Goal: Information Seeking & Learning: Learn about a topic

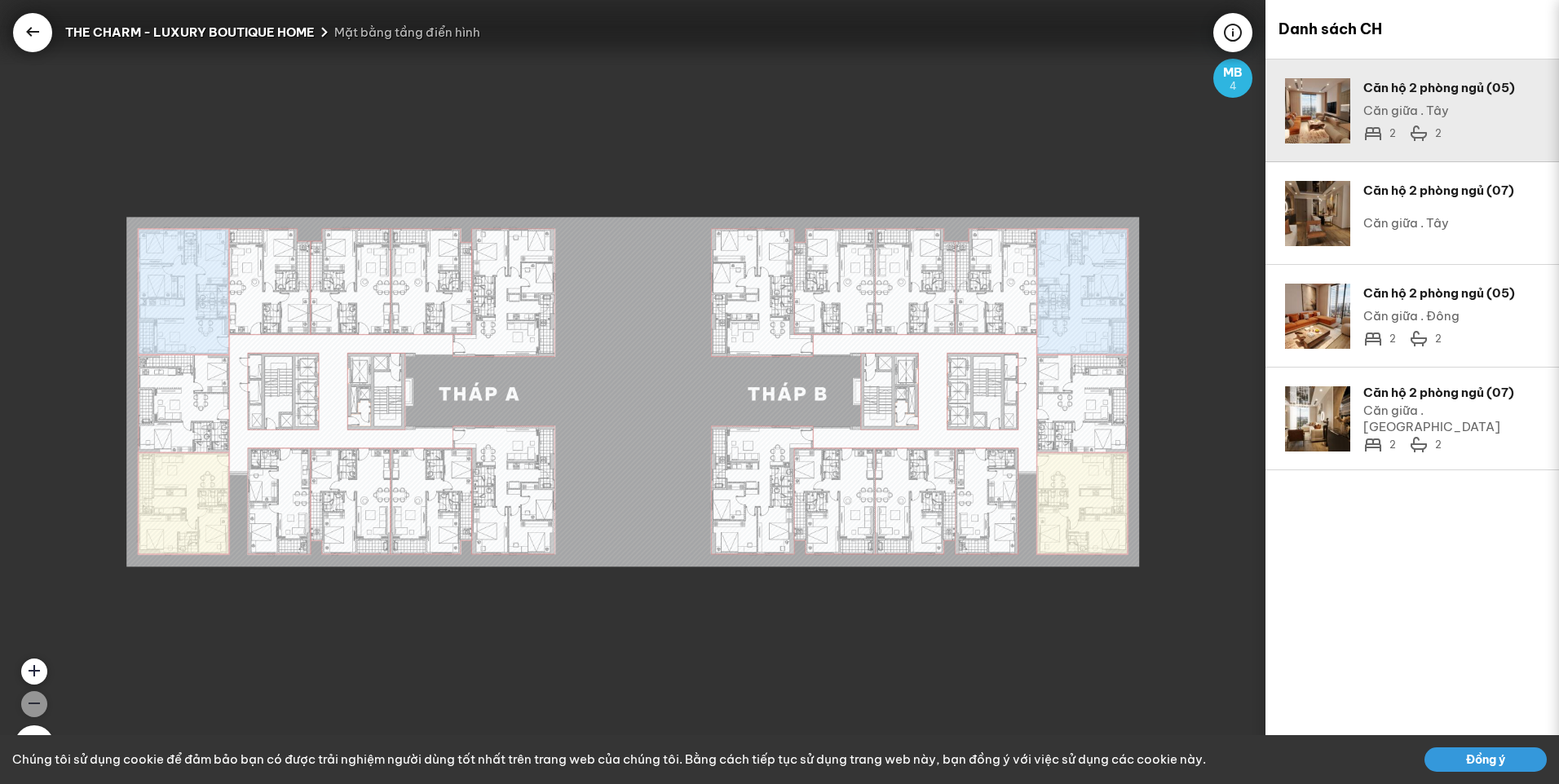
click at [1393, 94] on div "Căn hộ 2 phòng ngủ (05)" at bounding box center [1451, 88] width 176 height 20
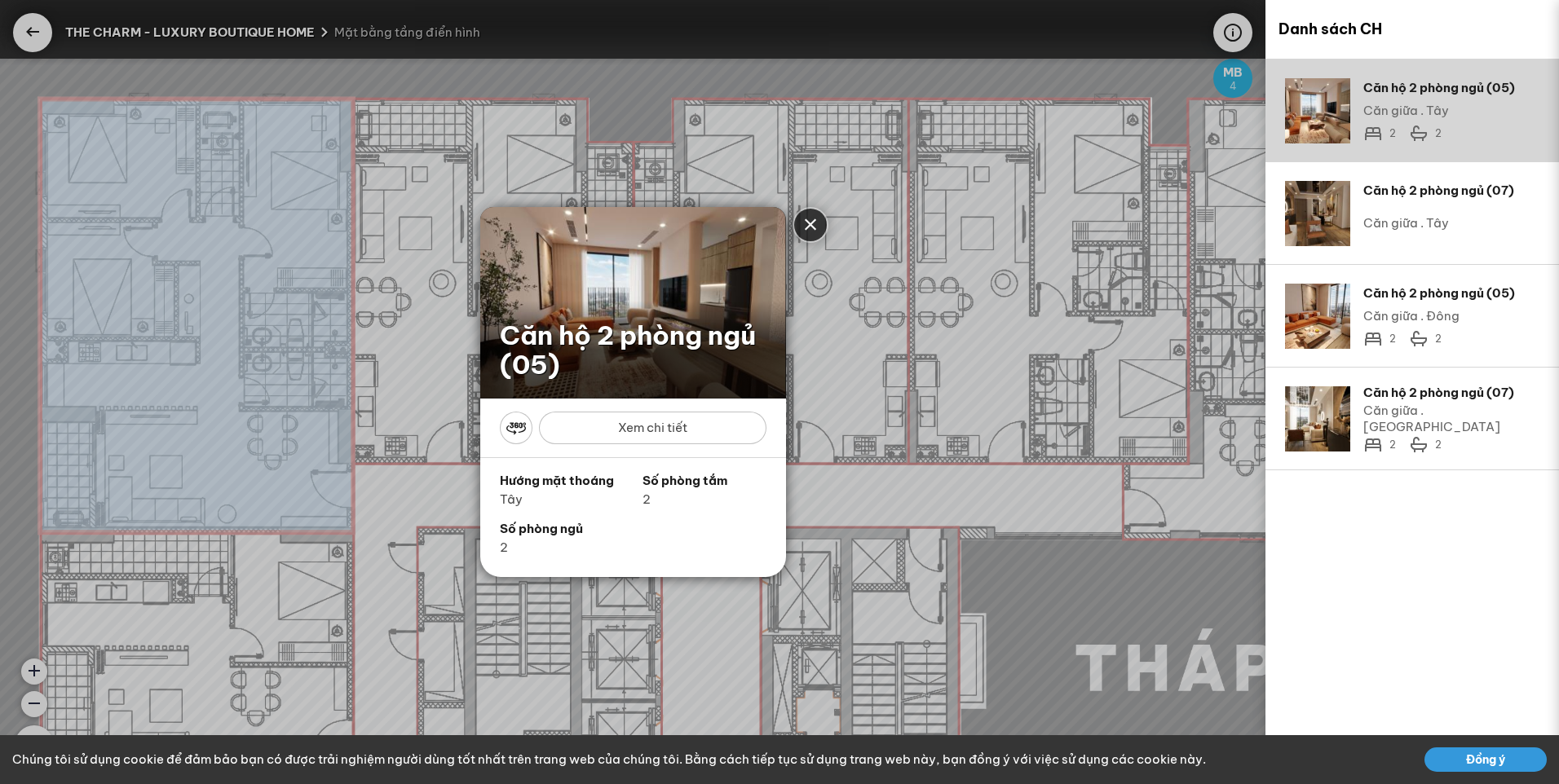
click at [689, 305] on div at bounding box center [633, 350] width 305 height 98
click at [691, 426] on div "Xem chi tiết" at bounding box center [653, 428] width 228 height 32
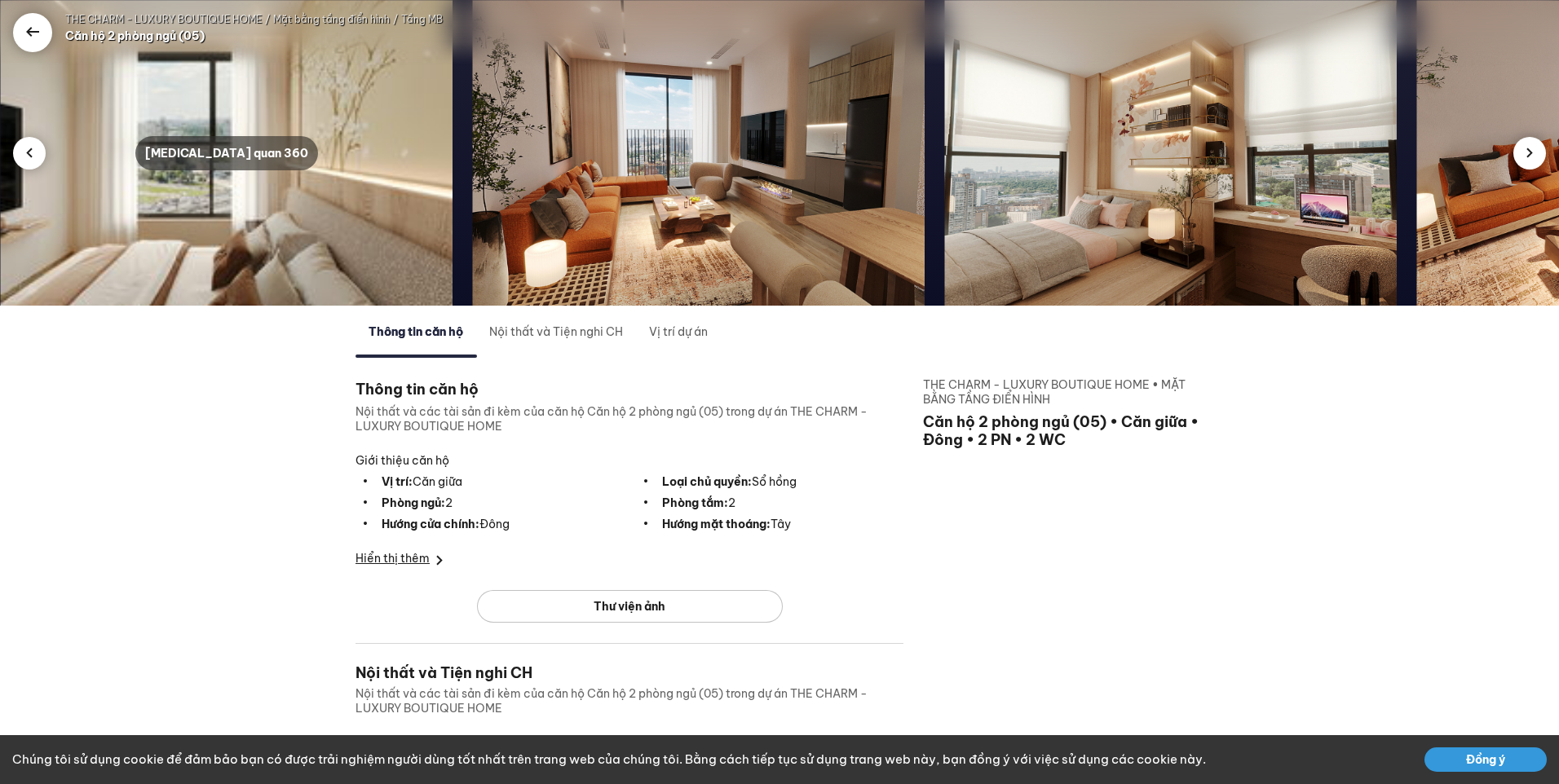
click at [226, 153] on div "Tham quan 360" at bounding box center [227, 154] width 183 height 34
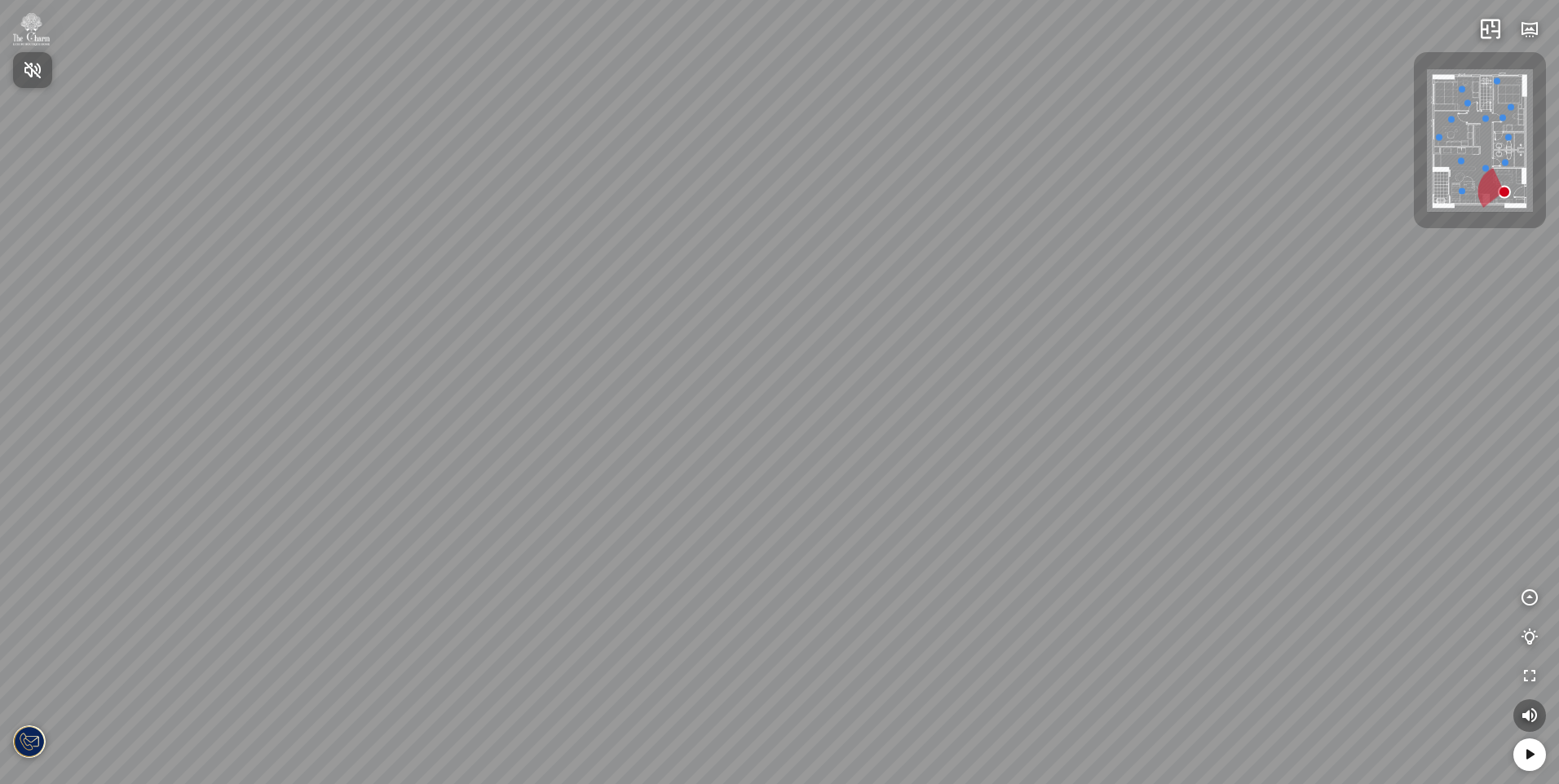
drag, startPoint x: 811, startPoint y: 357, endPoint x: 814, endPoint y: 375, distance: 18.2
click at [812, 389] on div at bounding box center [779, 392] width 1559 height 784
drag, startPoint x: 816, startPoint y: 362, endPoint x: 550, endPoint y: 357, distance: 266.0
click at [565, 360] on div at bounding box center [779, 392] width 1559 height 784
drag, startPoint x: 787, startPoint y: 346, endPoint x: 822, endPoint y: 305, distance: 53.9
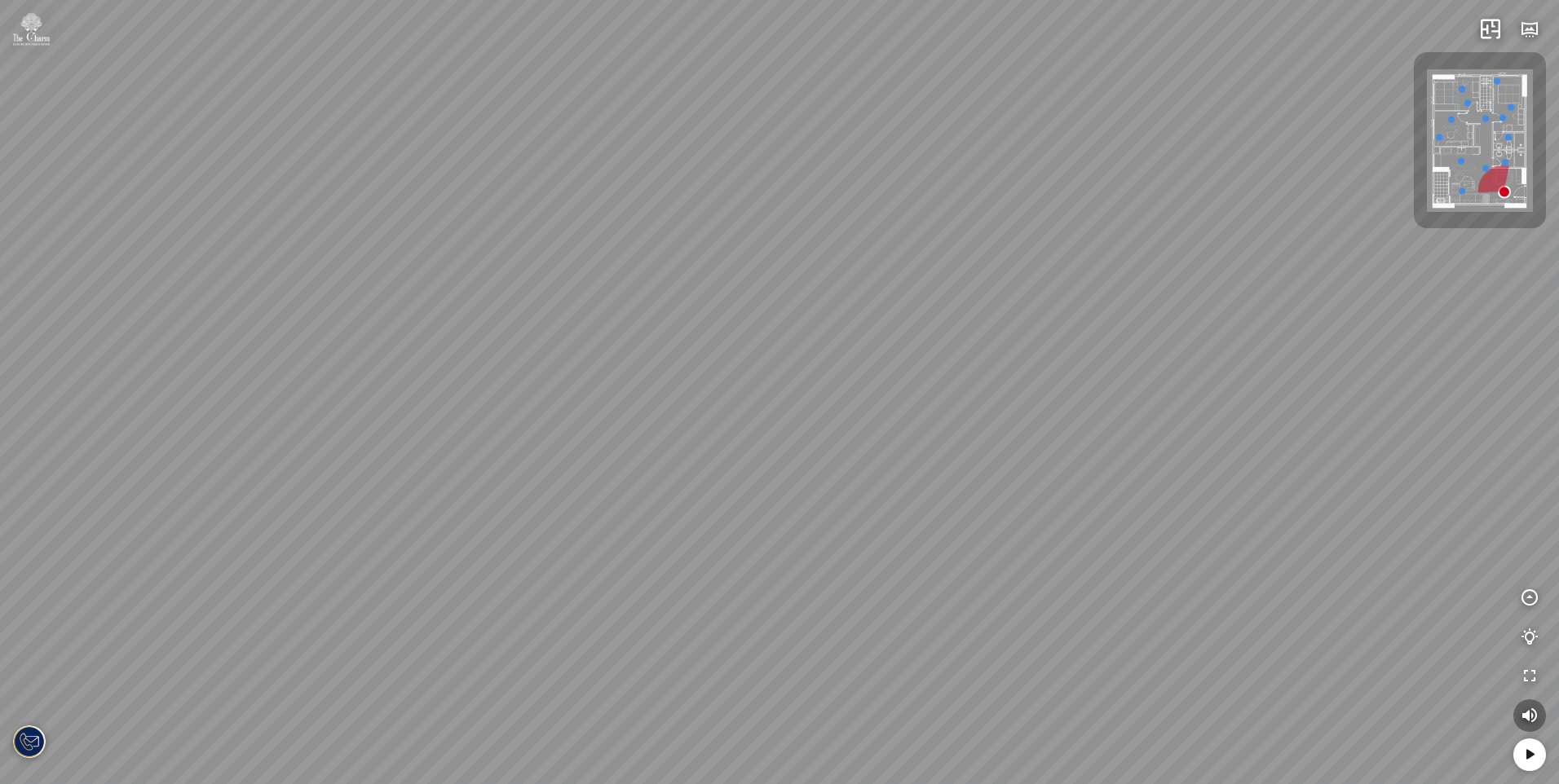
click at [821, 306] on div at bounding box center [779, 392] width 1559 height 784
drag, startPoint x: 534, startPoint y: 346, endPoint x: 526, endPoint y: 272, distance: 74.4
click at [526, 272] on div at bounding box center [779, 392] width 1559 height 784
drag, startPoint x: 780, startPoint y: 356, endPoint x: 521, endPoint y: 469, distance: 282.6
click at [521, 467] on div at bounding box center [779, 392] width 1559 height 784
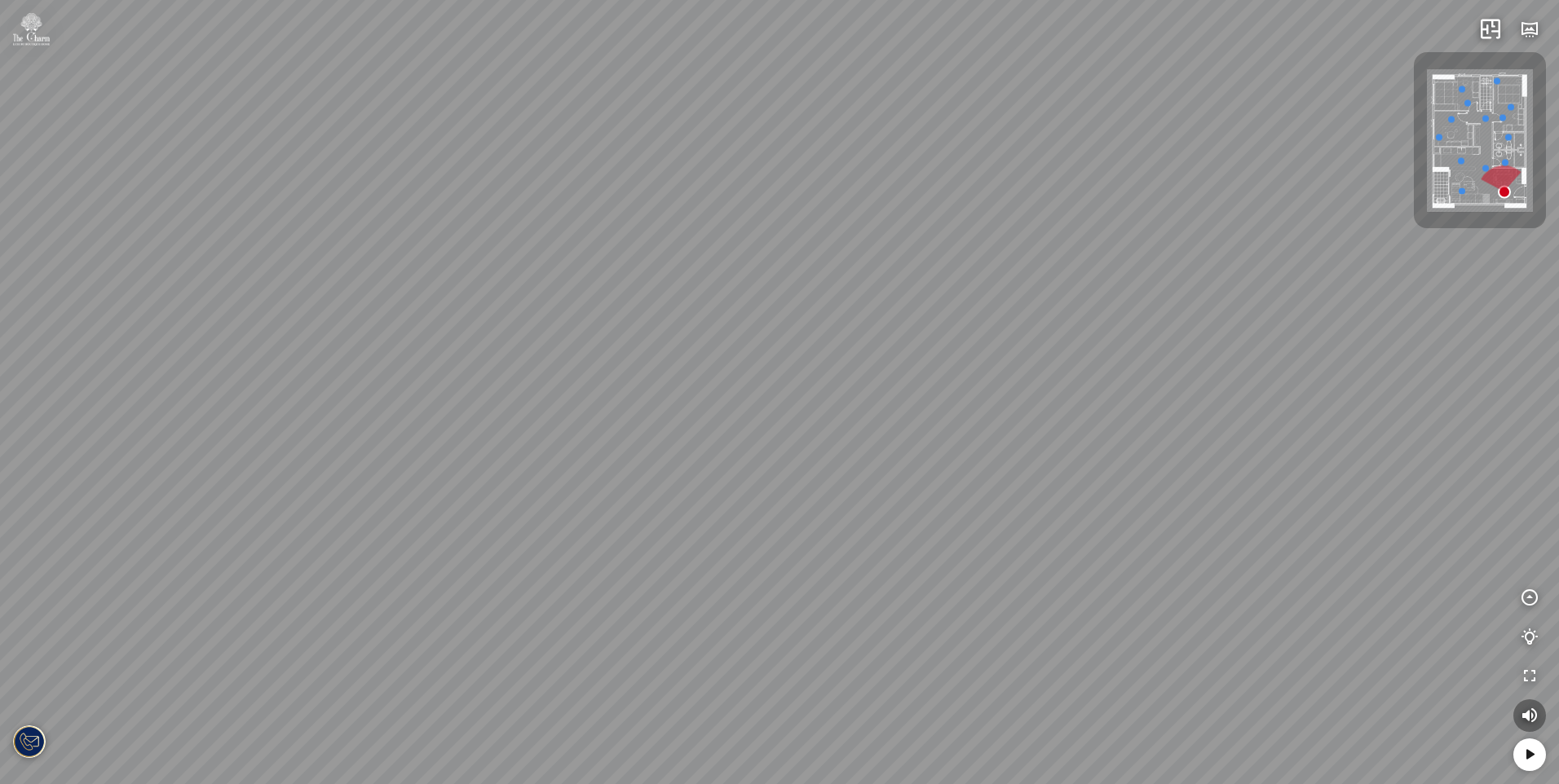
drag, startPoint x: 770, startPoint y: 433, endPoint x: 632, endPoint y: 458, distance: 140.2
click at [635, 458] on div at bounding box center [779, 392] width 1559 height 784
drag, startPoint x: 921, startPoint y: 440, endPoint x: 479, endPoint y: 440, distance: 442.0
click at [480, 440] on div at bounding box center [779, 392] width 1559 height 784
drag, startPoint x: 674, startPoint y: 392, endPoint x: 691, endPoint y: 465, distance: 75.0
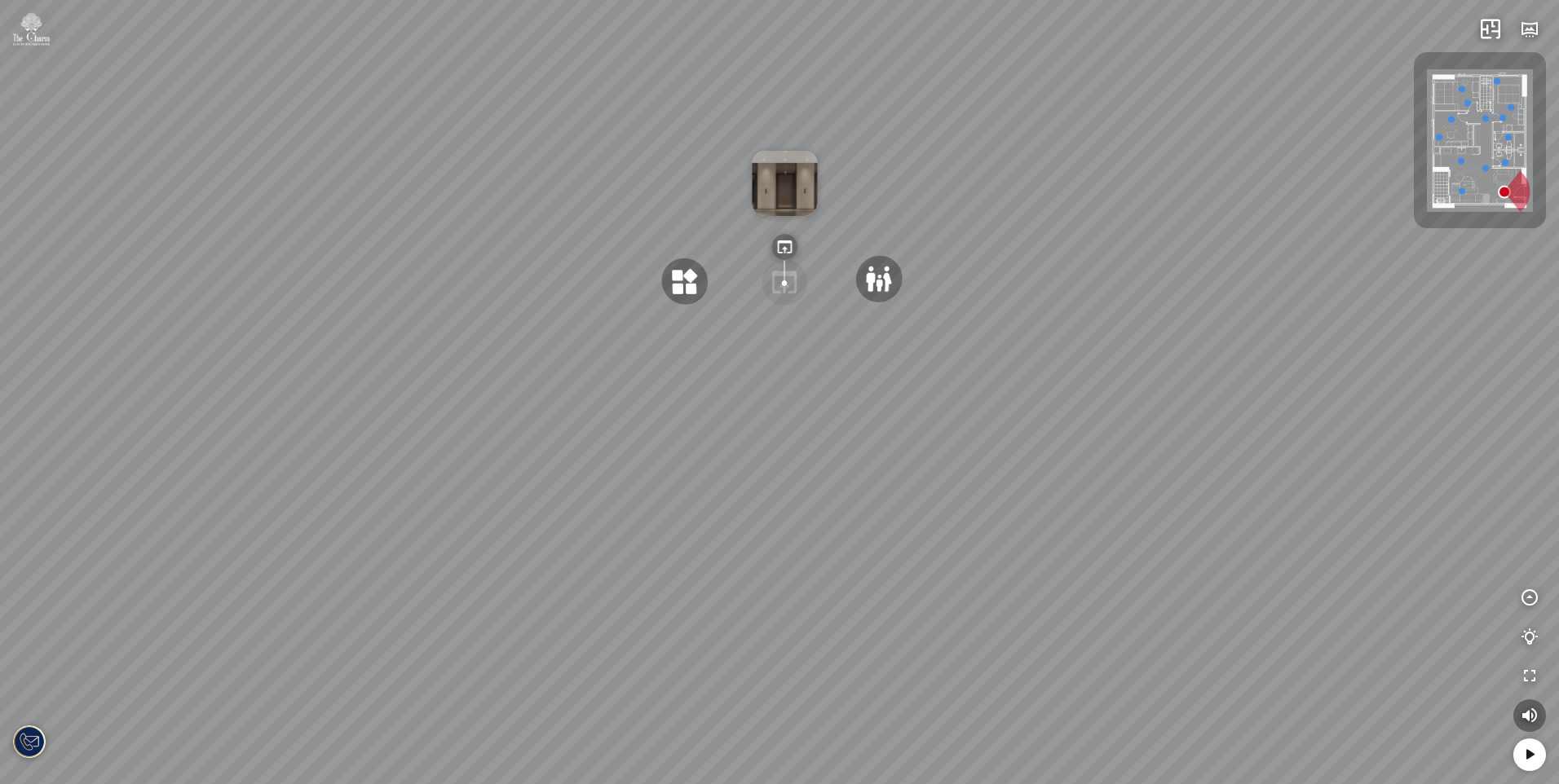
click at [691, 465] on div at bounding box center [779, 392] width 1559 height 784
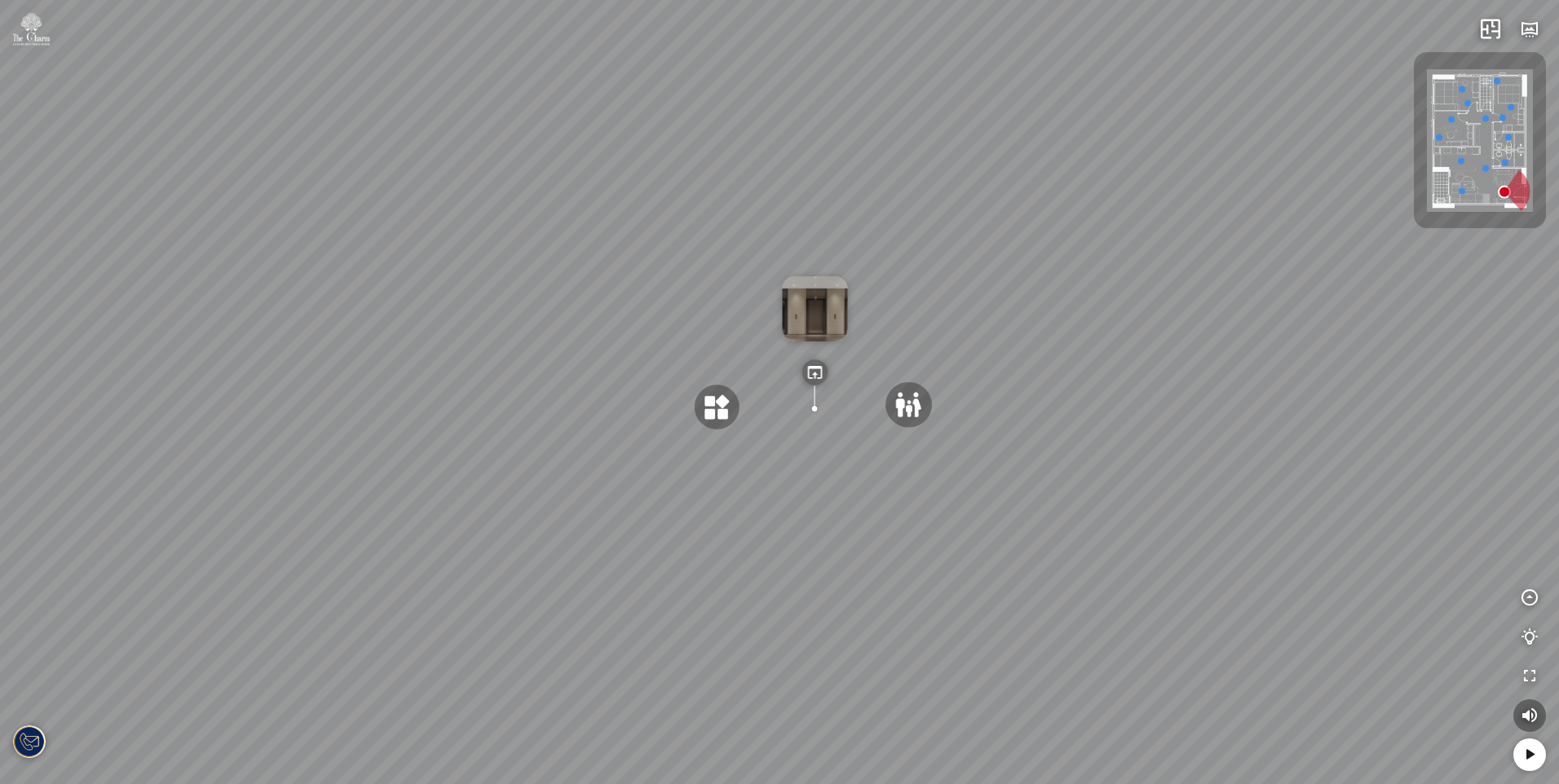
drag, startPoint x: 572, startPoint y: 466, endPoint x: 951, endPoint y: 473, distance: 379.1
click at [951, 473] on div at bounding box center [779, 392] width 1559 height 784
drag, startPoint x: 657, startPoint y: 485, endPoint x: 914, endPoint y: 425, distance: 263.9
click at [840, 436] on div at bounding box center [779, 392] width 1559 height 784
drag, startPoint x: 577, startPoint y: 461, endPoint x: 743, endPoint y: 395, distance: 178.6
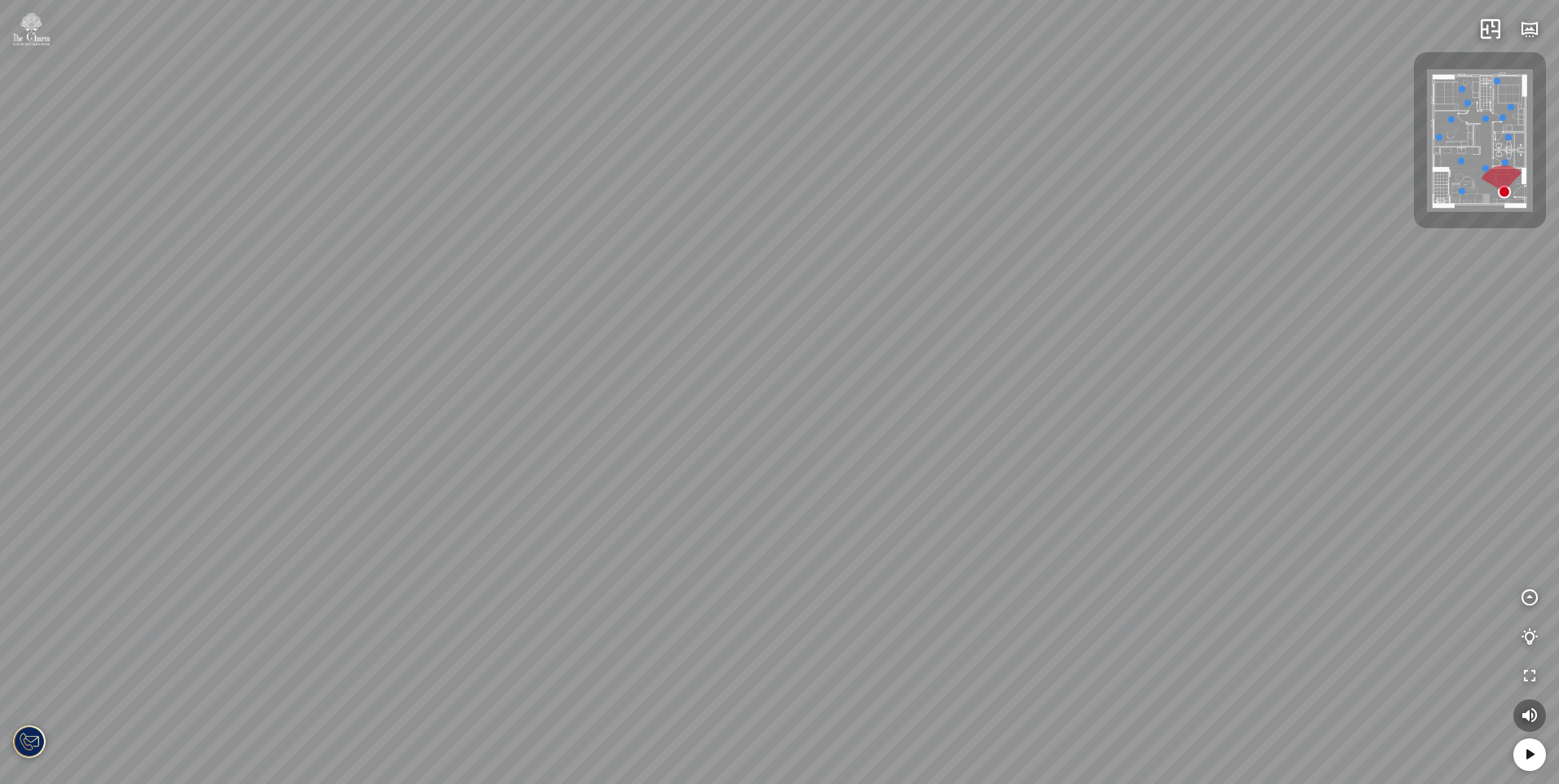
click at [721, 400] on div at bounding box center [779, 392] width 1559 height 784
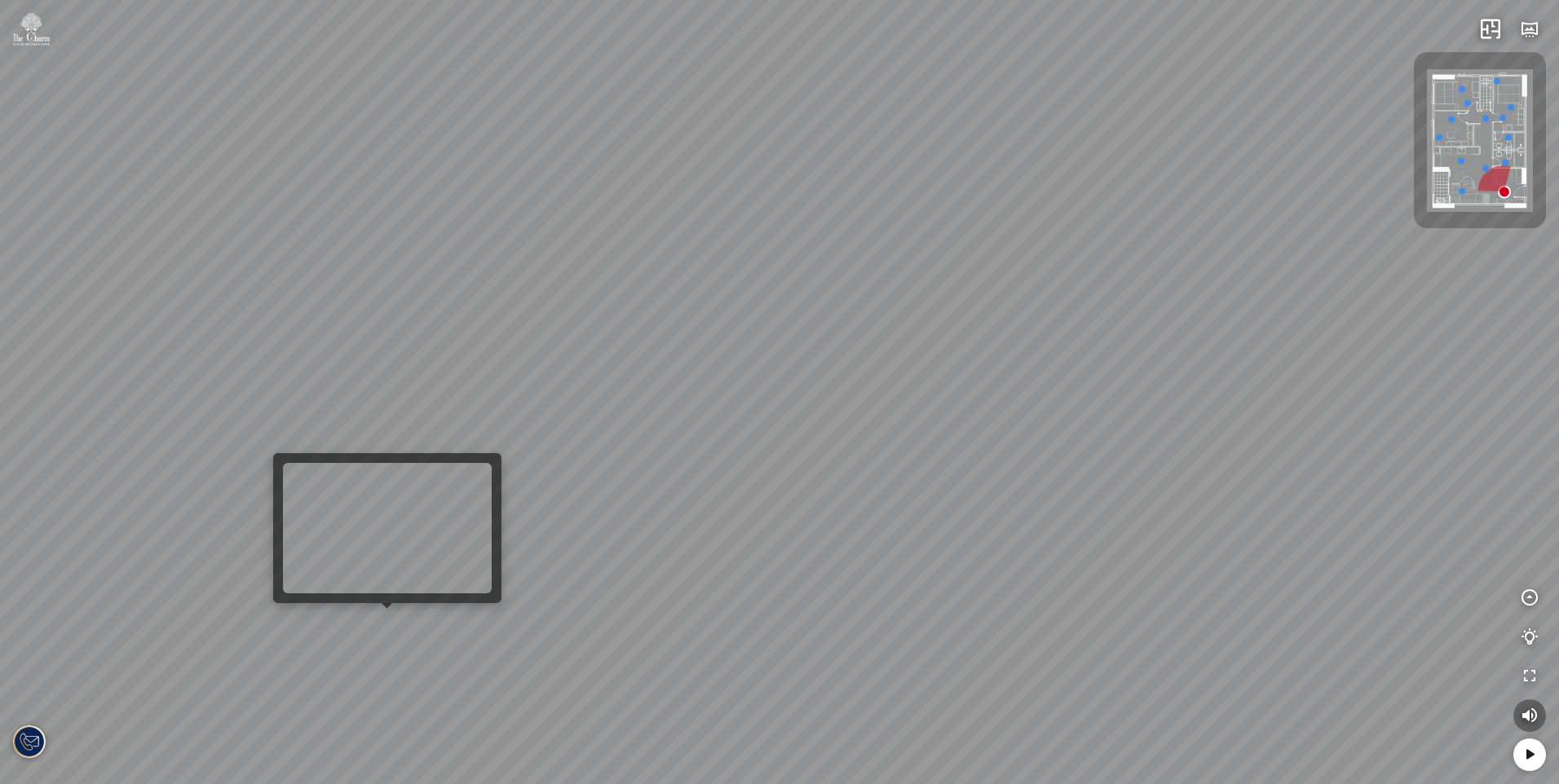
click at [394, 612] on div at bounding box center [779, 392] width 1559 height 784
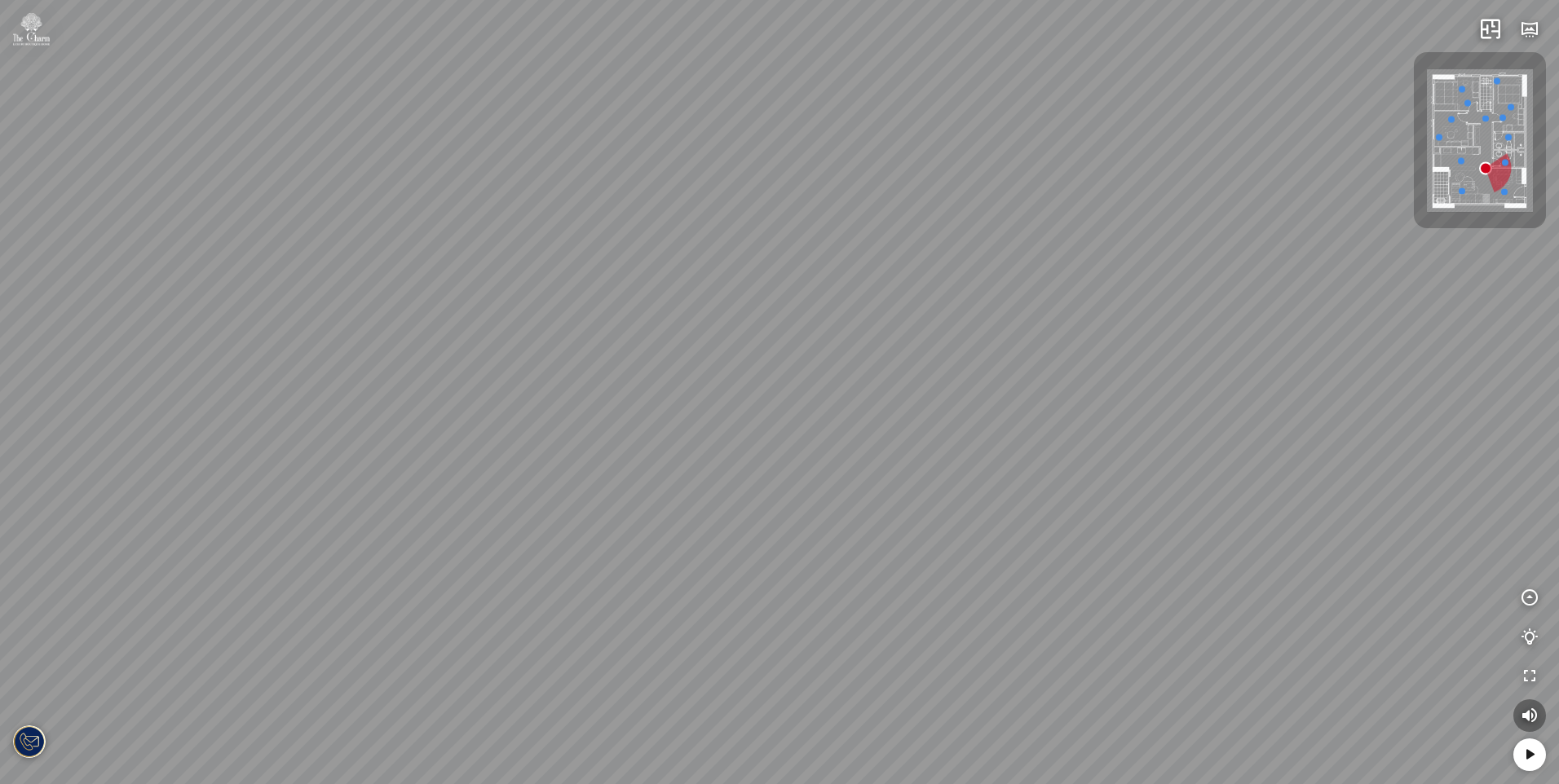
drag, startPoint x: 840, startPoint y: 465, endPoint x: 596, endPoint y: 422, distance: 247.8
click at [596, 422] on div "Phòng tắm" at bounding box center [779, 392] width 1559 height 784
drag, startPoint x: 794, startPoint y: 446, endPoint x: 462, endPoint y: 354, distance: 344.5
click at [474, 357] on div "Phòng tắm" at bounding box center [779, 392] width 1559 height 784
drag, startPoint x: 741, startPoint y: 409, endPoint x: 602, endPoint y: 414, distance: 139.1
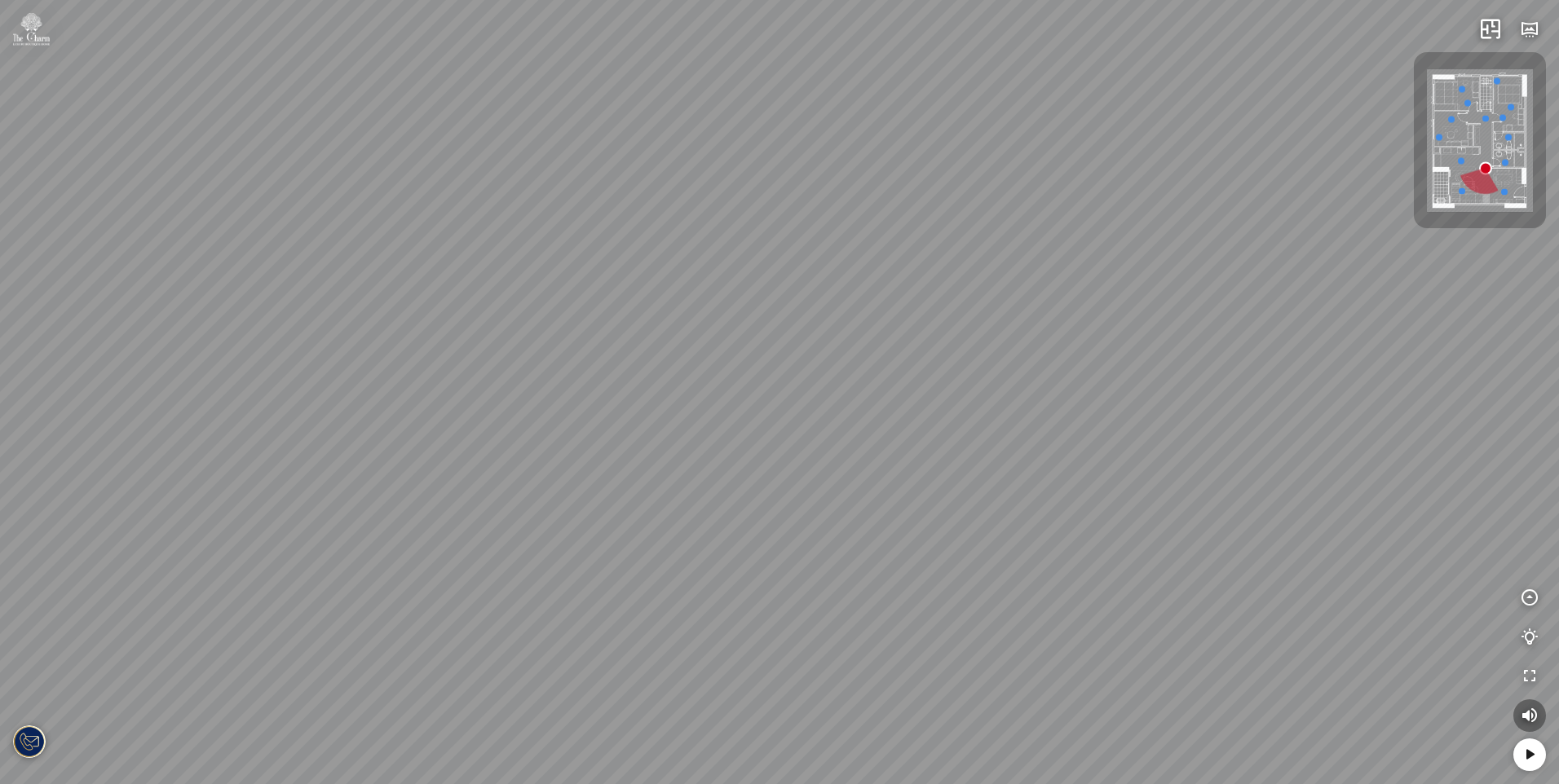
click at [602, 414] on div "Phòng tắm" at bounding box center [779, 392] width 1559 height 784
drag, startPoint x: 556, startPoint y: 421, endPoint x: 410, endPoint y: 399, distance: 147.6
click at [410, 399] on div "Phòng tắm" at bounding box center [779, 392] width 1559 height 784
drag, startPoint x: 815, startPoint y: 404, endPoint x: 603, endPoint y: 400, distance: 212.0
click at [562, 400] on div "Phòng tắm" at bounding box center [779, 392] width 1559 height 784
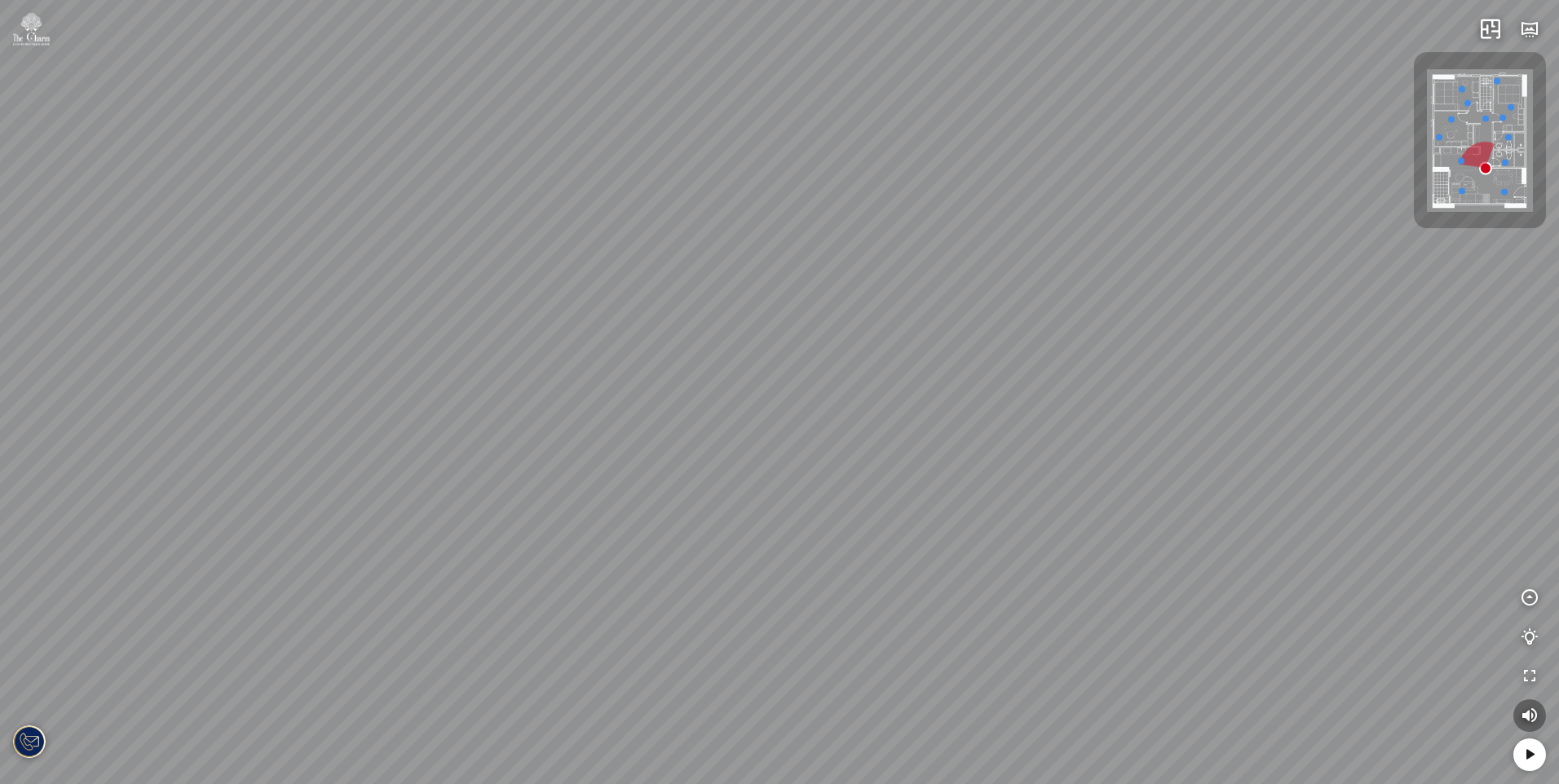
drag, startPoint x: 777, startPoint y: 400, endPoint x: 852, endPoint y: 425, distance: 79.1
click at [852, 425] on div "Phòng tắm" at bounding box center [779, 392] width 1559 height 784
drag, startPoint x: 869, startPoint y: 412, endPoint x: 774, endPoint y: 471, distance: 111.8
click at [774, 471] on div "Phòng tắm" at bounding box center [779, 392] width 1559 height 784
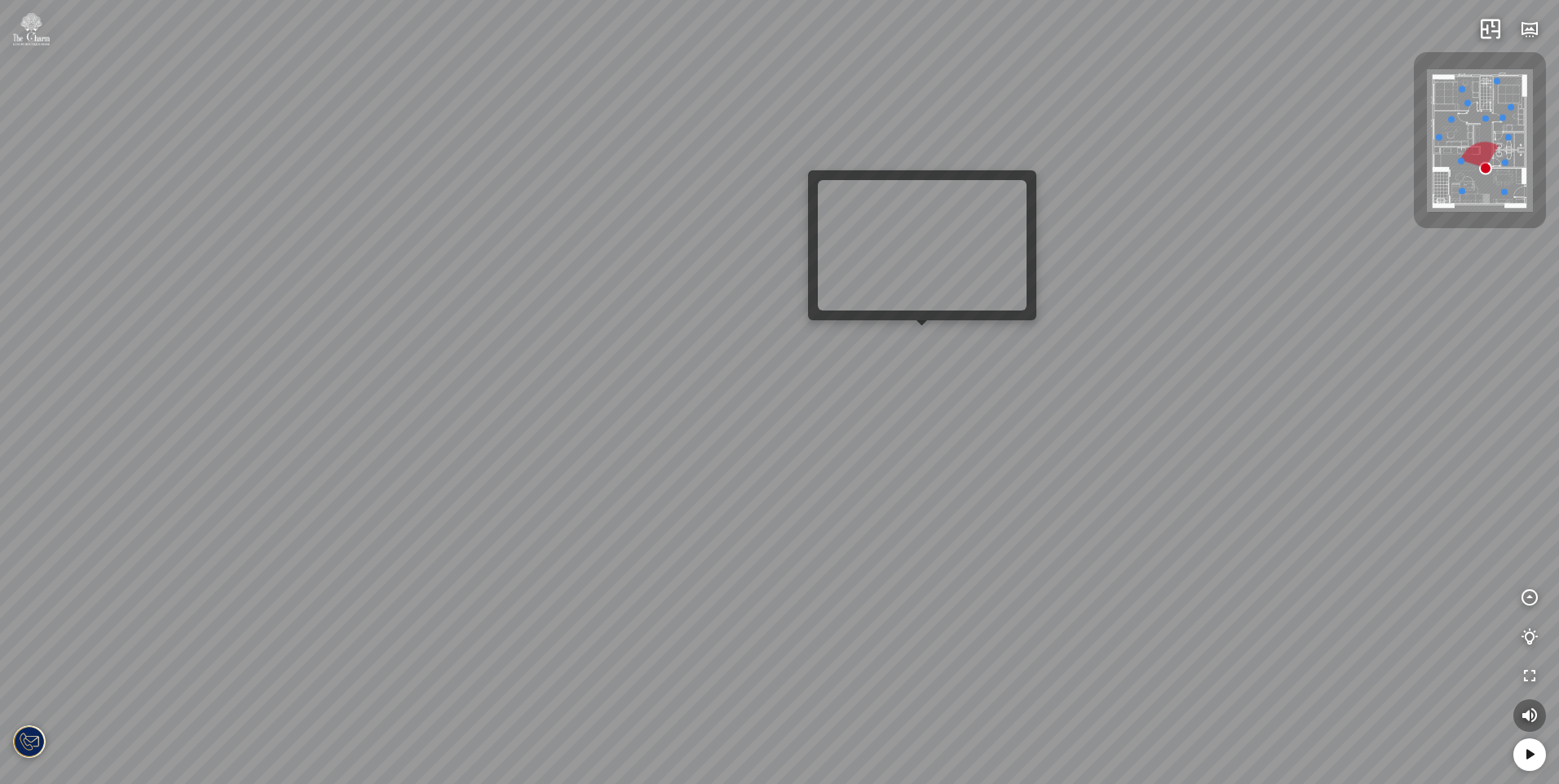
click at [925, 340] on div "Phòng tắm" at bounding box center [779, 392] width 1559 height 784
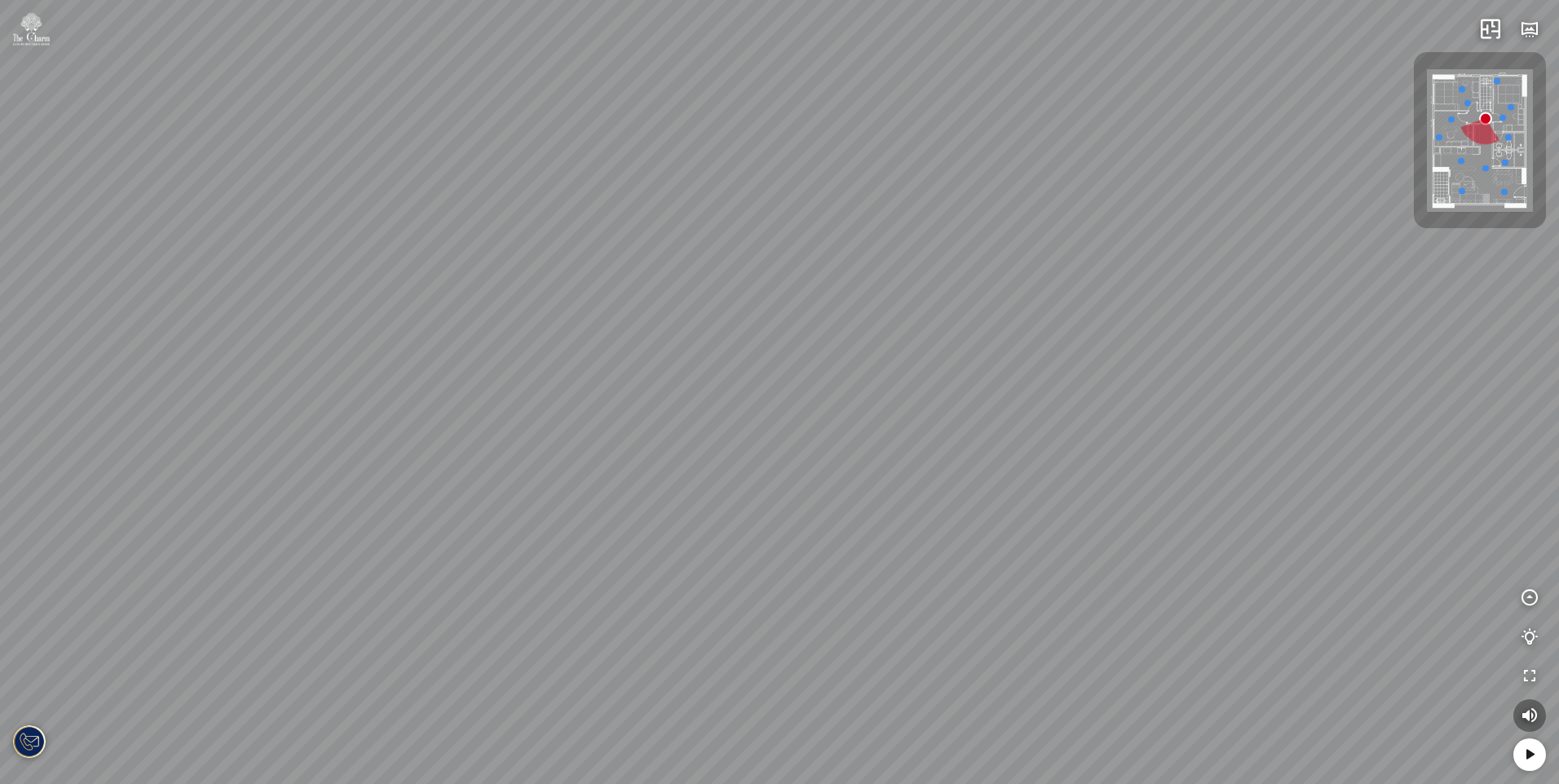
drag, startPoint x: 745, startPoint y: 449, endPoint x: 509, endPoint y: 418, distance: 238.0
click at [526, 421] on div "Phòng ngủ Master Phòng làm việc Phòng ngủ nhỏ" at bounding box center [779, 392] width 1559 height 784
drag, startPoint x: 729, startPoint y: 437, endPoint x: 643, endPoint y: 424, distance: 87.0
click at [643, 424] on div "Phòng ngủ Master Phòng làm việc Phòng ngủ nhỏ" at bounding box center [779, 392] width 1559 height 784
drag, startPoint x: 1131, startPoint y: 384, endPoint x: 857, endPoint y: 319, distance: 281.6
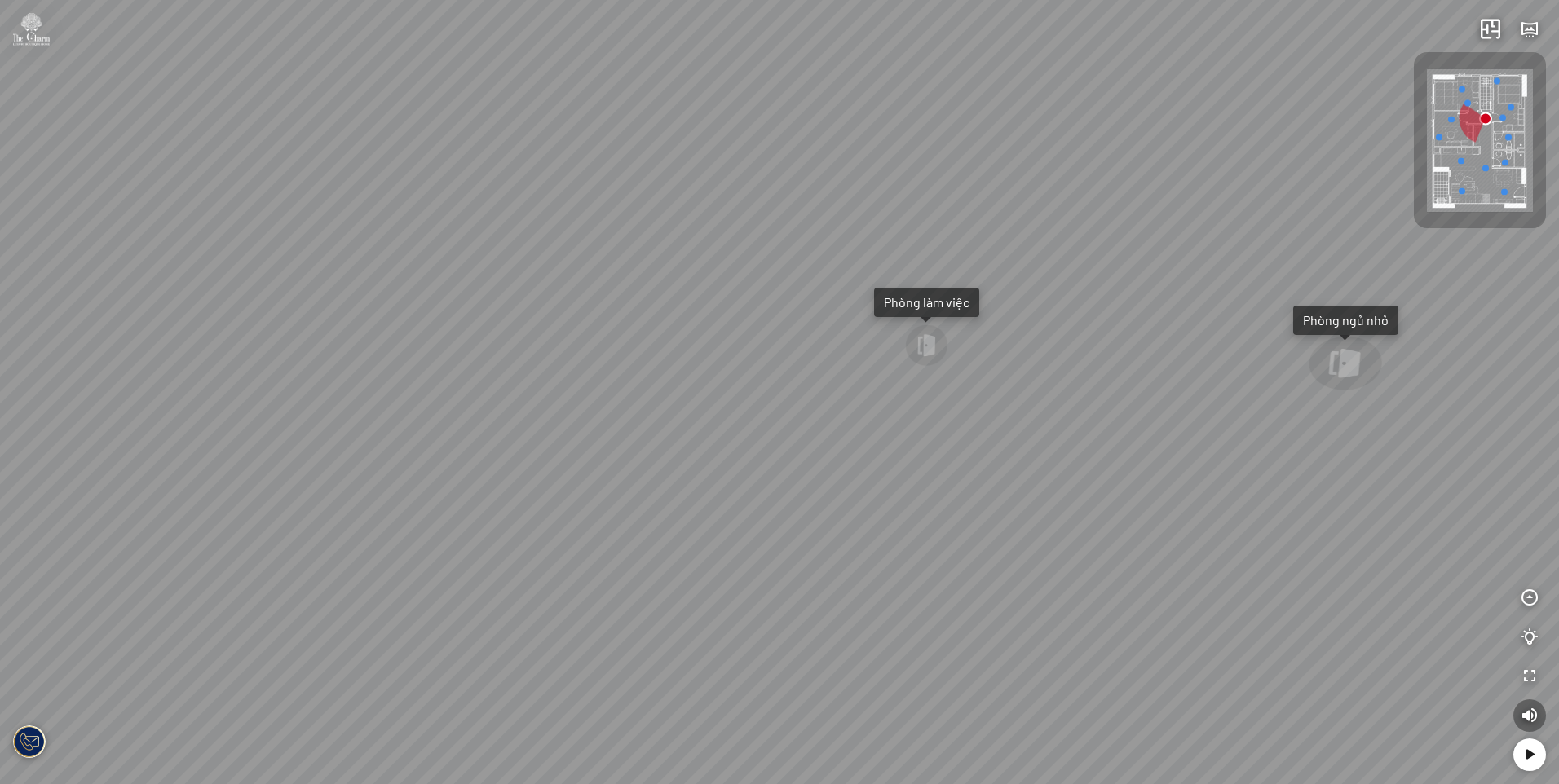
click at [857, 319] on div "Phòng ngủ Master Phòng làm việc Phòng ngủ nhỏ" at bounding box center [779, 392] width 1559 height 784
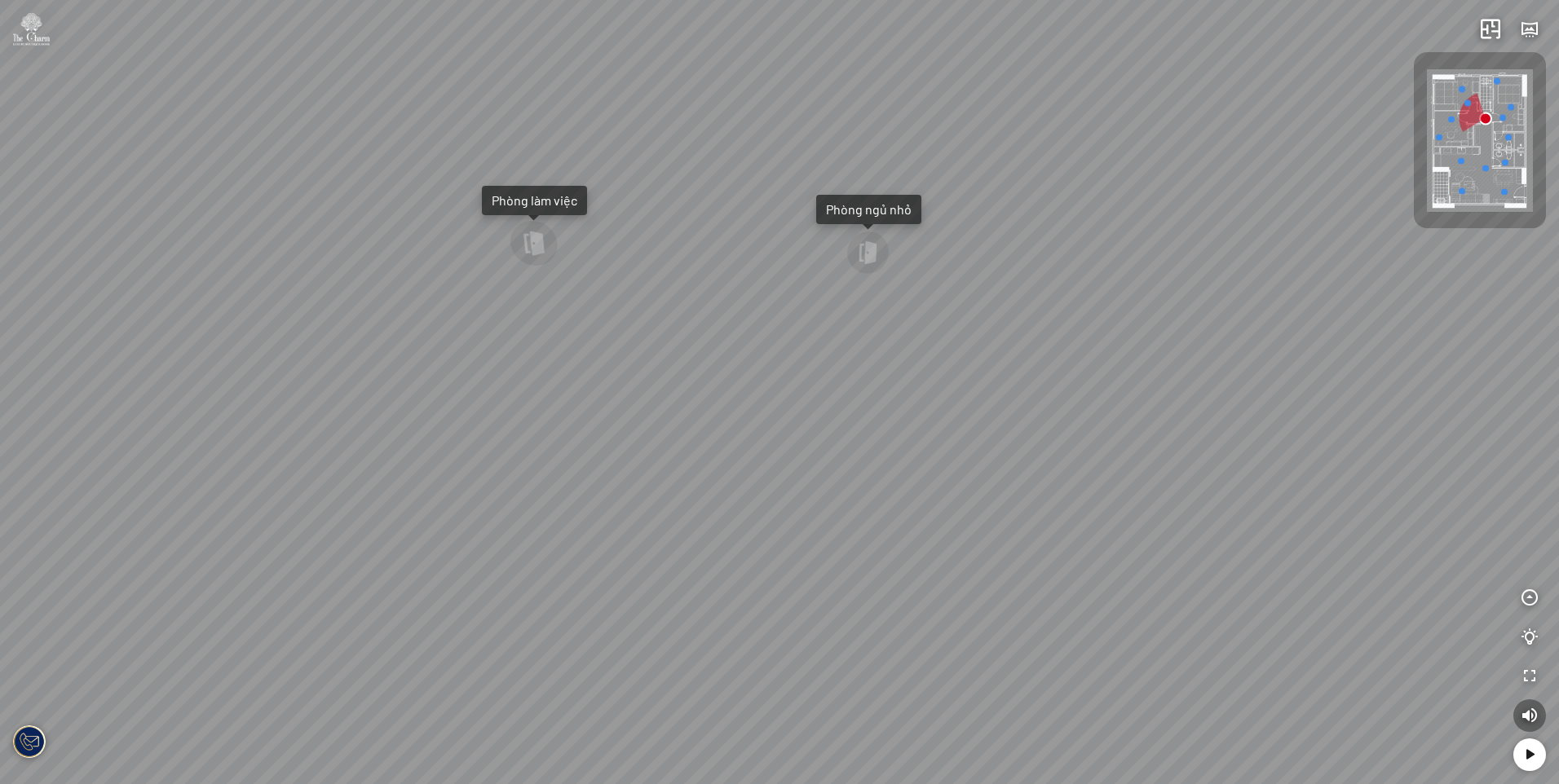
drag, startPoint x: 513, startPoint y: 264, endPoint x: 794, endPoint y: 306, distance: 284.1
click at [732, 295] on div "Phòng ngủ Master Phòng làm việc Phòng ngủ nhỏ" at bounding box center [779, 392] width 1559 height 784
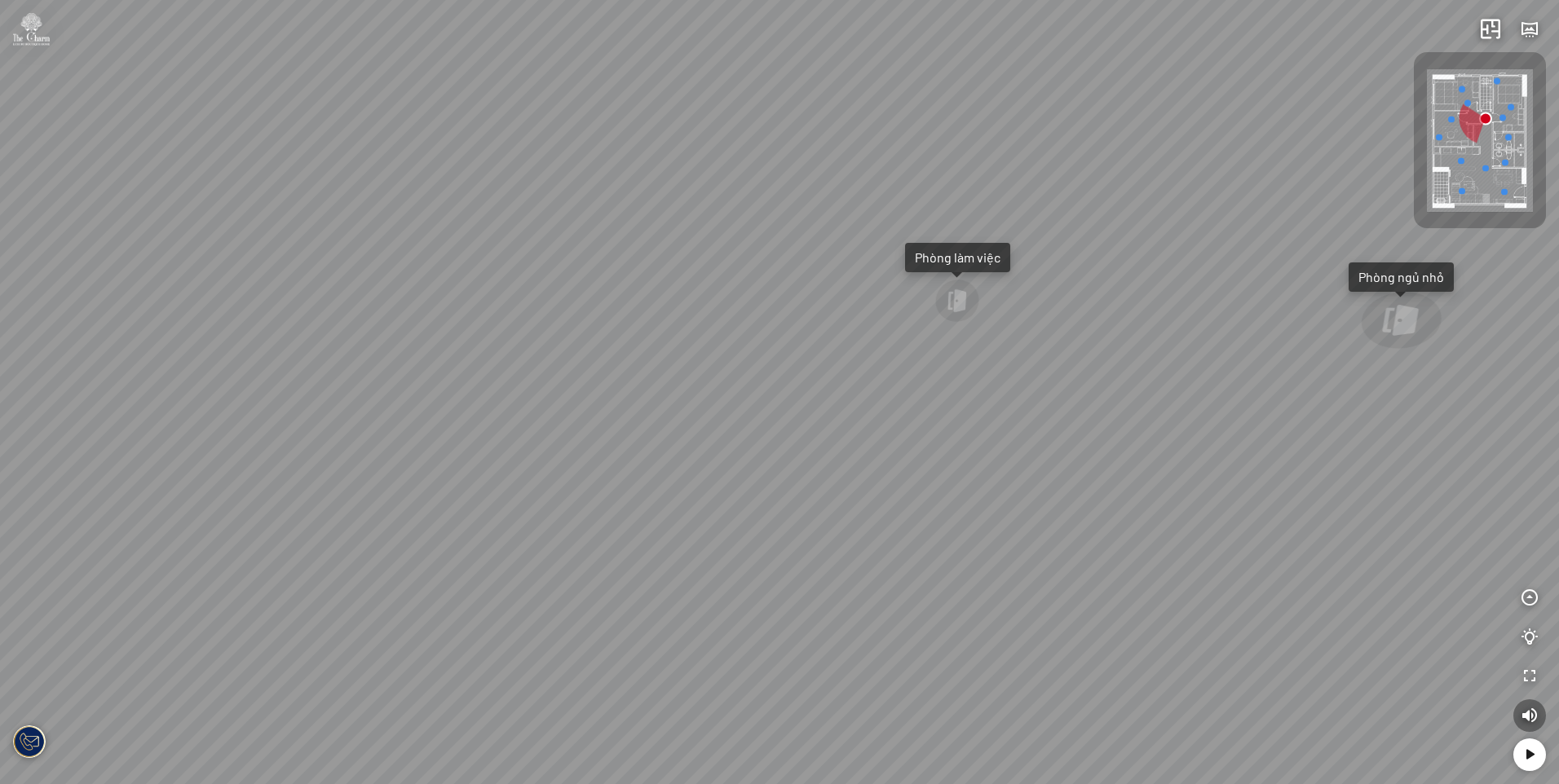
drag, startPoint x: 712, startPoint y: 334, endPoint x: 890, endPoint y: 357, distance: 179.5
click at [867, 353] on div "Phòng ngủ Master Phòng làm việc Phòng ngủ nhỏ" at bounding box center [779, 392] width 1559 height 784
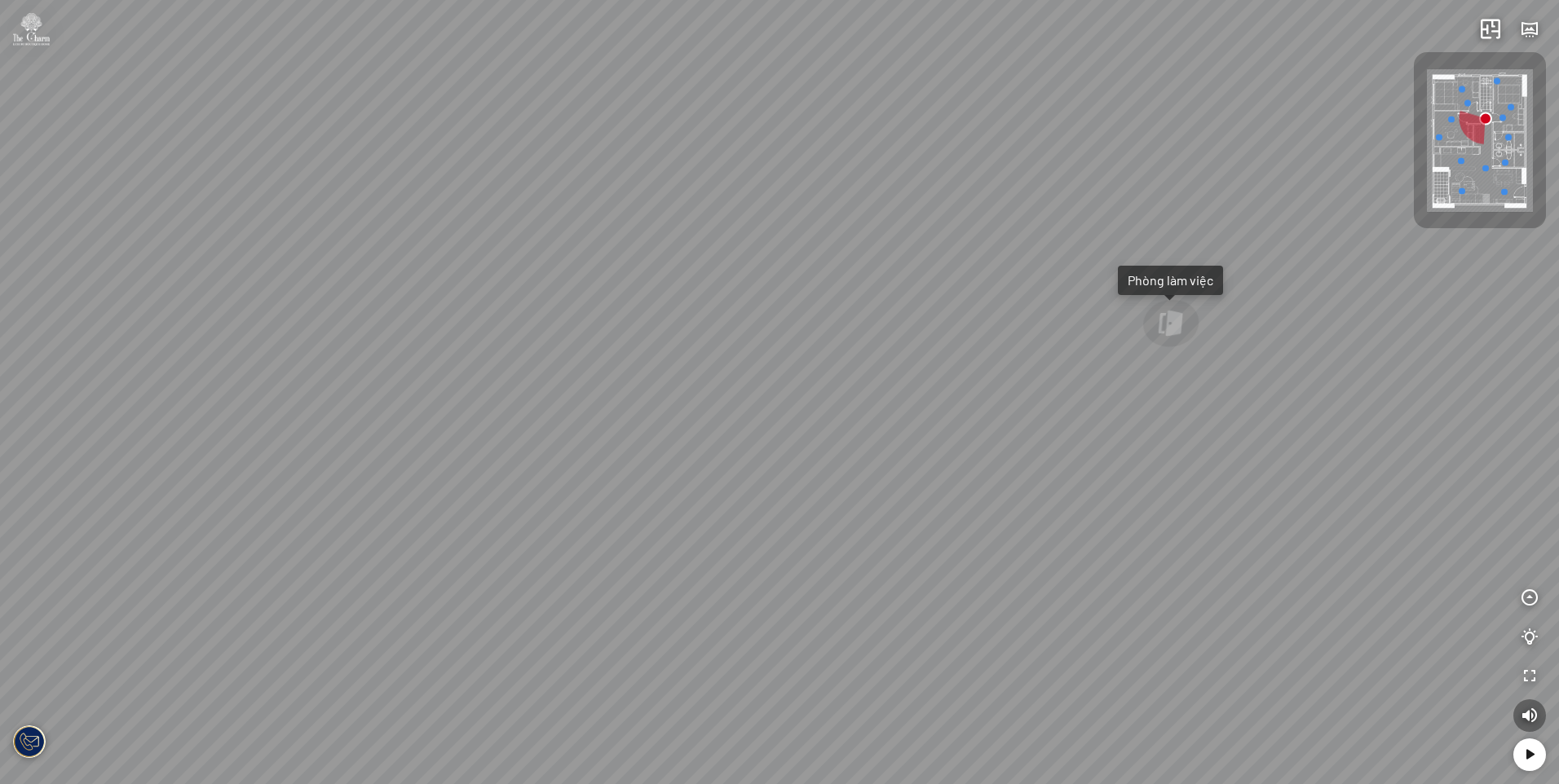
drag, startPoint x: 552, startPoint y: 328, endPoint x: 700, endPoint y: 325, distance: 148.0
click at [687, 325] on div "Phòng ngủ Master Phòng làm việc Phòng ngủ nhỏ" at bounding box center [779, 392] width 1559 height 784
click at [731, 334] on div "Phòng ngủ Master Phòng làm việc Phòng ngủ nhỏ" at bounding box center [779, 392] width 1559 height 784
drag, startPoint x: 622, startPoint y: 326, endPoint x: 768, endPoint y: 276, distance: 154.3
click at [746, 271] on div "Phòng ngủ Master Phòng làm việc Phòng ngủ nhỏ" at bounding box center [779, 392] width 1559 height 784
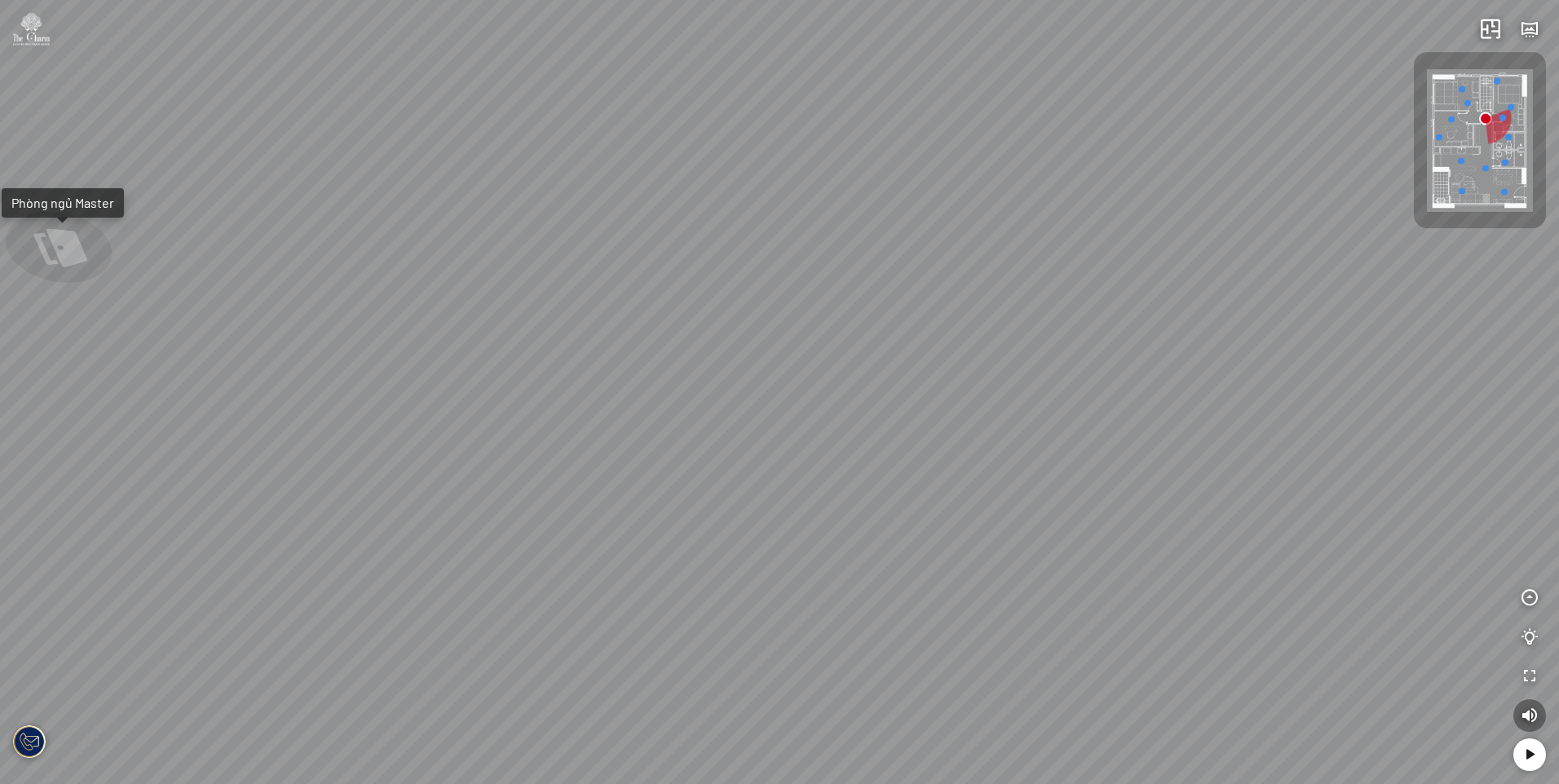
drag, startPoint x: 593, startPoint y: 290, endPoint x: 820, endPoint y: 320, distance: 229.0
click at [756, 310] on div "Phòng ngủ Master Phòng làm việc Phòng ngủ nhỏ" at bounding box center [779, 392] width 1559 height 784
click at [607, 263] on div at bounding box center [616, 259] width 55 height 52
drag, startPoint x: 718, startPoint y: 369, endPoint x: 677, endPoint y: 334, distance: 53.9
click at [686, 345] on div "Hành lang Phòng tắm Master" at bounding box center [779, 392] width 1559 height 784
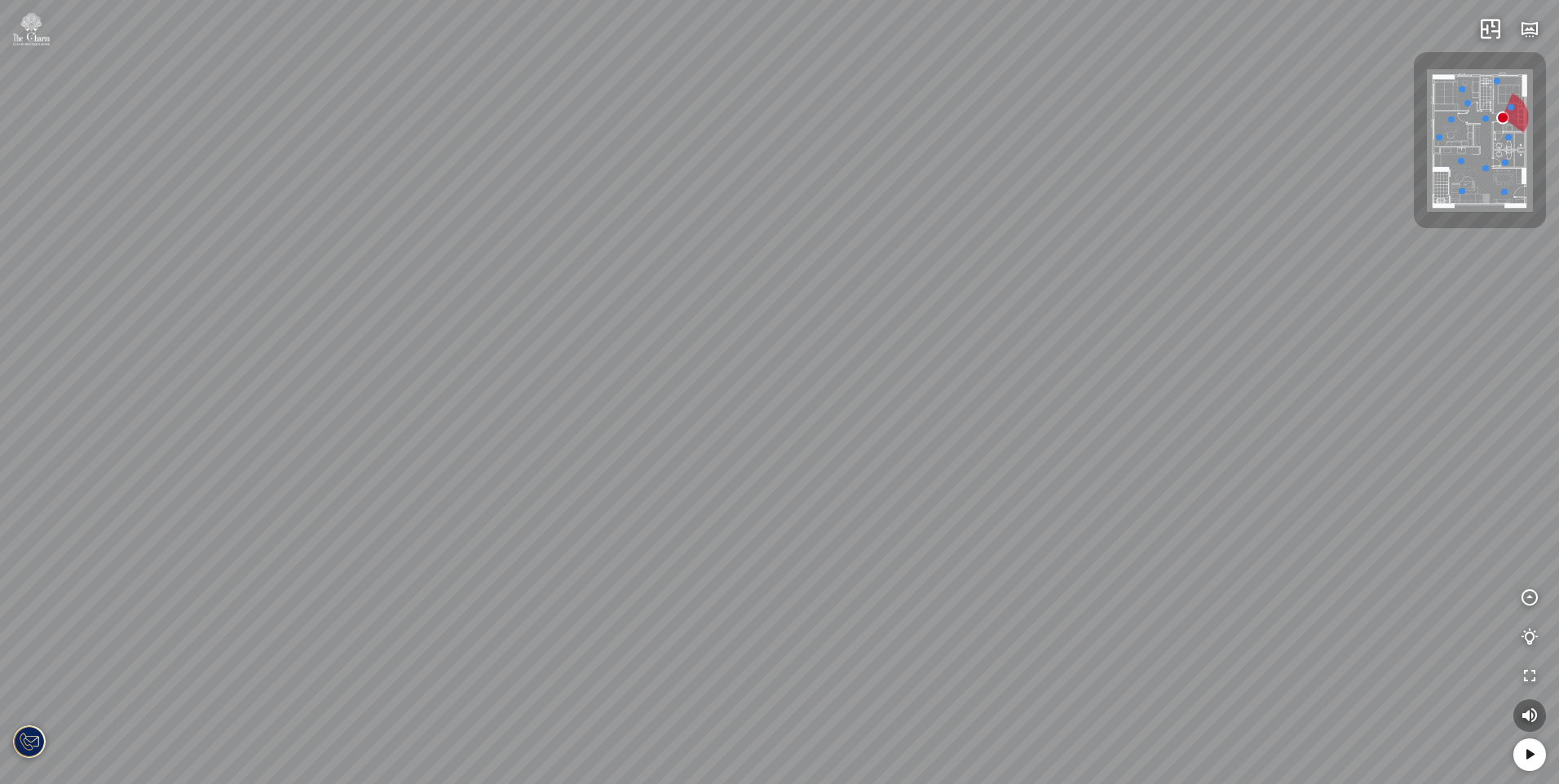
drag, startPoint x: 710, startPoint y: 366, endPoint x: 467, endPoint y: 336, distance: 244.8
click at [480, 340] on div "Hành lang Phòng tắm Master" at bounding box center [779, 392] width 1559 height 784
drag, startPoint x: 596, startPoint y: 377, endPoint x: 450, endPoint y: 200, distance: 229.4
click at [468, 218] on div "Hành lang Phòng tắm Master" at bounding box center [779, 392] width 1559 height 784
drag, startPoint x: 579, startPoint y: 334, endPoint x: 364, endPoint y: 431, distance: 235.9
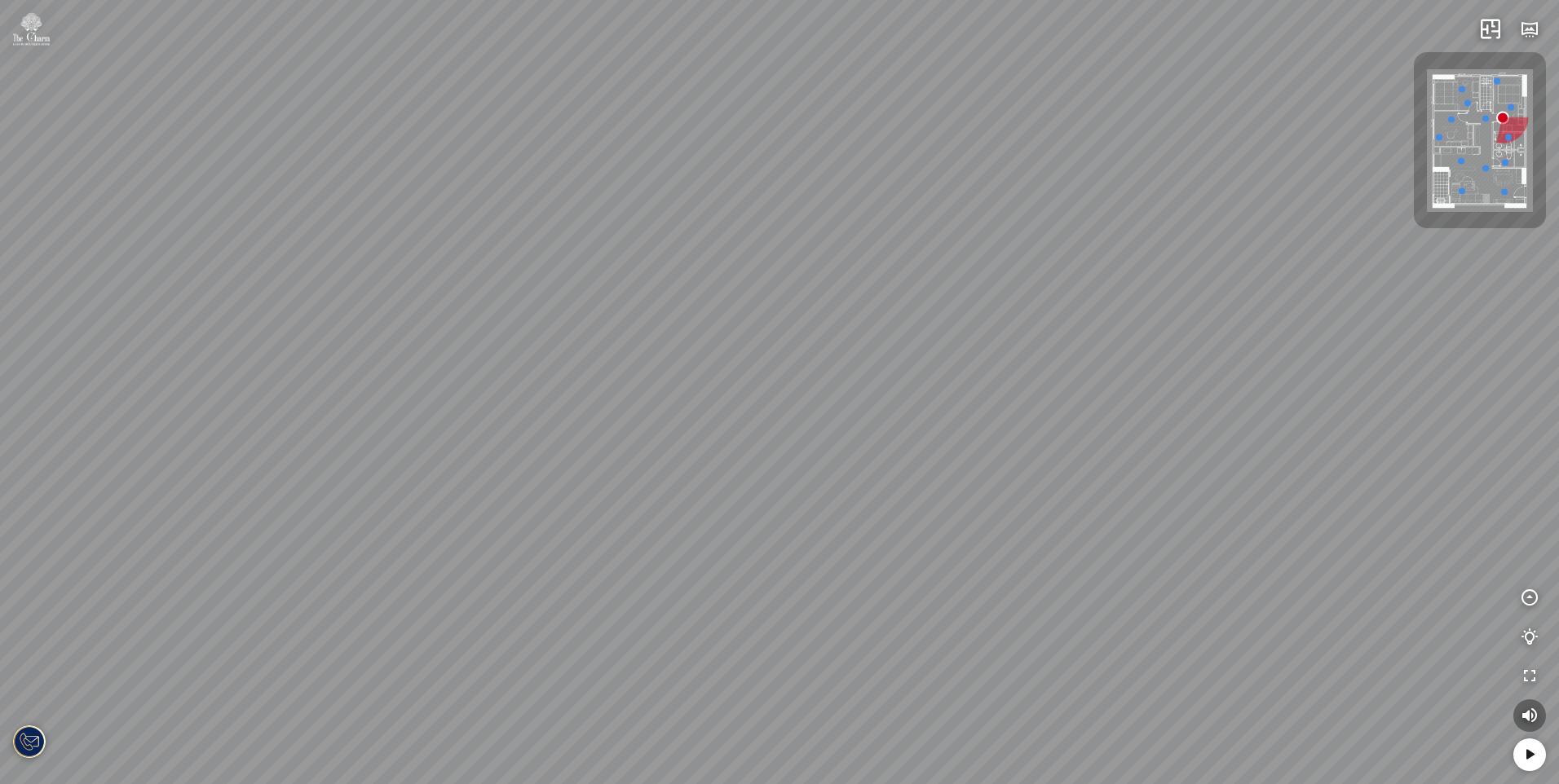
click at [368, 427] on div "Hành lang Phòng tắm Master" at bounding box center [779, 392] width 1559 height 784
click at [532, 404] on div "Hành lang Phòng tắm Master" at bounding box center [779, 392] width 1559 height 784
drag
click at [391, 398] on div "Hành lang Phòng tắm Master" at bounding box center [779, 392] width 1559 height 784
click at [556, 428] on div "Hành lang Phòng tắm Master" at bounding box center [779, 392] width 1559 height 784
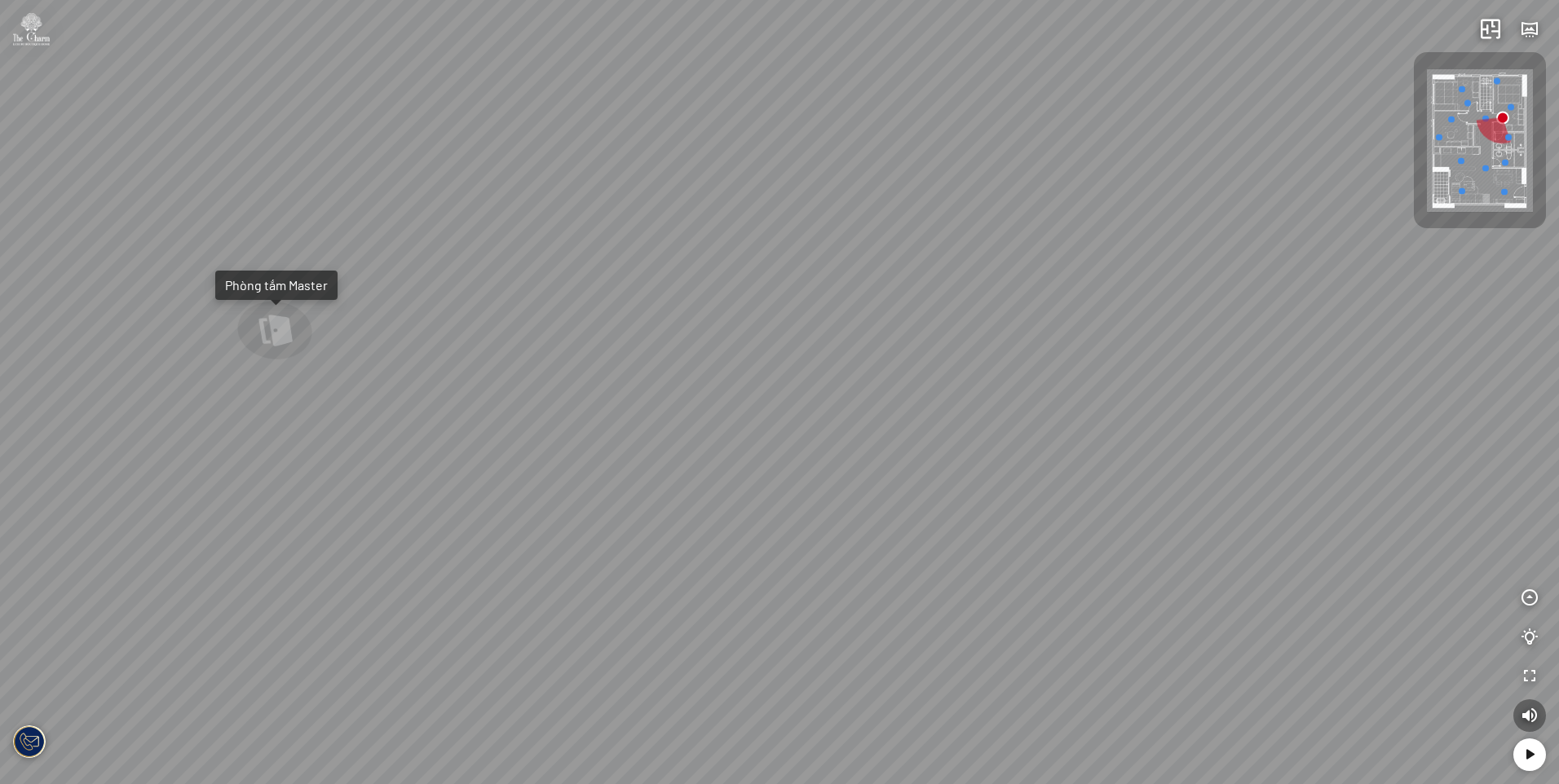
click at [699, 375] on div "Hành lang Phòng tắm Master" at bounding box center [779, 392] width 1559 height 784
click at [1092, 391] on div "Hành lang Phòng tắm Master" at bounding box center [779, 392] width 1559 height 784
click at [1010, 393] on div "Hành lang Phòng tắm Master" at bounding box center [779, 392] width 1559 height 784
click at [980, 336] on div "Hành lang Phòng tắm Master" at bounding box center [779, 392] width 1559 height 784
click at [1076, 387] on div "Hành lang Phòng tắm Master" at bounding box center [779, 392] width 1559 height 784
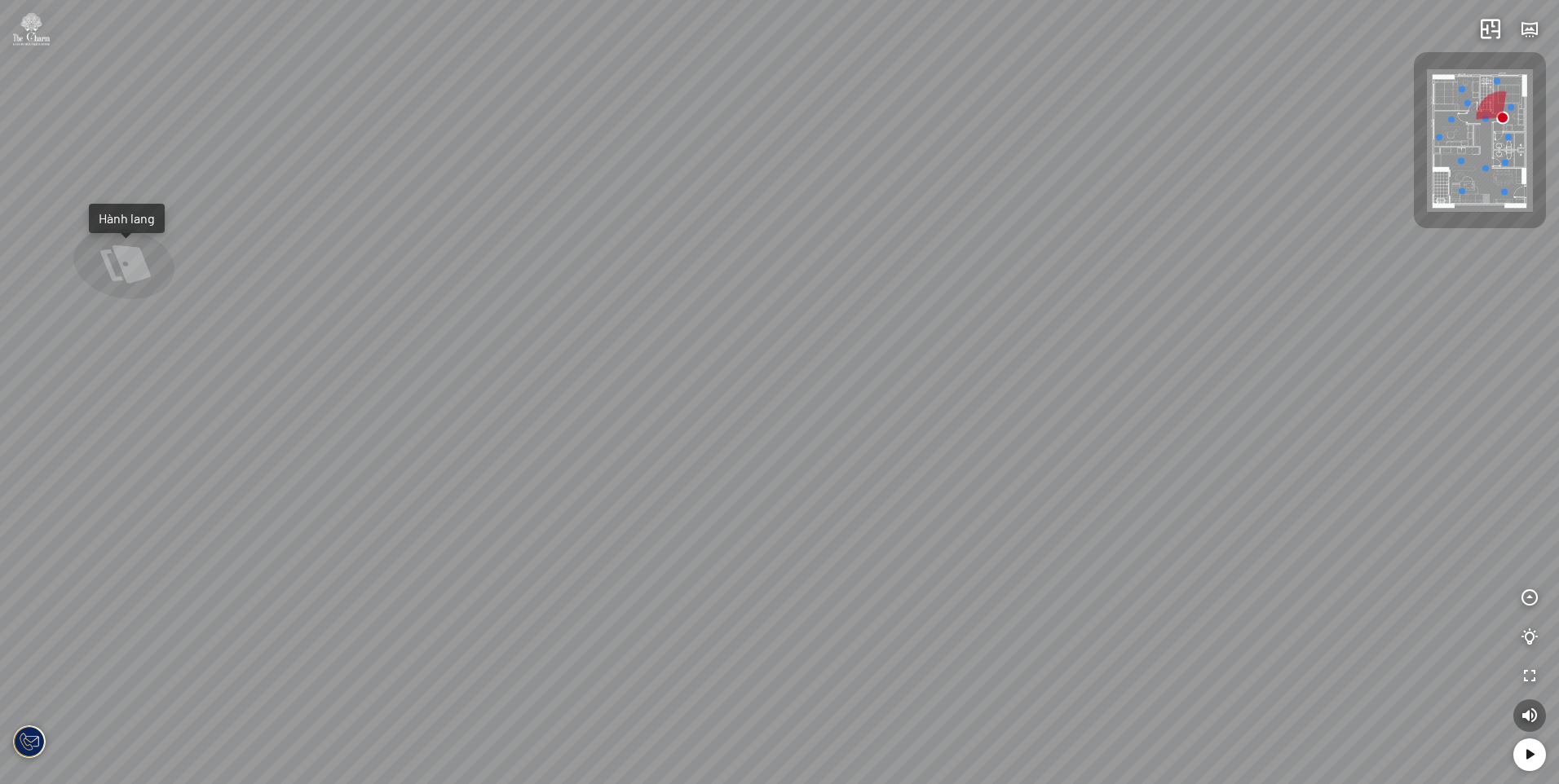
click at [1134, 385] on div "Hành lang Phòng tắm Master" at bounding box center [779, 392] width 1559 height 784
click at [1057, 388] on div "Hành lang Phòng tắm Master" at bounding box center [779, 392] width 1559 height 784
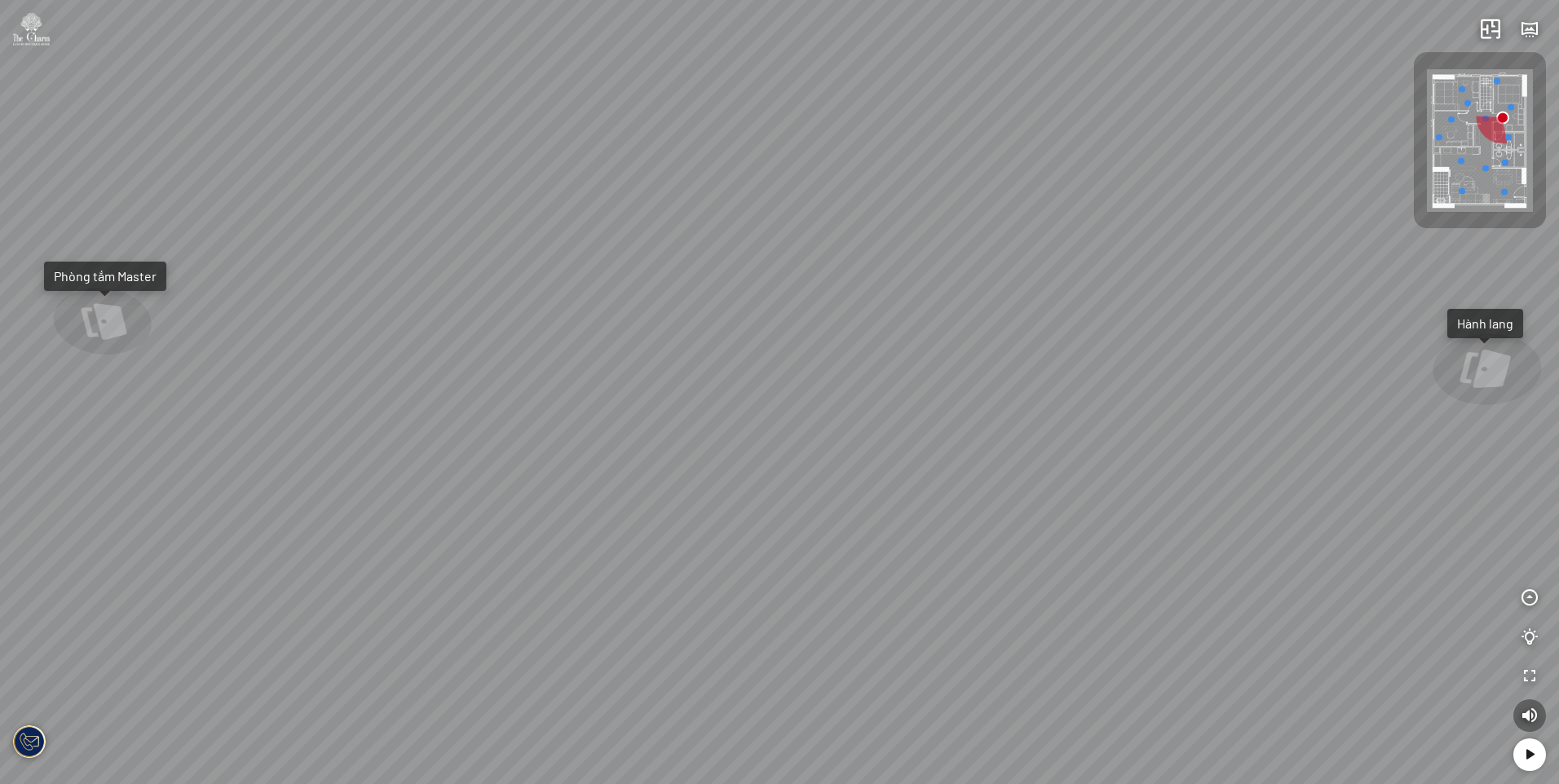
click at [913, 358] on div "Hành lang Phòng tắm Master" at bounding box center [779, 392] width 1559 height 784
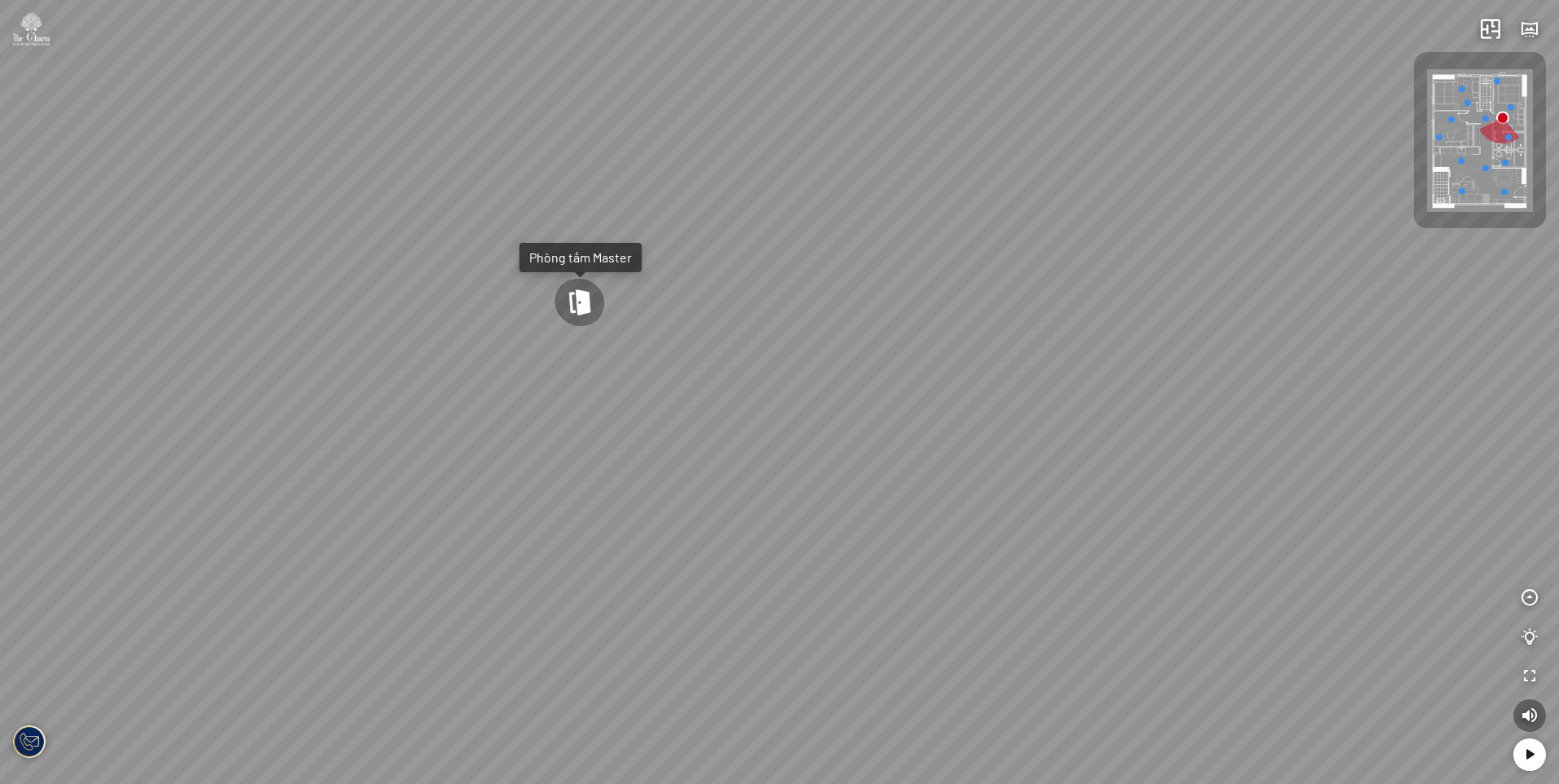
click at [590, 302] on div at bounding box center [579, 303] width 55 height 51
click at [469, 282] on div at bounding box center [779, 392] width 1559 height 784
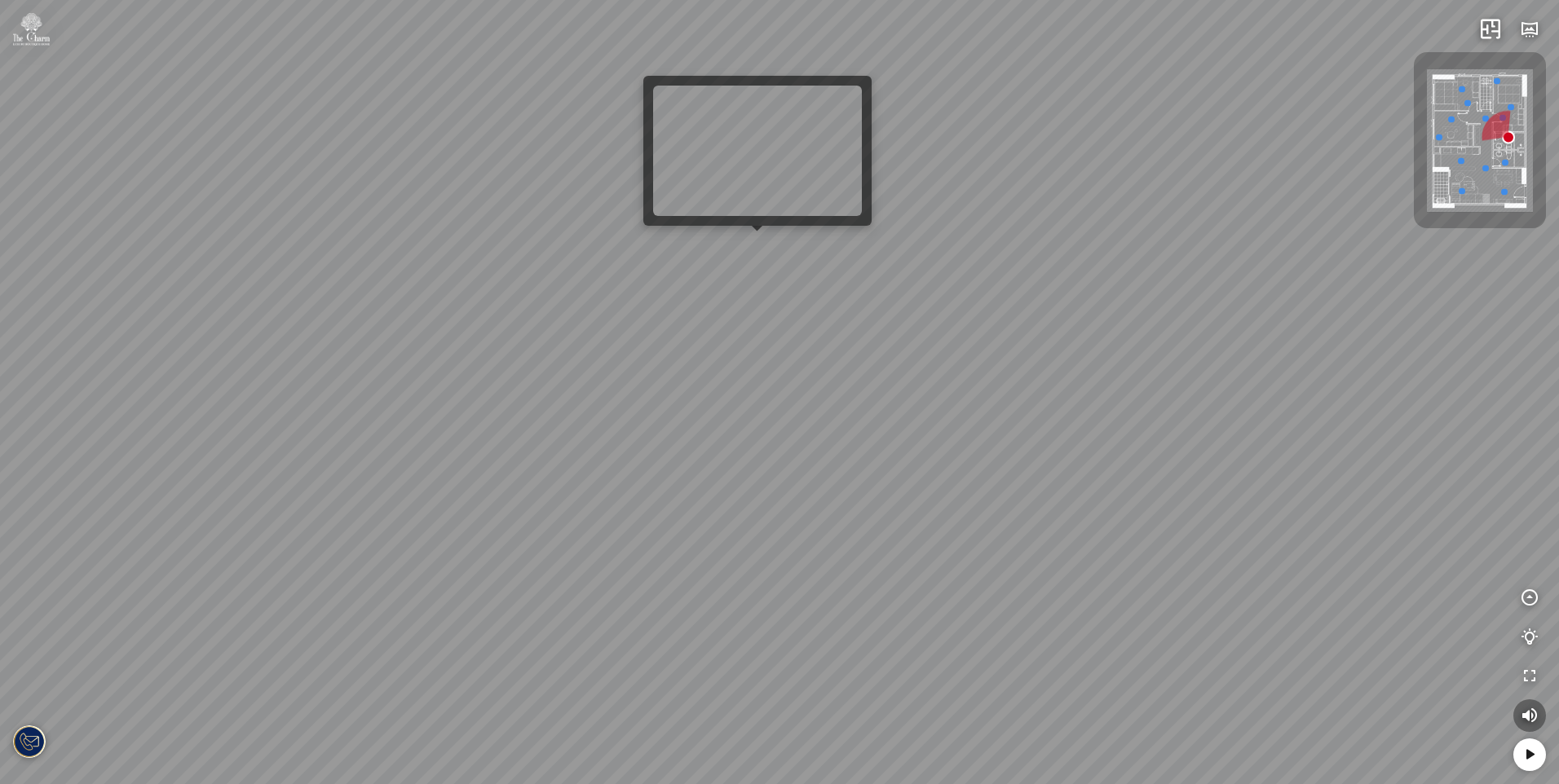
click at [749, 251] on div at bounding box center [779, 392] width 1559 height 784
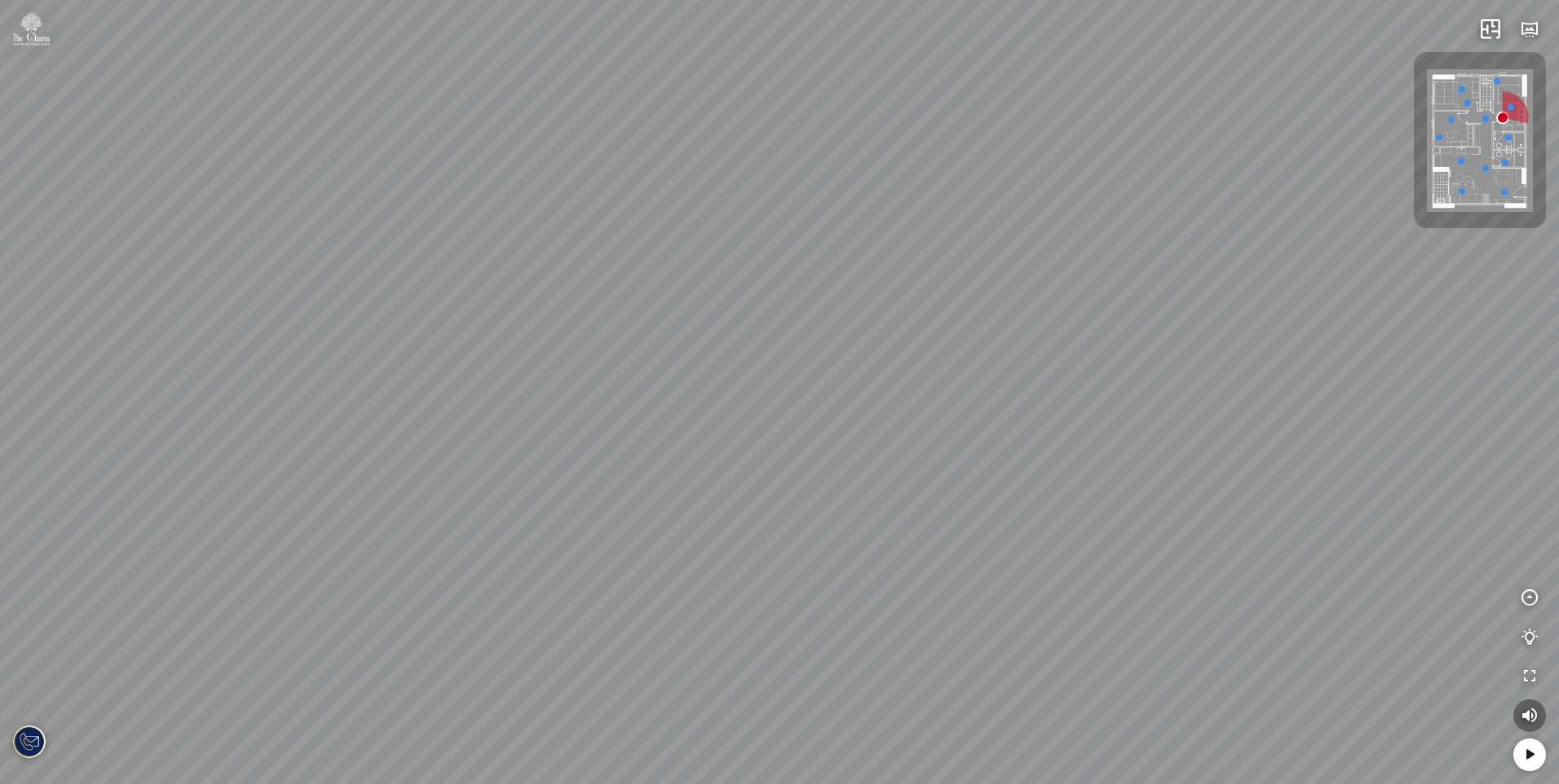
click at [776, 262] on div "Hành lang Phòng tắm Master" at bounding box center [779, 392] width 1559 height 784
click at [928, 342] on div "Hành lang Phòng tắm Master" at bounding box center [779, 392] width 1559 height 784
click at [862, 316] on div "Hành lang Phòng tắm Master" at bounding box center [779, 392] width 1559 height 784
click at [665, 275] on div "Hành lang Phòng tắm Master" at bounding box center [779, 392] width 1559 height 784
click at [926, 266] on div "Hành lang Phòng tắm Master" at bounding box center [779, 392] width 1559 height 784
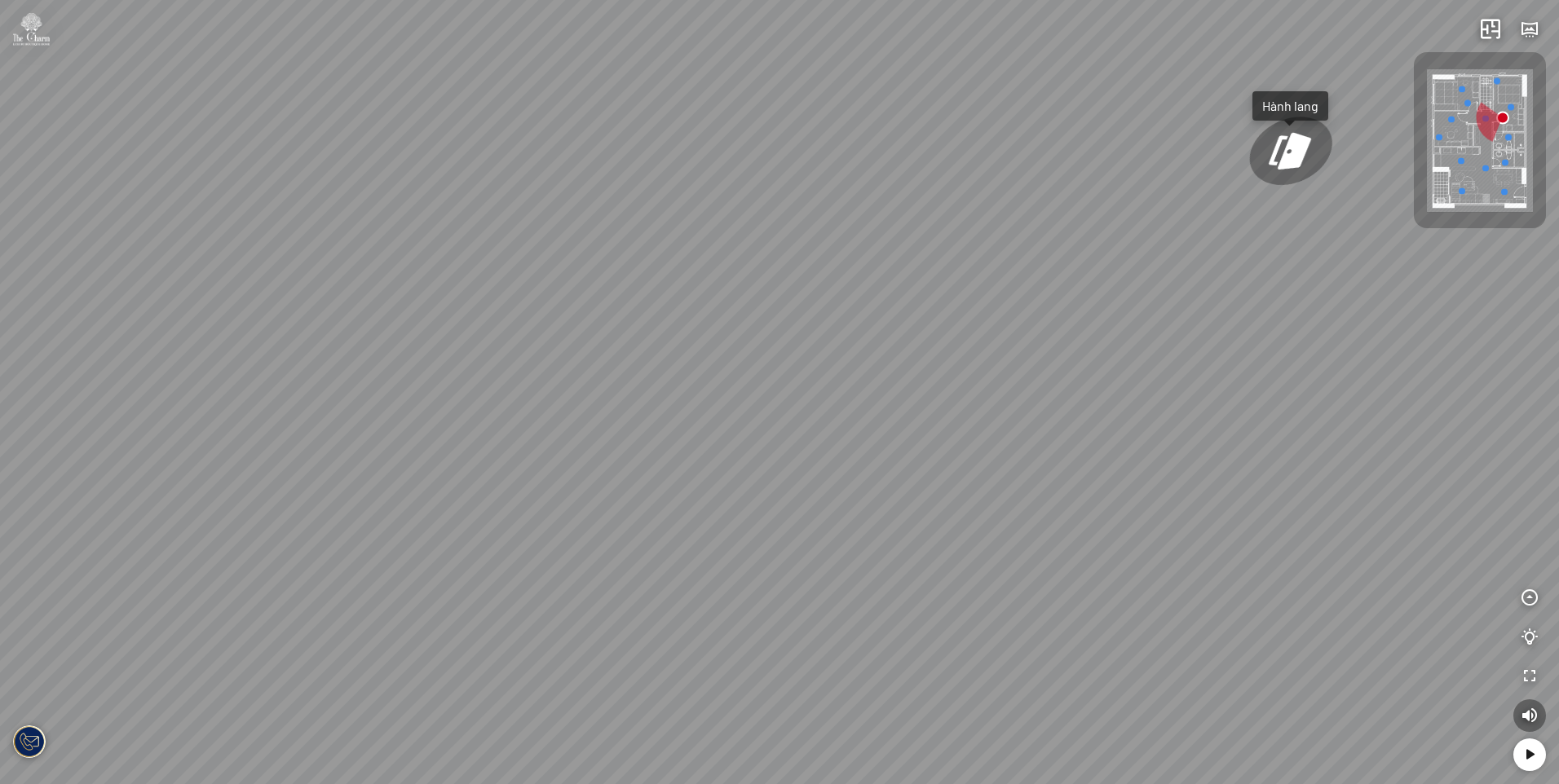
click at [1118, 293] on div "Hành lang Phòng tắm Master" at bounding box center [779, 392] width 1559 height 784
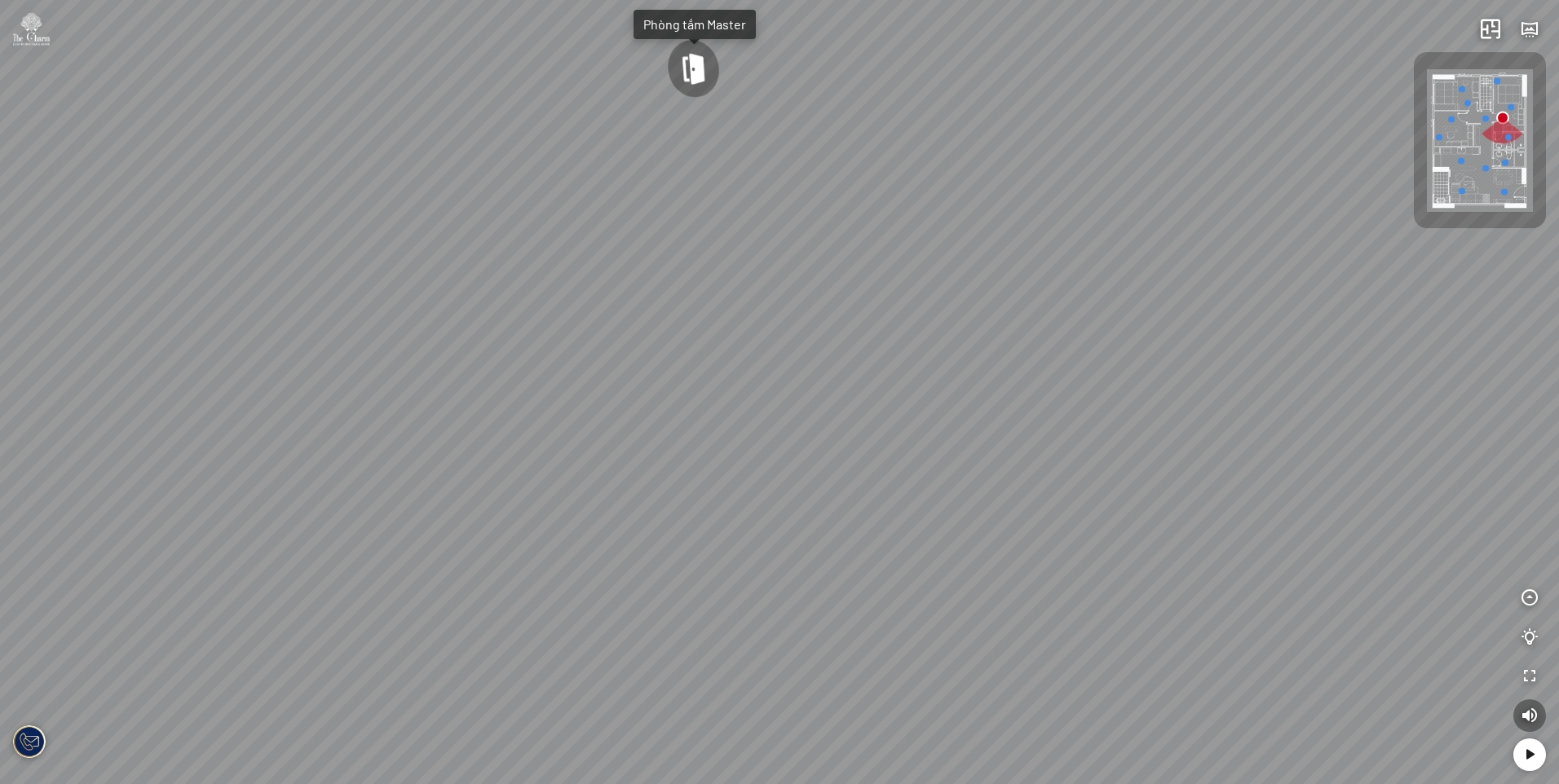
click at [683, 61] on div at bounding box center [694, 68] width 58 height 61
click at [469, 132] on div at bounding box center [779, 392] width 1559 height 784
click at [580, 331] on div at bounding box center [779, 392] width 1559 height 784
click at [619, 280] on div at bounding box center [779, 392] width 1559 height 784
click at [743, 262] on div at bounding box center [779, 392] width 1559 height 784
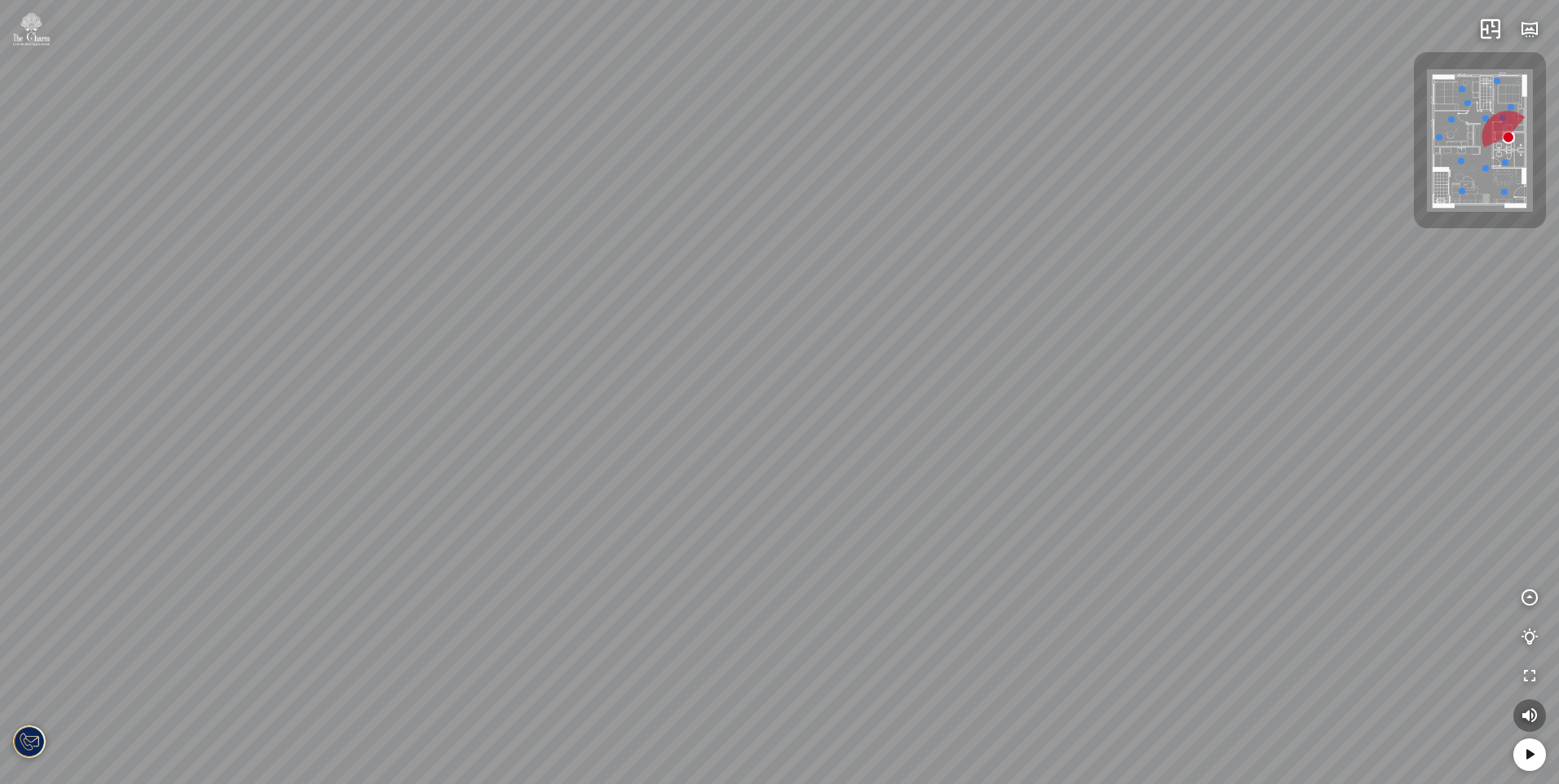
click at [893, 278] on div at bounding box center [779, 392] width 1559 height 784
click at [890, 303] on div at bounding box center [779, 392] width 1559 height 784
drag, startPoint x: 871, startPoint y: 398, endPoint x: 715, endPoint y: 489, distance: 180.6
click at [714, 489] on div at bounding box center [779, 392] width 1559 height 784
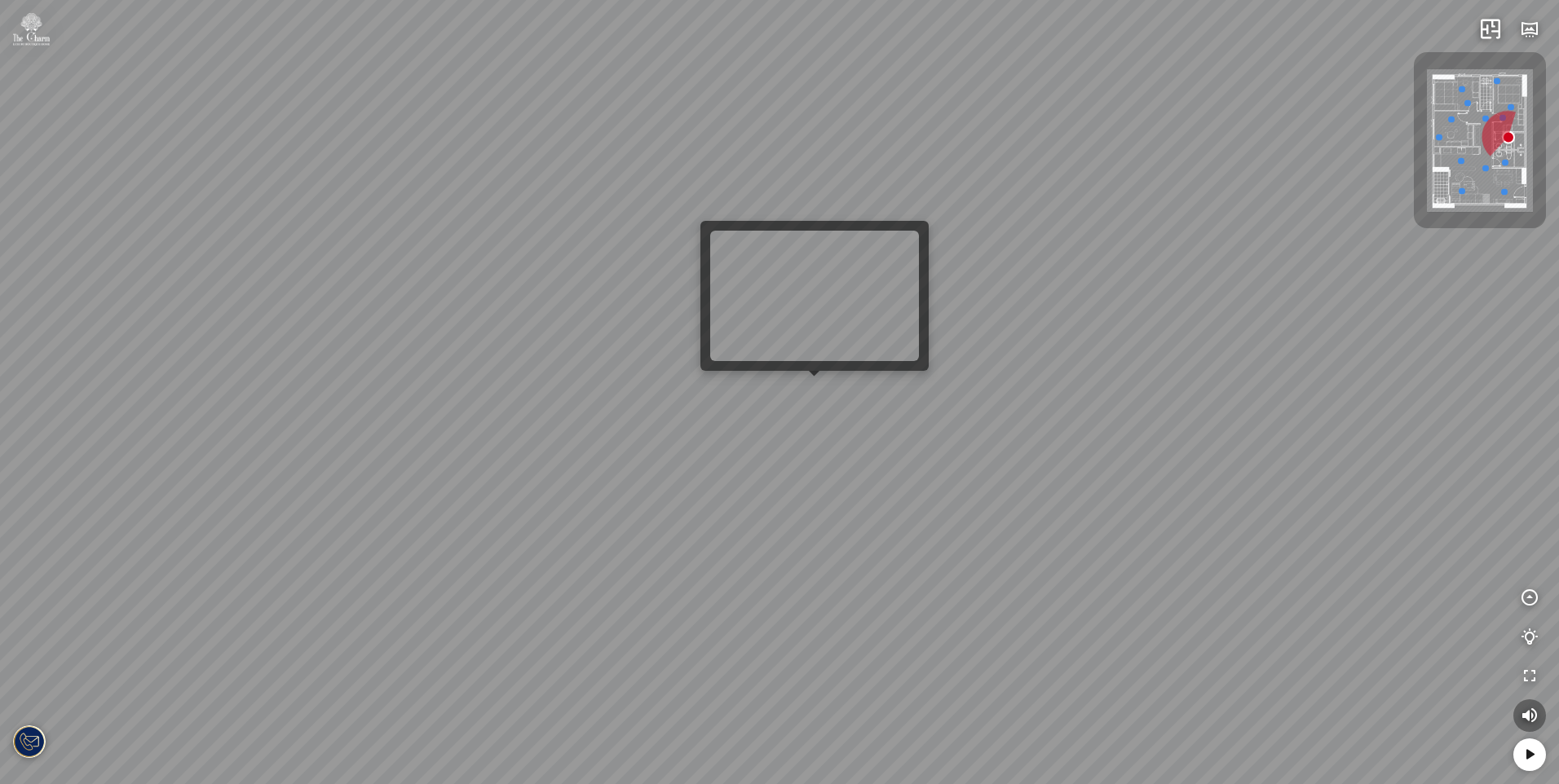
click at [813, 389] on div at bounding box center [779, 392] width 1559 height 784
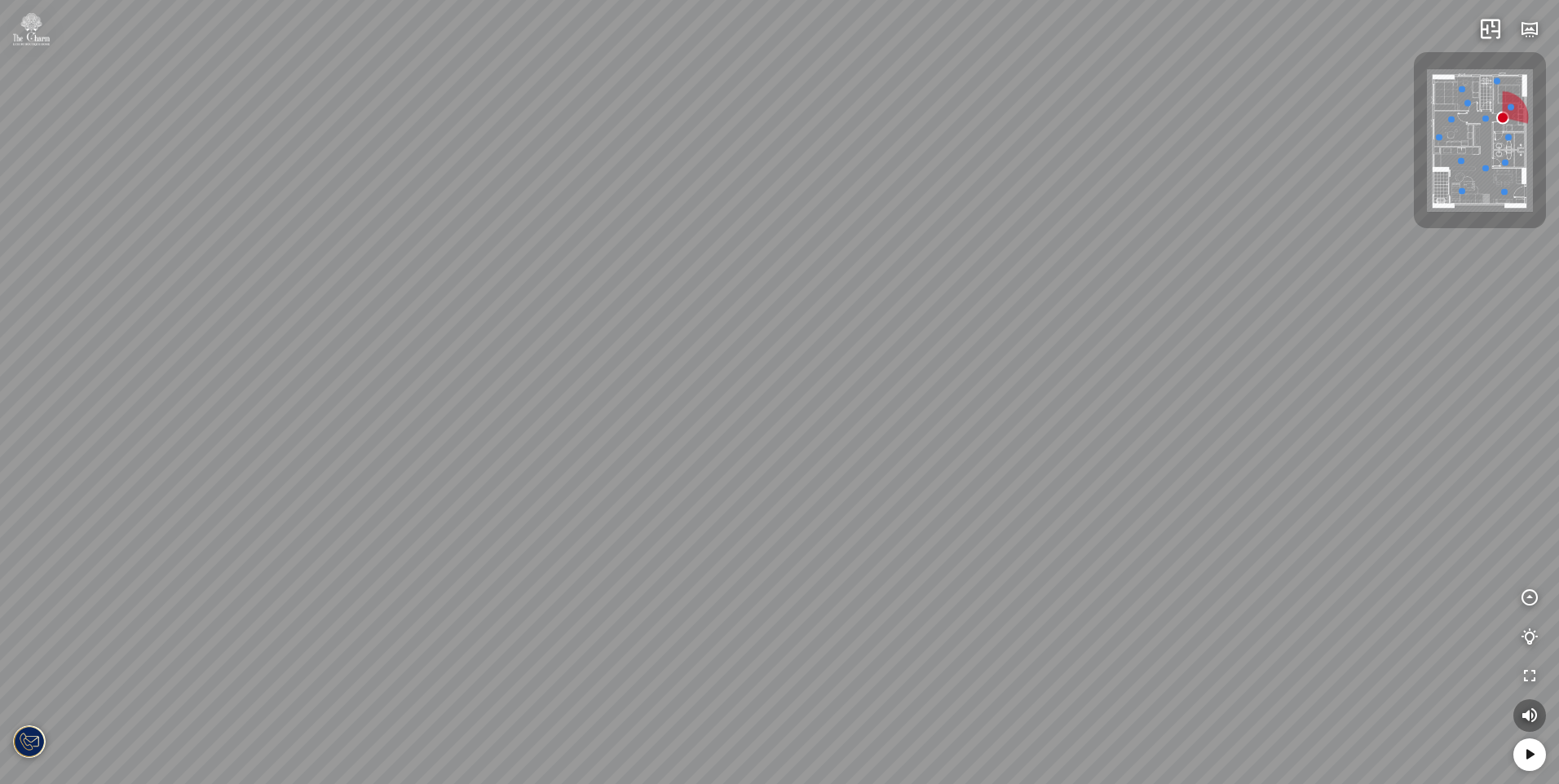
drag, startPoint x: 821, startPoint y: 427, endPoint x: 620, endPoint y: 341, distance: 218.6
click at [637, 348] on div "Hành lang Phòng tắm Master" at bounding box center [779, 392] width 1559 height 784
drag, startPoint x: 837, startPoint y: 409, endPoint x: 532, endPoint y: 368, distance: 307.7
click at [533, 368] on div "Hành lang Phòng tắm Master" at bounding box center [779, 392] width 1559 height 784
click at [624, 380] on div "Hành lang Phòng tắm Master" at bounding box center [779, 392] width 1559 height 784
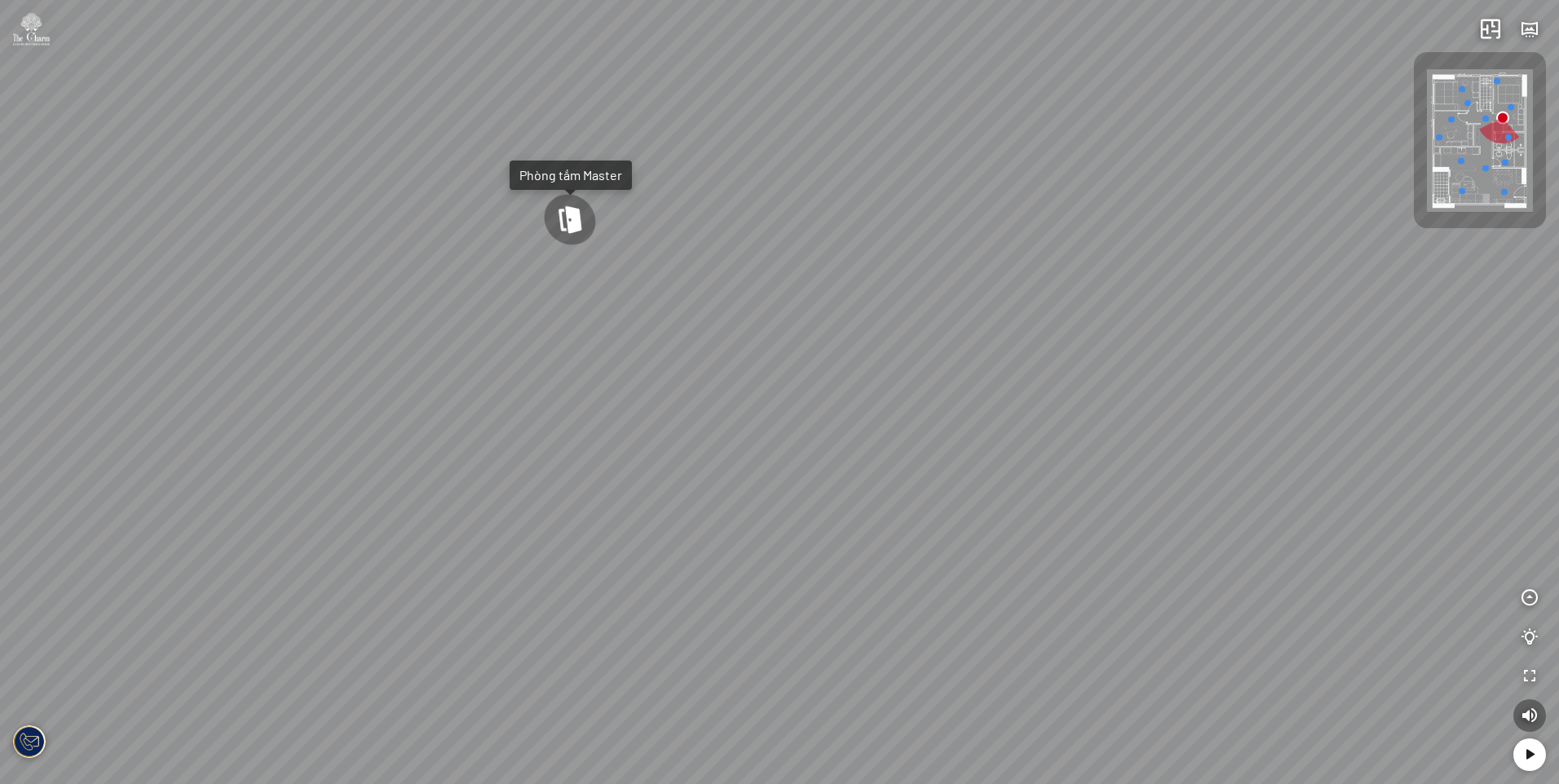
drag, startPoint x: 754, startPoint y: 386, endPoint x: 707, endPoint y: 367, distance: 50.7
click at [707, 367] on div "Hành lang Phòng tắm Master" at bounding box center [779, 392] width 1559 height 784
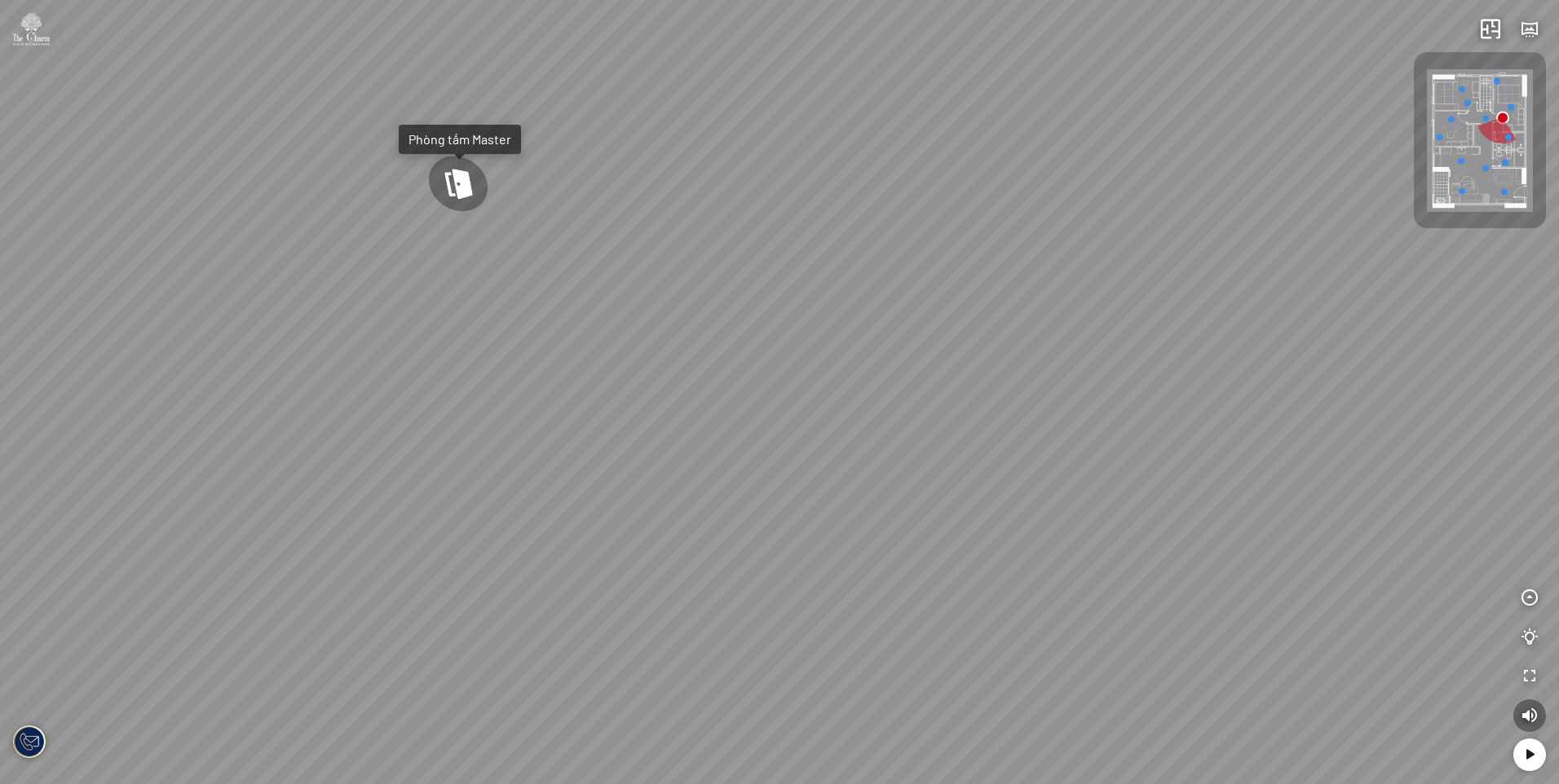
click at [450, 191] on div at bounding box center [457, 184] width 73 height 61
drag, startPoint x: 839, startPoint y: 399, endPoint x: 418, endPoint y: 294, distance: 433.9
click at [413, 294] on div at bounding box center [779, 392] width 1559 height 784
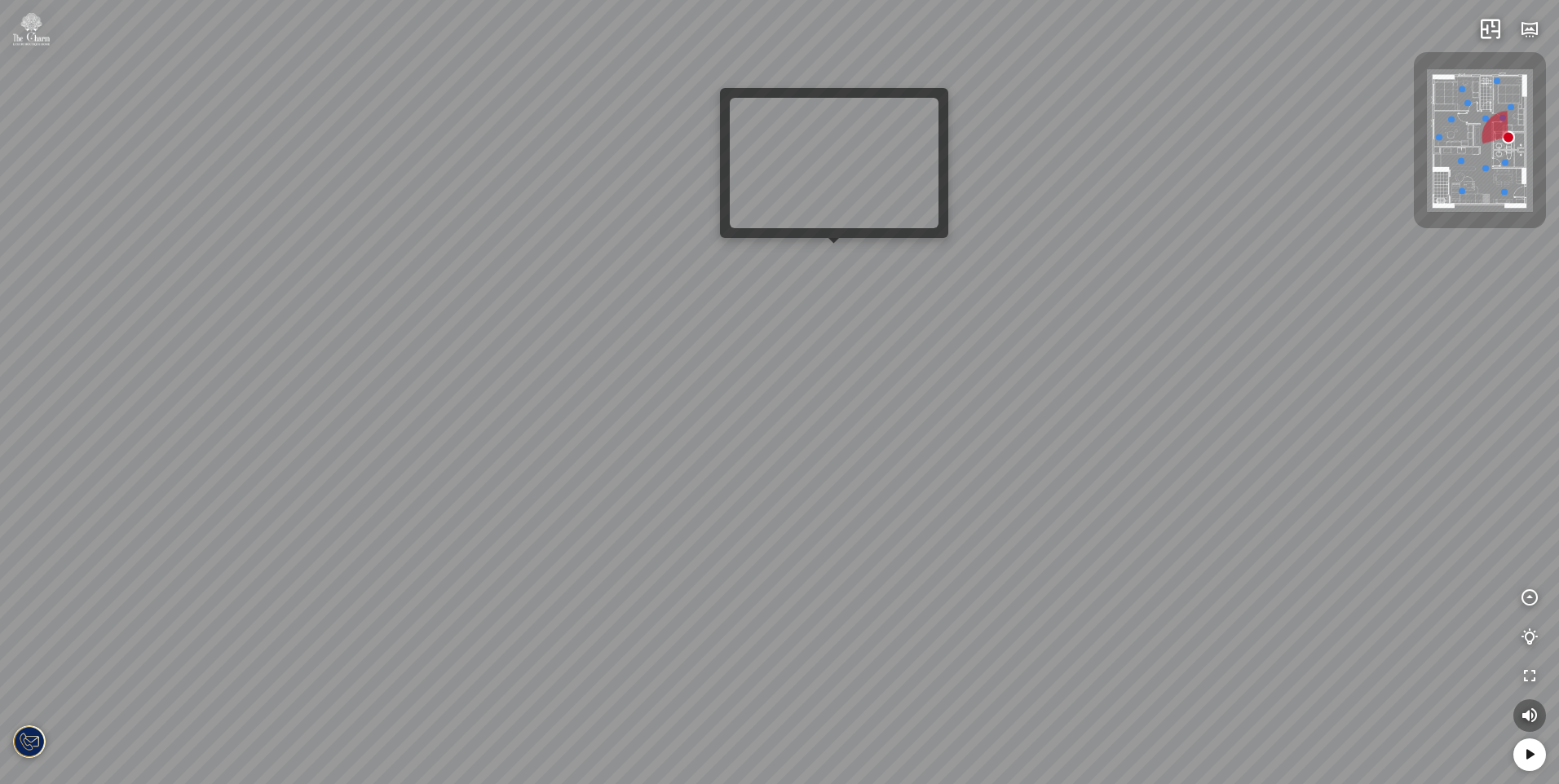
click at [829, 258] on div at bounding box center [779, 392] width 1559 height 784
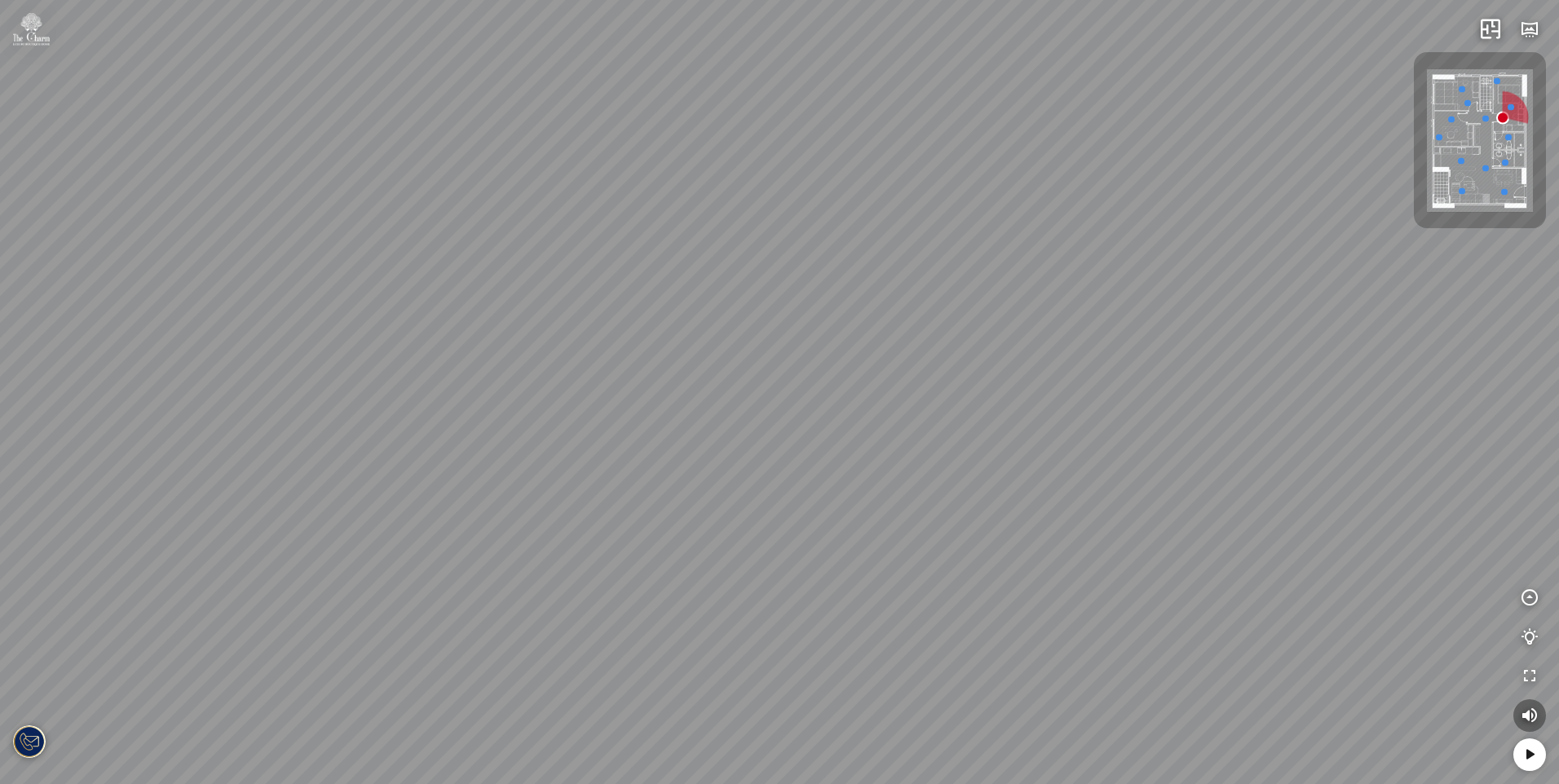
drag, startPoint x: 936, startPoint y: 380, endPoint x: 675, endPoint y: 292, distance: 275.4
click at [691, 298] on div at bounding box center [779, 392] width 1559 height 784
drag, startPoint x: 781, startPoint y: 344, endPoint x: 327, endPoint y: 249, distance: 463.8
click at [346, 253] on div "Hành lang Phòng tắm Master" at bounding box center [779, 392] width 1559 height 784
drag, startPoint x: 784, startPoint y: 284, endPoint x: 358, endPoint y: 244, distance: 427.9
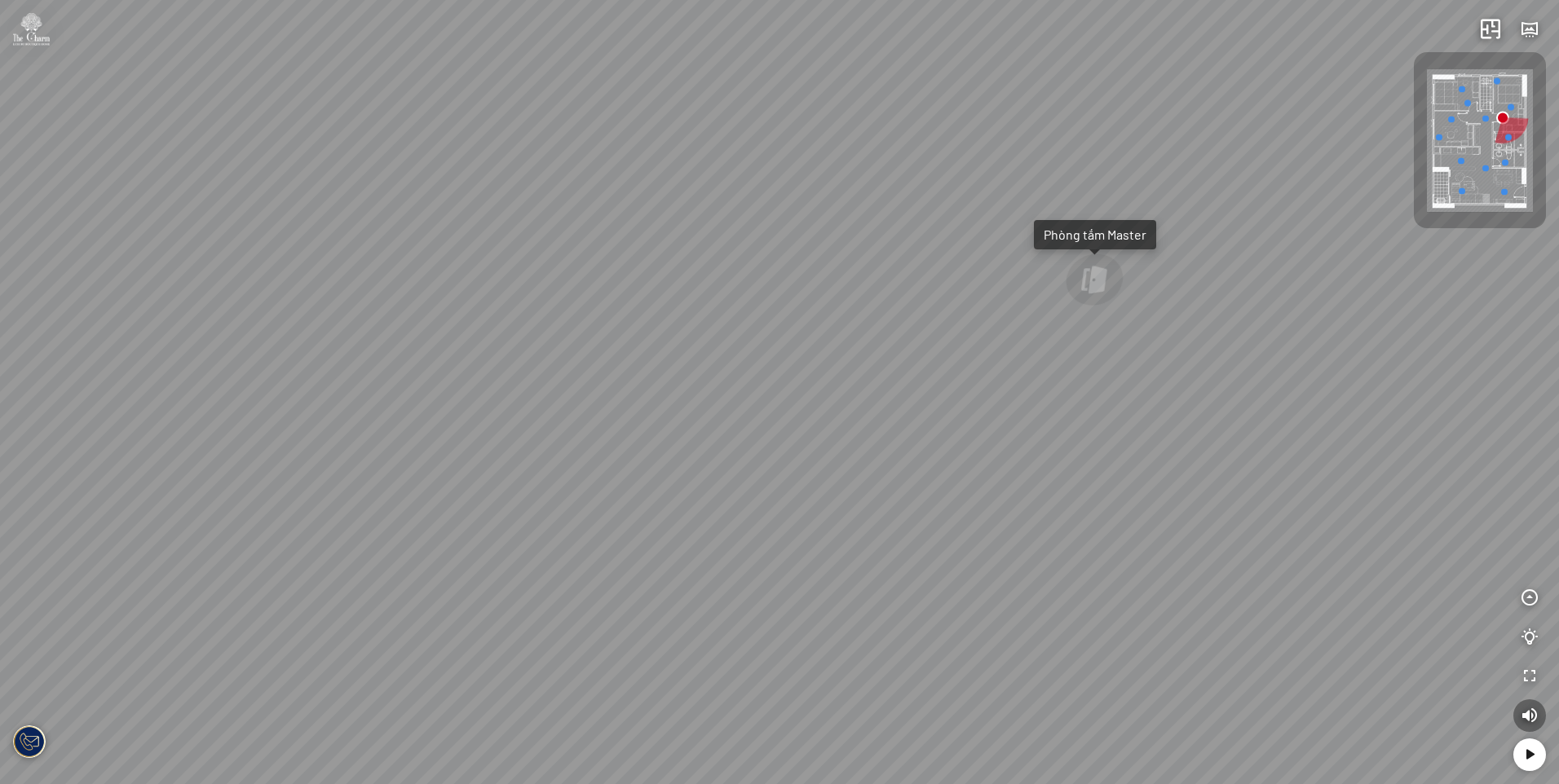
click at [369, 244] on div "Hành lang Phòng tắm Master" at bounding box center [779, 392] width 1559 height 784
drag, startPoint x: 514, startPoint y: 258, endPoint x: 360, endPoint y: 261, distance: 154.0
click at [363, 261] on div "Hành lang Phòng tắm Master" at bounding box center [779, 392] width 1559 height 784
drag, startPoint x: 576, startPoint y: 265, endPoint x: 567, endPoint y: 271, distance: 10.8
click at [567, 271] on div "Hành lang Phòng tắm Master" at bounding box center [779, 392] width 1559 height 784
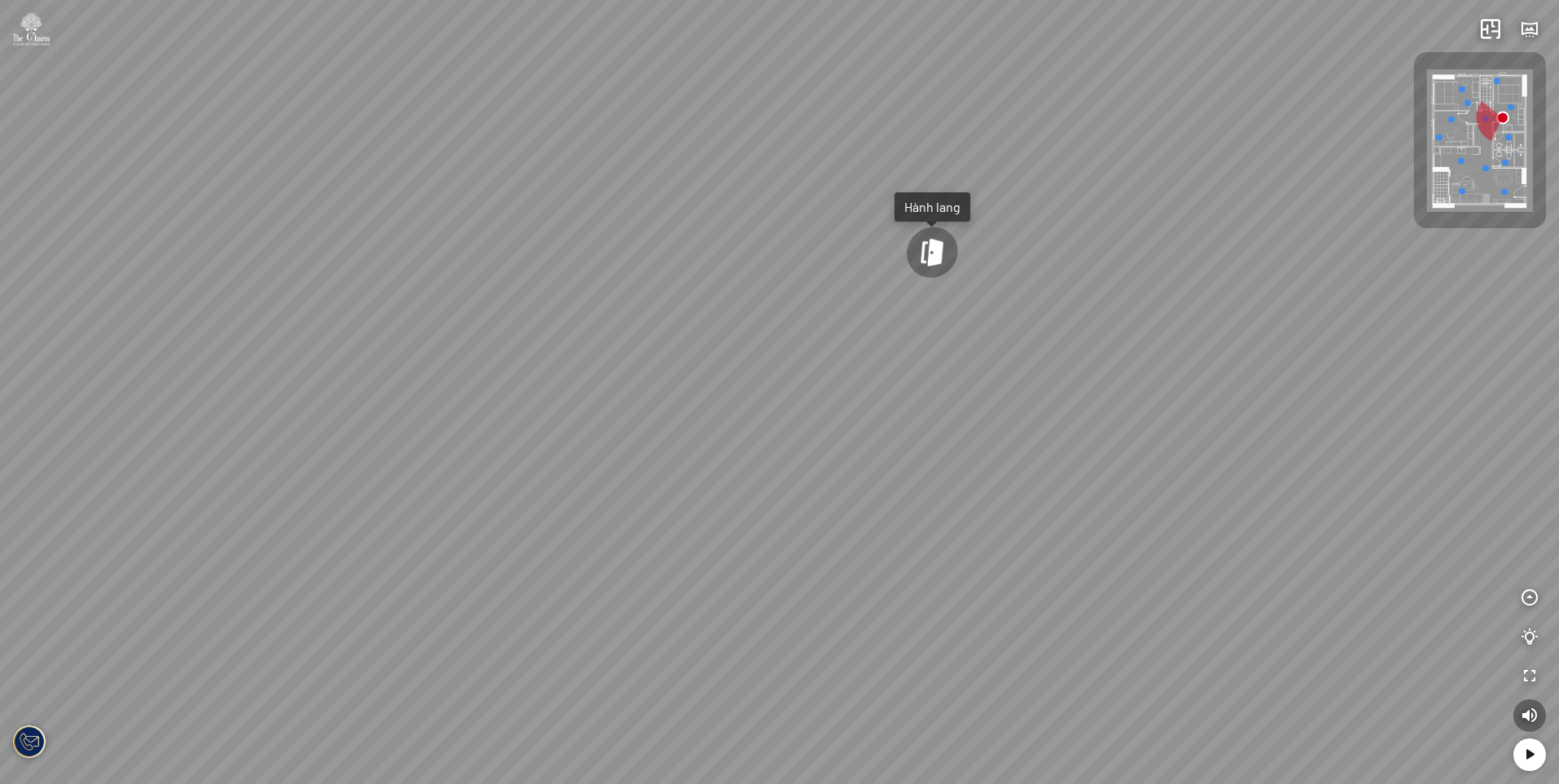
click at [940, 235] on div at bounding box center [933, 253] width 58 height 55
drag, startPoint x: 878, startPoint y: 332, endPoint x: 954, endPoint y: 270, distance: 98.1
click at [951, 274] on div "Phòng ngủ Master Phòng làm việc Phòng ngủ nhỏ" at bounding box center [779, 392] width 1559 height 784
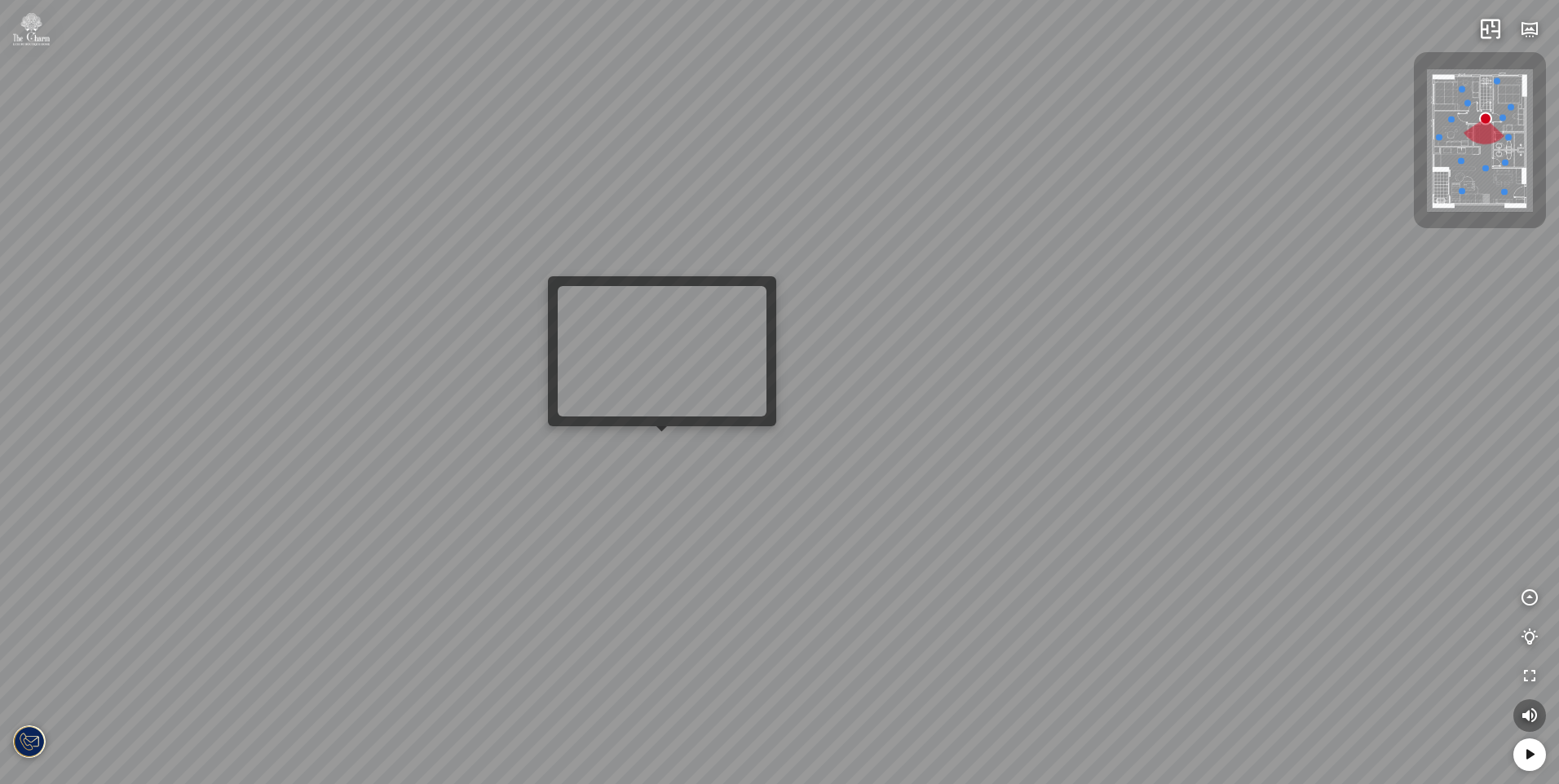
click at [660, 444] on div "Phòng ngủ Master Phòng làm việc Phòng ngủ nhỏ" at bounding box center [779, 392] width 1559 height 784
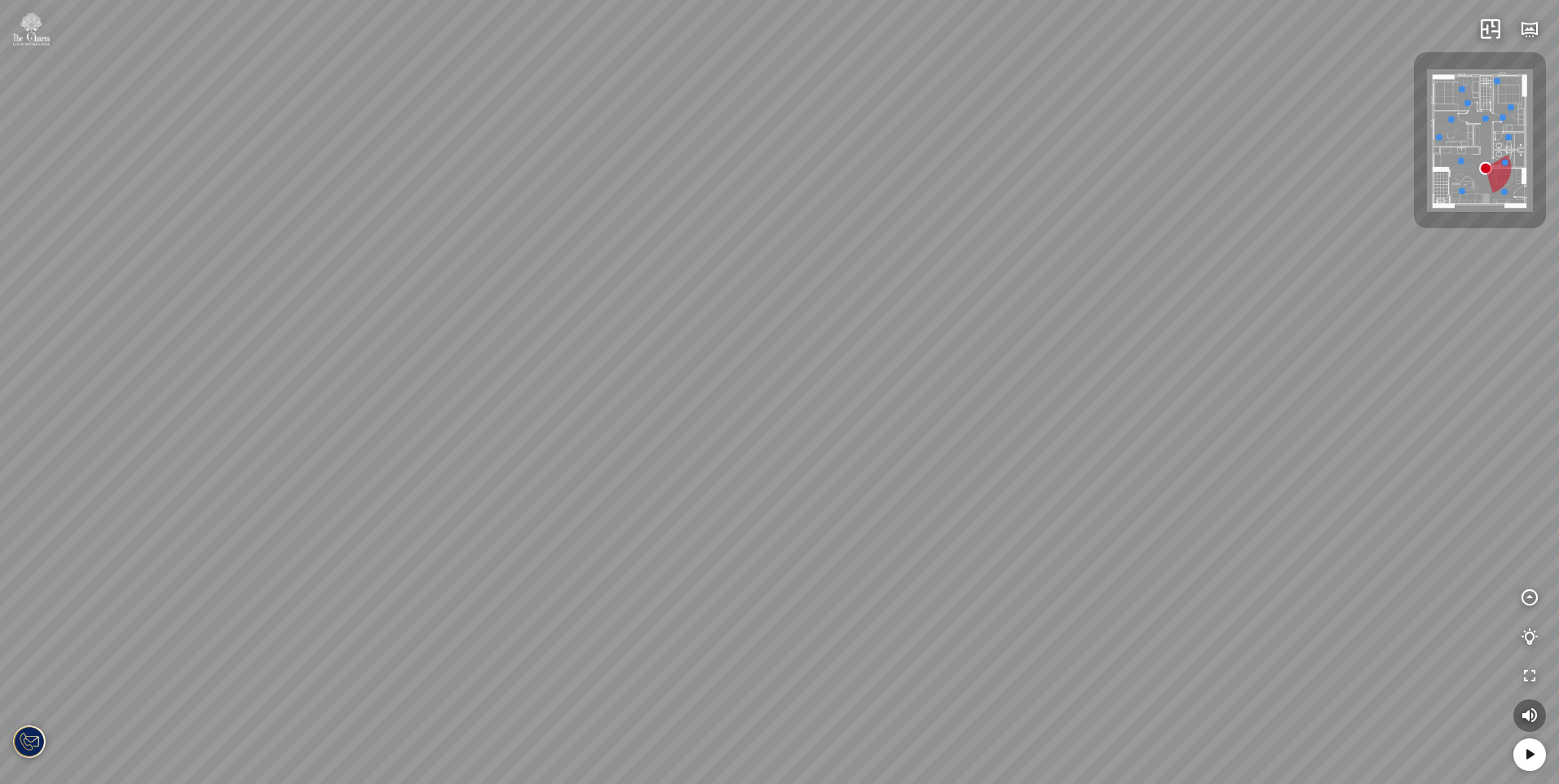
drag, startPoint x: 823, startPoint y: 385, endPoint x: 507, endPoint y: 323, distance: 322.0
click at [520, 326] on div "Phòng tắm" at bounding box center [779, 392] width 1559 height 784
drag, startPoint x: 873, startPoint y: 371, endPoint x: 689, endPoint y: 369, distance: 184.0
click at [707, 369] on div "Phòng tắm" at bounding box center [779, 392] width 1559 height 784
drag, startPoint x: 733, startPoint y: 369, endPoint x: 653, endPoint y: 385, distance: 81.6
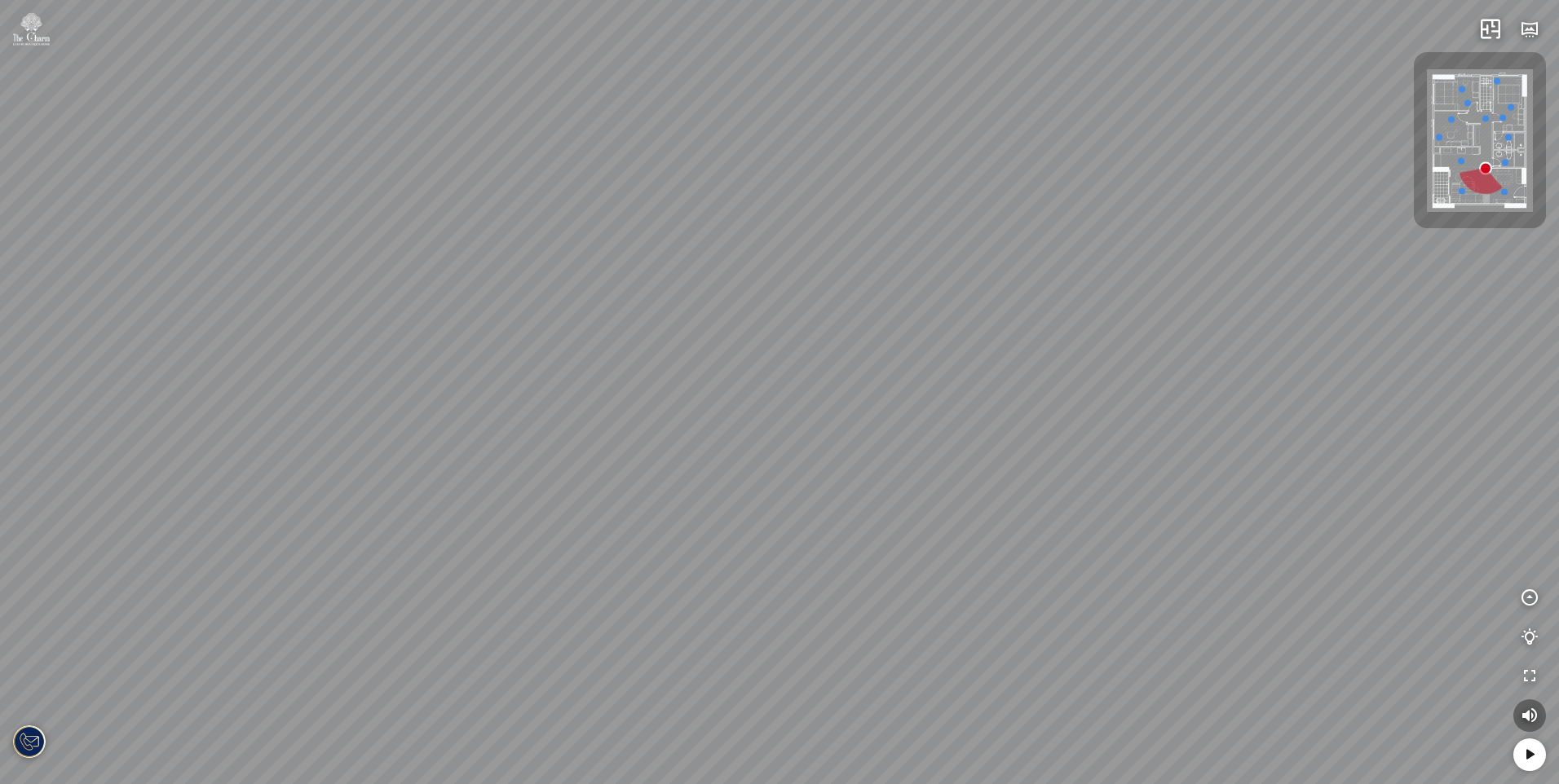
click at [658, 382] on div "Phòng tắm" at bounding box center [779, 392] width 1559 height 784
drag, startPoint x: 748, startPoint y: 389, endPoint x: 671, endPoint y: 413, distance: 80.7
click at [671, 413] on div "Phòng tắm" at bounding box center [779, 392] width 1559 height 784
drag, startPoint x: 679, startPoint y: 398, endPoint x: 732, endPoint y: 510, distance: 123.9
click at [719, 497] on div "Phòng tắm" at bounding box center [779, 392] width 1559 height 784
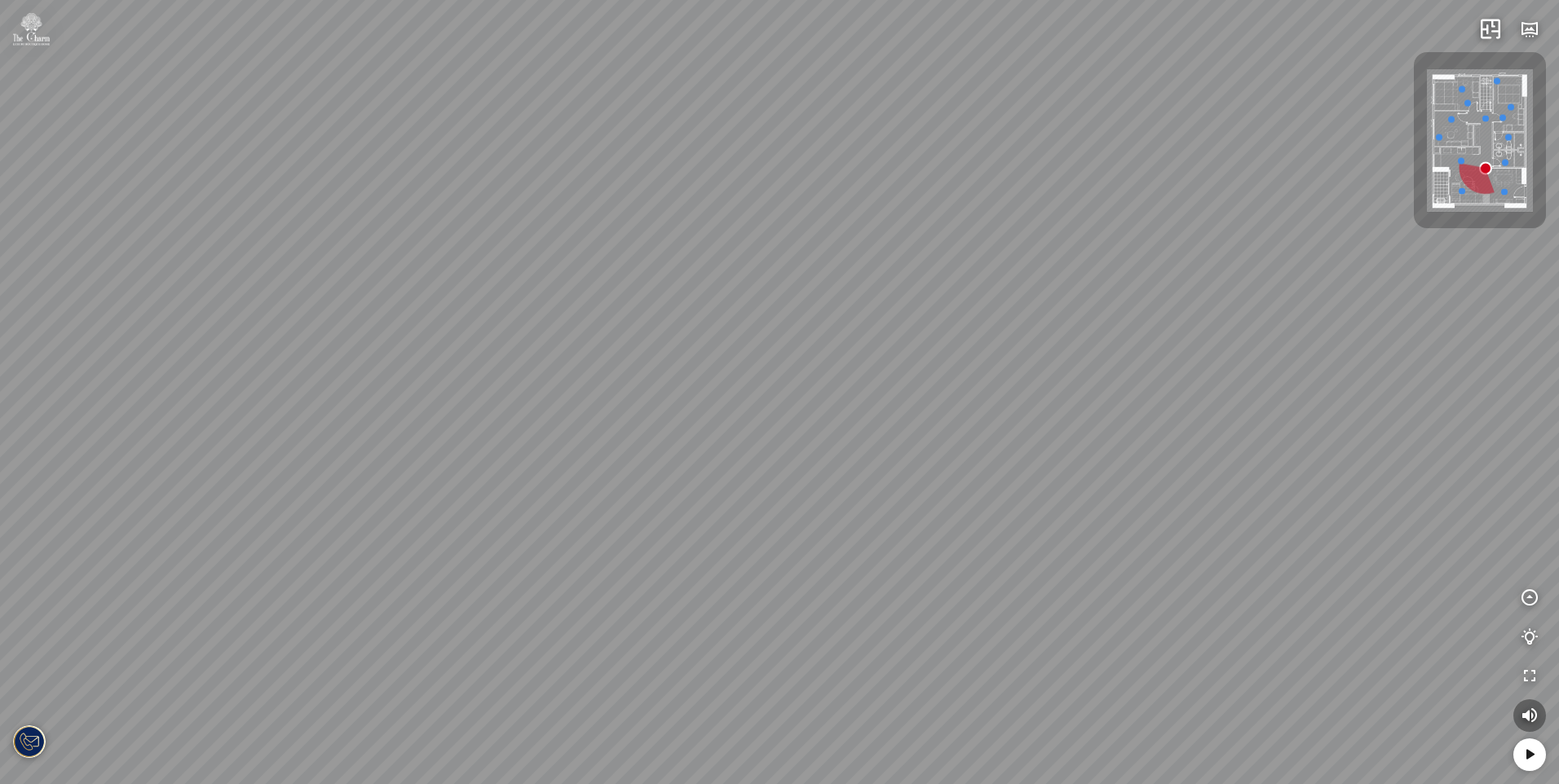
drag, startPoint x: 724, startPoint y: 457, endPoint x: 753, endPoint y: 535, distance: 83.2
click at [751, 523] on div "Phòng tắm" at bounding box center [779, 392] width 1559 height 784
drag, startPoint x: 732, startPoint y: 537, endPoint x: 853, endPoint y: 621, distance: 147.3
click at [853, 621] on div "Phòng tắm" at bounding box center [779, 392] width 1559 height 784
drag, startPoint x: 768, startPoint y: 612, endPoint x: 831, endPoint y: 433, distance: 189.8
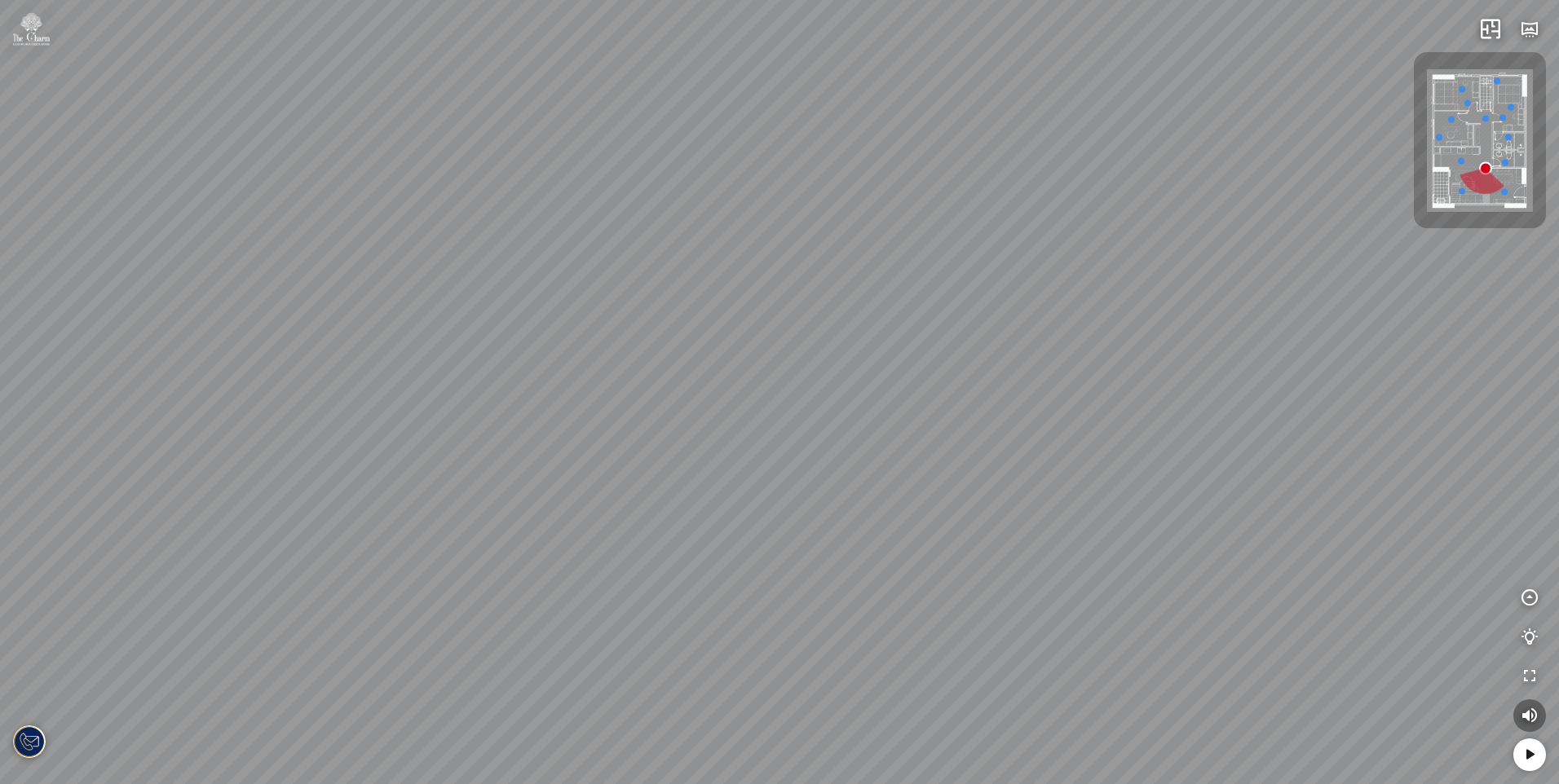
click at [817, 462] on div "Phòng tắm" at bounding box center [779, 392] width 1559 height 784
drag, startPoint x: 759, startPoint y: 498, endPoint x: 786, endPoint y: 409, distance: 93.0
click at [780, 421] on div "Phòng tắm" at bounding box center [779, 392] width 1559 height 784
drag, startPoint x: 780, startPoint y: 462, endPoint x: 908, endPoint y: 462, distance: 128.0
click at [881, 462] on div "Phòng tắm" at bounding box center [779, 392] width 1559 height 784
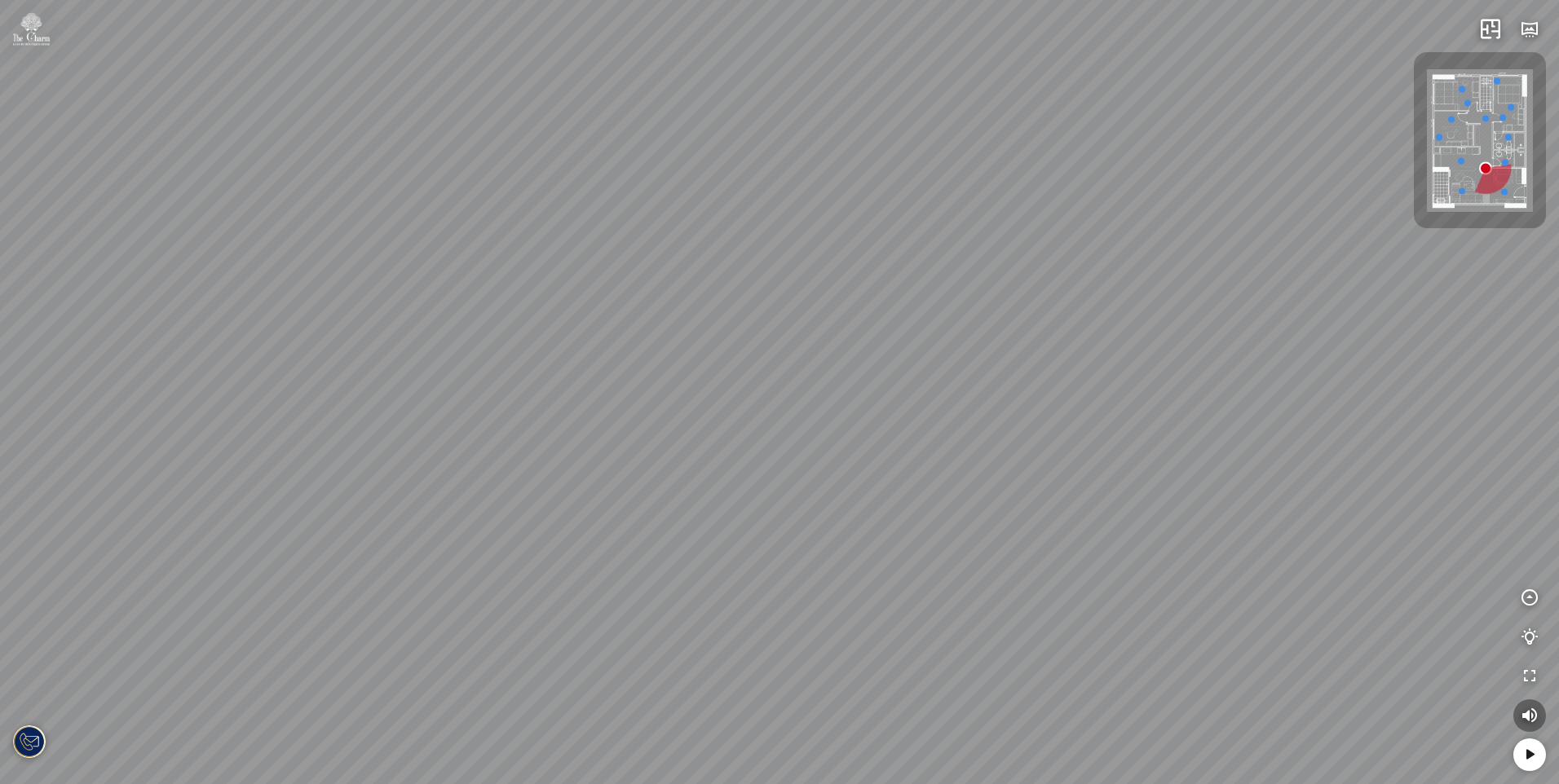
drag, startPoint x: 746, startPoint y: 458, endPoint x: 1008, endPoint y: 479, distance: 262.8
click at [989, 477] on div "Phòng tắm" at bounding box center [779, 392] width 1559 height 784
drag, startPoint x: 817, startPoint y: 456, endPoint x: 1226, endPoint y: 524, distance: 414.6
click at [1205, 522] on div "Phòng tắm" at bounding box center [779, 392] width 1559 height 784
drag, startPoint x: 780, startPoint y: 486, endPoint x: 1270, endPoint y: 478, distance: 490.1
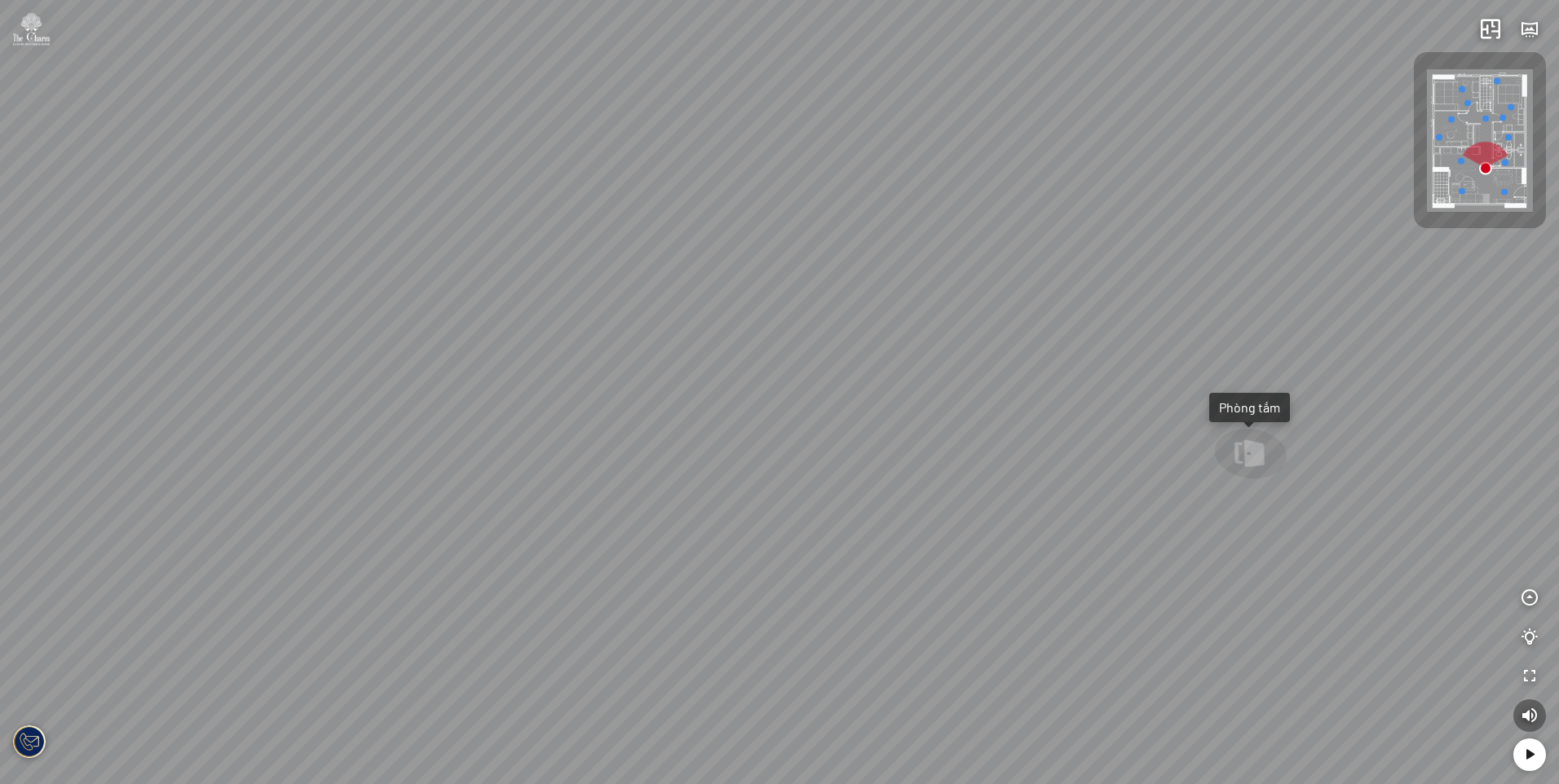
click at [1248, 482] on div "Phòng tắm" at bounding box center [779, 392] width 1559 height 784
drag, startPoint x: 1052, startPoint y: 484, endPoint x: 1053, endPoint y: 461, distance: 23.0
click at [1053, 462] on div "Phòng tắm" at bounding box center [779, 392] width 1559 height 784
drag, startPoint x: 901, startPoint y: 468, endPoint x: 1012, endPoint y: 452, distance: 112.1
click at [992, 452] on div "Phòng tắm" at bounding box center [779, 392] width 1559 height 784
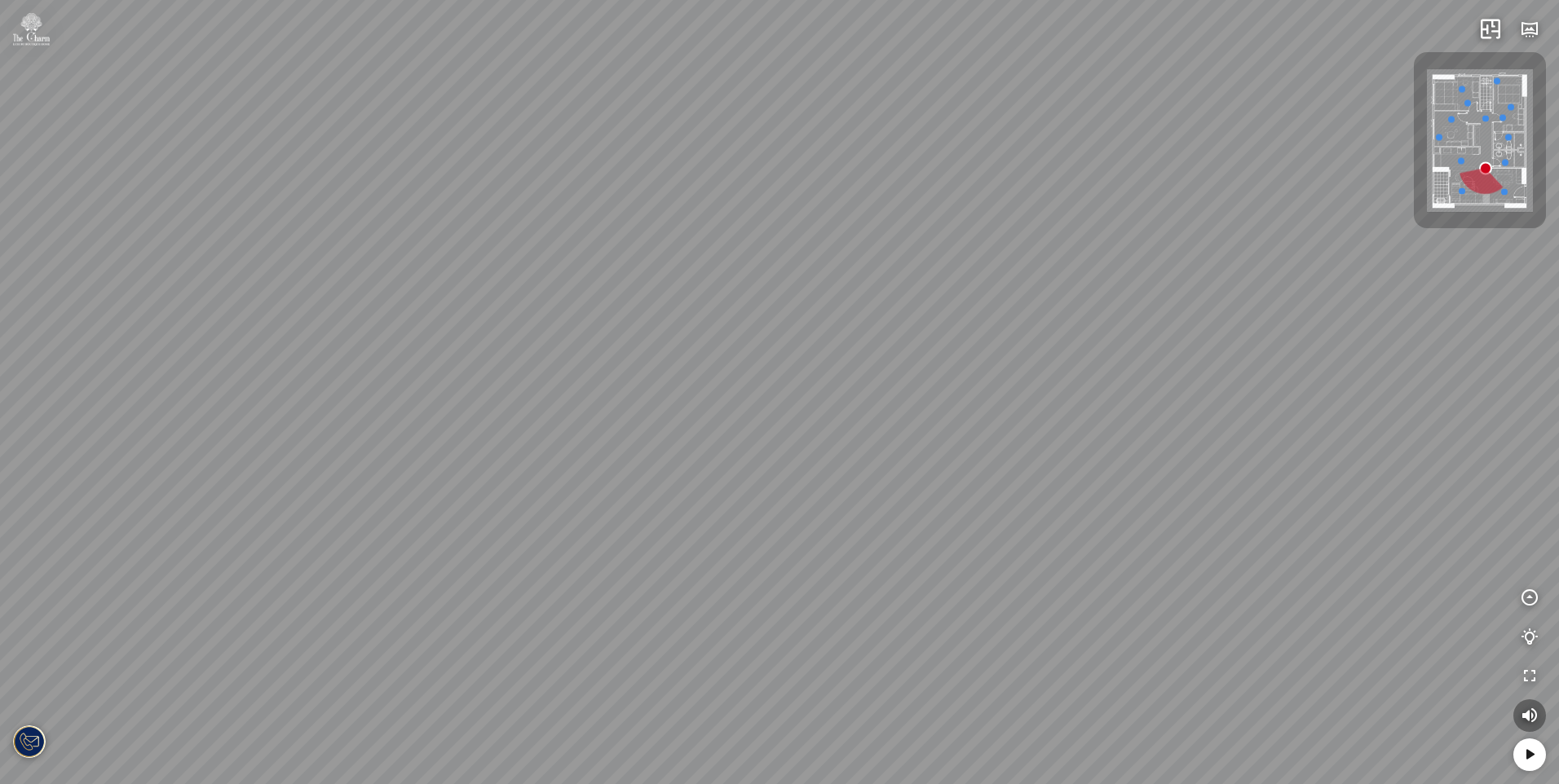
drag, startPoint x: 916, startPoint y: 487, endPoint x: 1042, endPoint y: 479, distance: 126.3
click at [999, 479] on div "Phòng tắm" at bounding box center [779, 392] width 1559 height 784
click at [1073, 497] on div "Phòng tắm" at bounding box center [779, 392] width 1559 height 784
drag, startPoint x: 951, startPoint y: 501, endPoint x: 1106, endPoint y: 501, distance: 155.0
click at [1061, 501] on div "Phòng tắm" at bounding box center [779, 392] width 1559 height 784
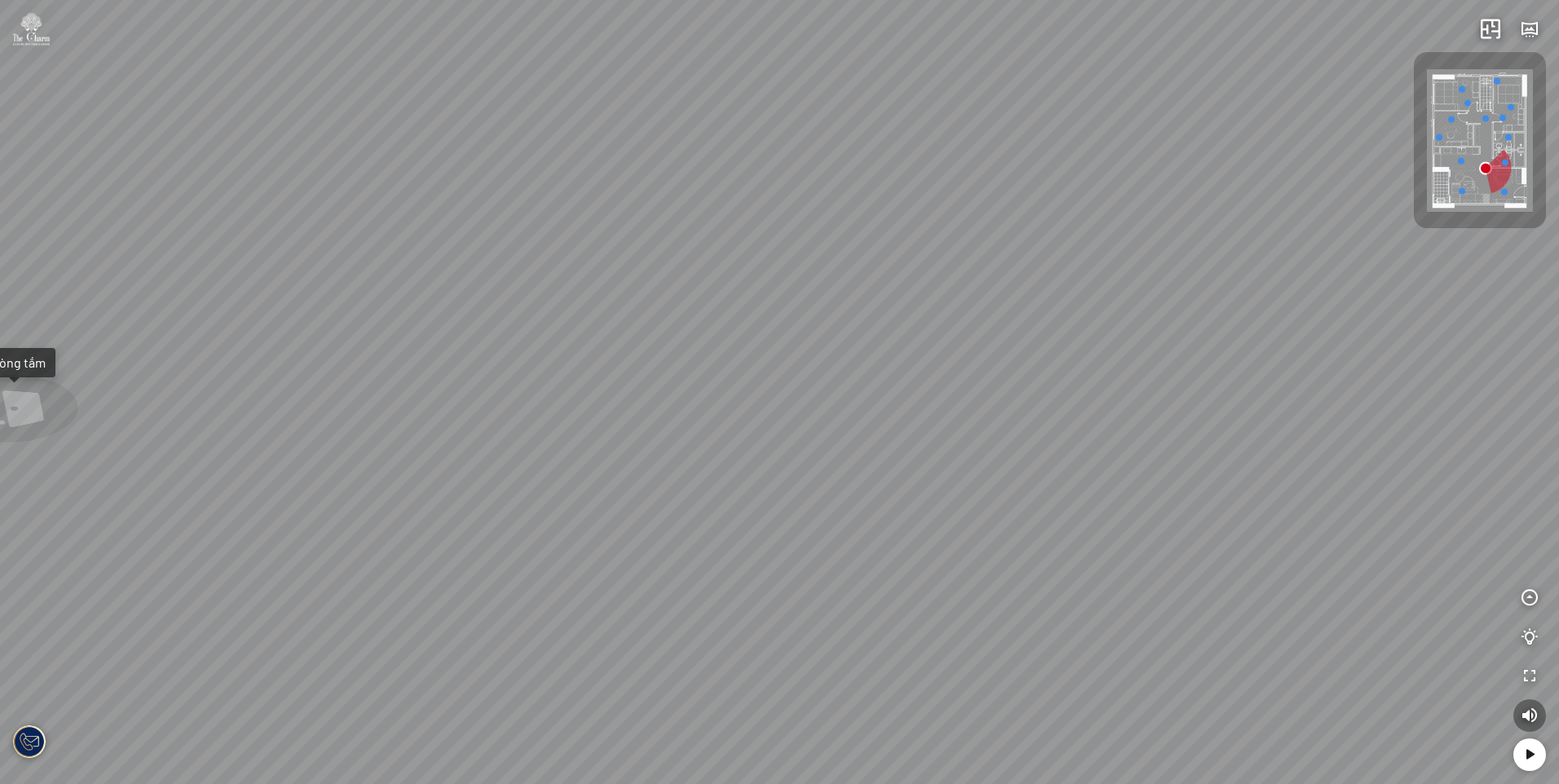
drag, startPoint x: 1089, startPoint y: 502, endPoint x: 896, endPoint y: 488, distance: 193.5
click at [899, 489] on div "Phòng tắm" at bounding box center [779, 392] width 1559 height 784
drag, startPoint x: 951, startPoint y: 483, endPoint x: 817, endPoint y: 449, distance: 138.2
click at [841, 456] on div "Phòng tắm" at bounding box center [779, 392] width 1559 height 784
click at [765, 448] on div "Phòng tắm" at bounding box center [779, 392] width 1559 height 784
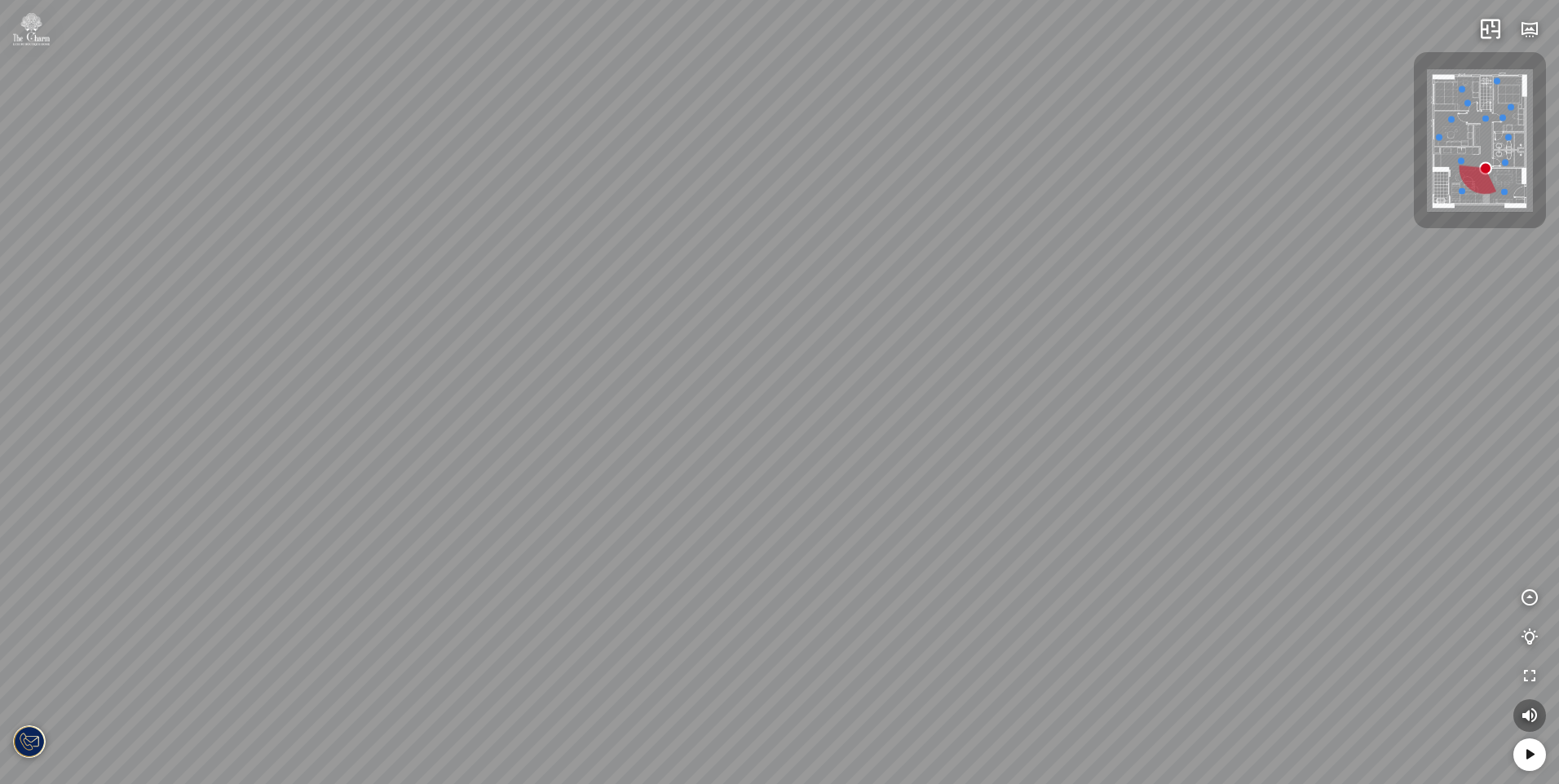
click at [788, 509] on div "Phòng tắm" at bounding box center [779, 392] width 1559 height 784
click at [616, 453] on div "Phòng tắm" at bounding box center [779, 392] width 1559 height 784
click at [639, 461] on div "Phòng tắm" at bounding box center [779, 392] width 1559 height 784
click at [554, 462] on div "Phòng tắm" at bounding box center [779, 392] width 1559 height 784
click at [596, 385] on div "Phòng tắm" at bounding box center [779, 392] width 1559 height 784
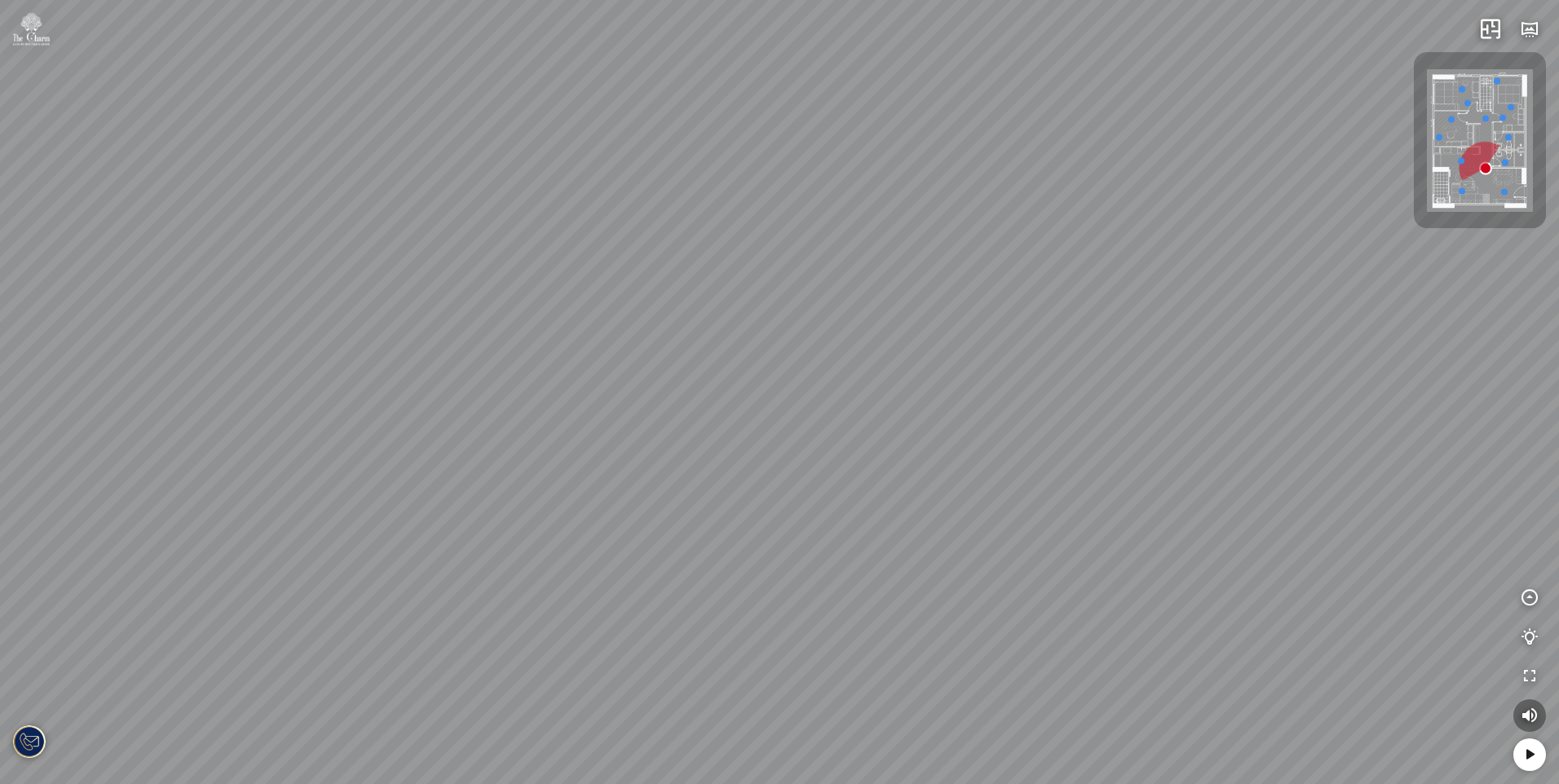
click at [770, 495] on div "Phòng tắm" at bounding box center [779, 392] width 1559 height 784
click at [820, 480] on div "Phòng tắm" at bounding box center [779, 392] width 1559 height 784
click at [828, 433] on div "Phòng tắm" at bounding box center [779, 392] width 1559 height 784
click at [919, 427] on div "Phòng tắm" at bounding box center [779, 392] width 1559 height 784
click at [903, 434] on div "Phòng tắm" at bounding box center [779, 392] width 1559 height 784
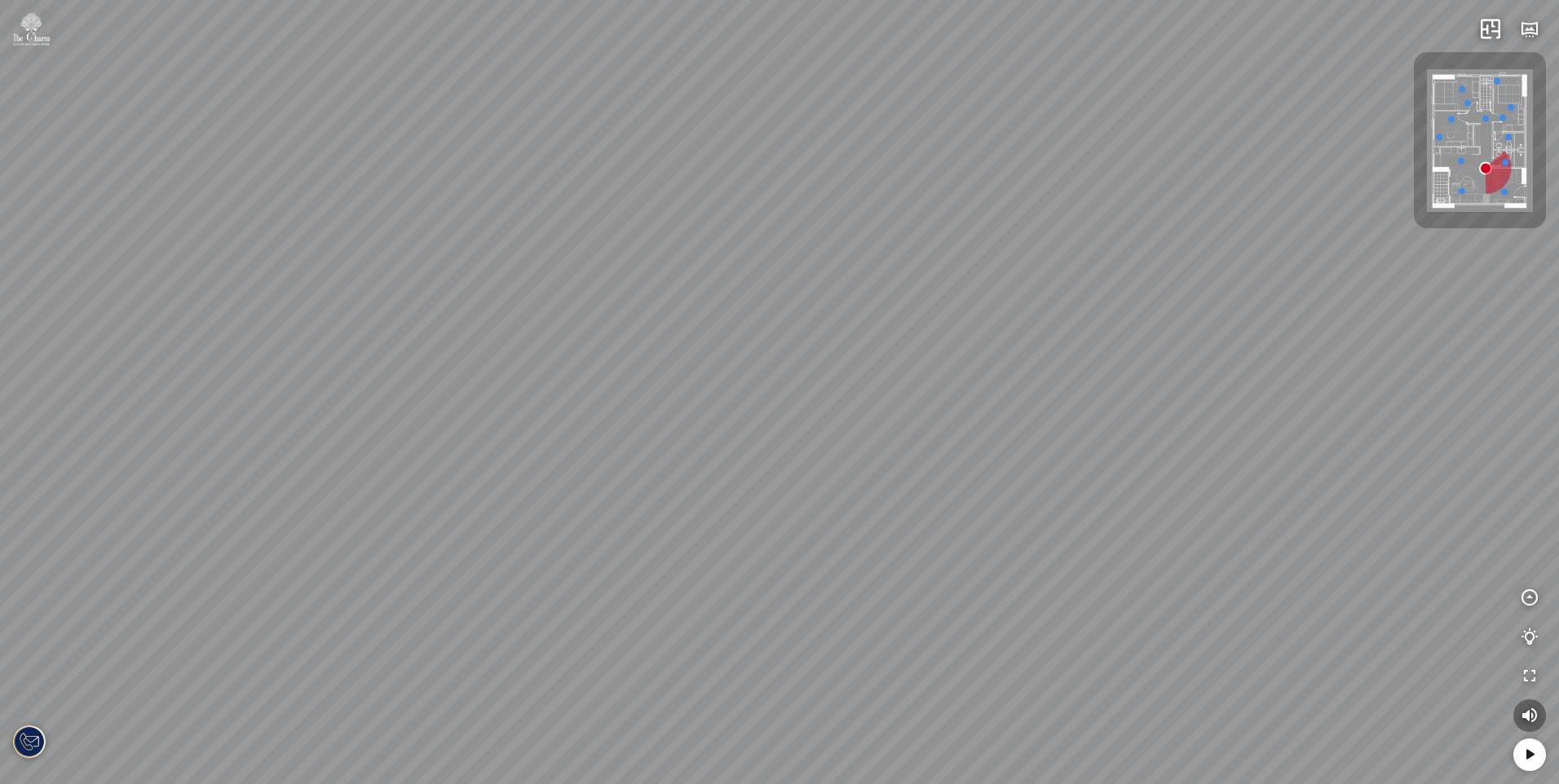
click at [983, 447] on div "Phòng tắm" at bounding box center [779, 392] width 1559 height 784
click at [969, 485] on div "Phòng tắm" at bounding box center [779, 392] width 1559 height 784
click at [990, 441] on div "Phòng tắm" at bounding box center [779, 392] width 1559 height 784
click at [1027, 435] on div "Phòng tắm" at bounding box center [779, 392] width 1559 height 784
click at [1004, 426] on div "Phòng tắm" at bounding box center [779, 392] width 1559 height 784
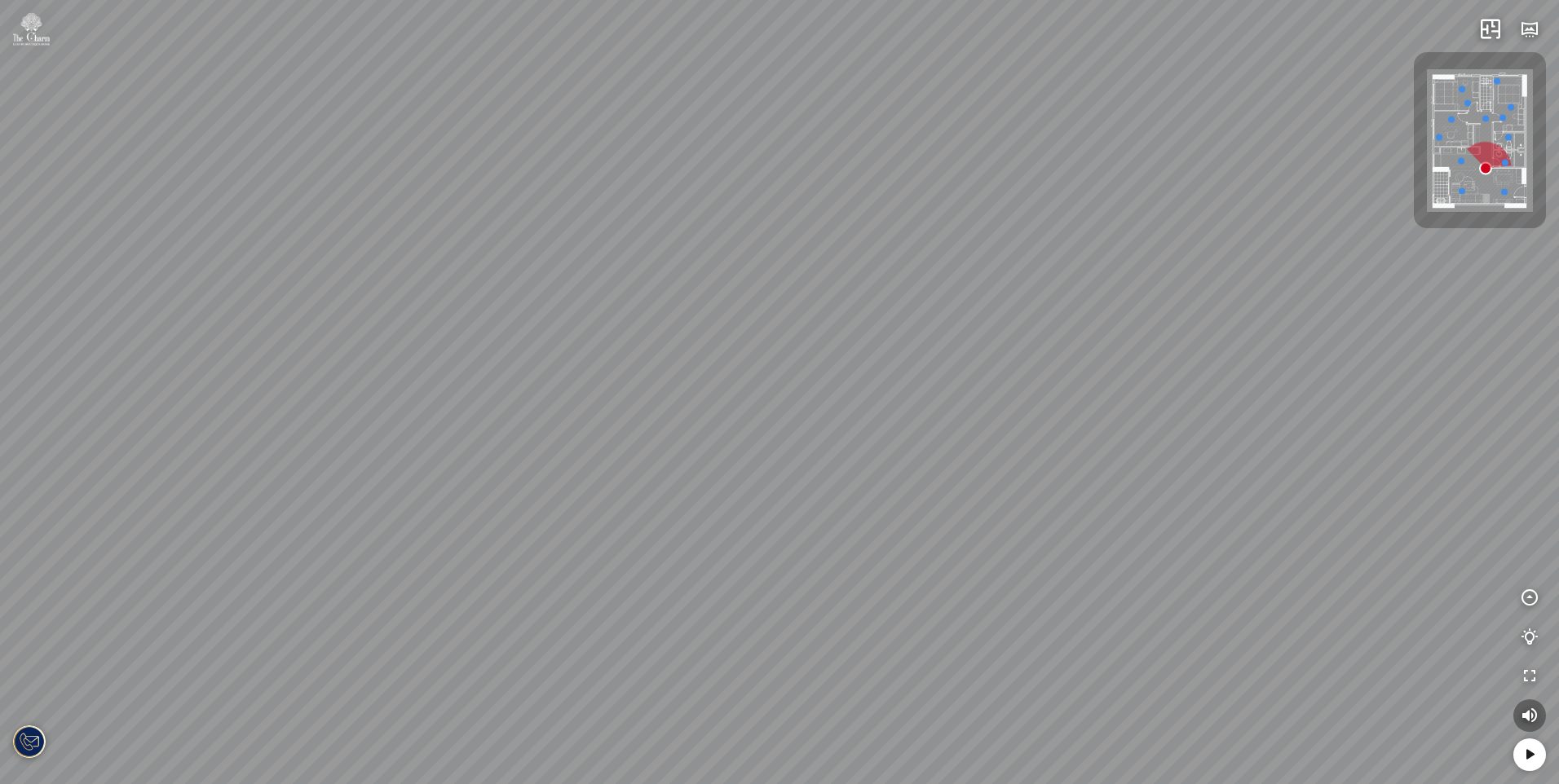
click at [730, 400] on div "Phòng tắm" at bounding box center [779, 392] width 1559 height 784
click at [786, 375] on div "Phòng tắm" at bounding box center [779, 392] width 1559 height 784
click at [880, 447] on div "Phòng tắm" at bounding box center [779, 392] width 1559 height 784
click at [963, 463] on div "Phòng tắm" at bounding box center [779, 392] width 1559 height 784
click at [1125, 438] on div "Phòng tắm" at bounding box center [779, 392] width 1559 height 784
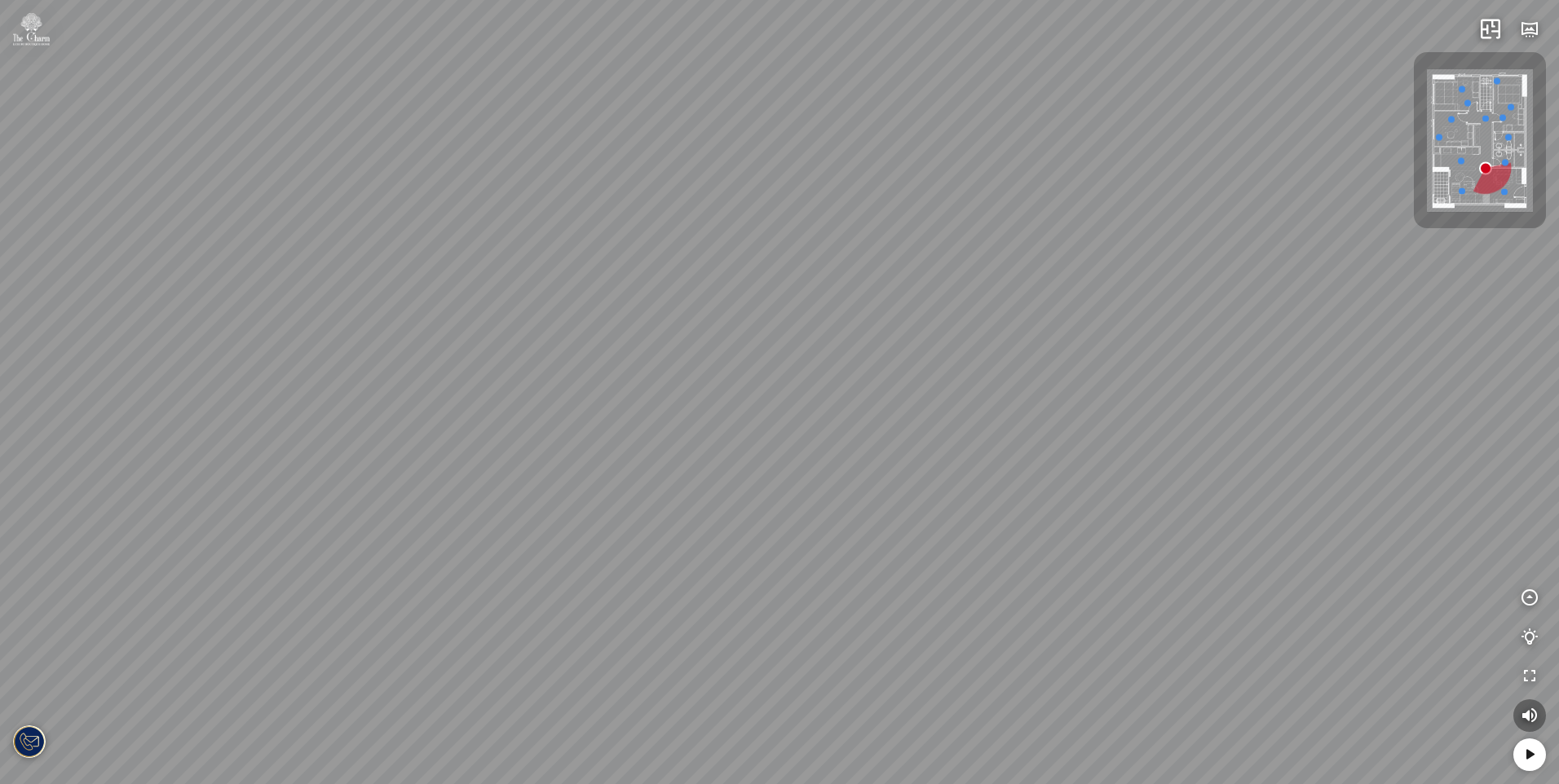
click at [699, 431] on div "Phòng tắm" at bounding box center [779, 392] width 1559 height 784
click at [685, 421] on div "Phòng tắm" at bounding box center [779, 392] width 1559 height 784
click at [596, 413] on div "Phòng tắm" at bounding box center [779, 392] width 1559 height 784
click at [685, 485] on div "Phòng tắm" at bounding box center [779, 392] width 1559 height 784
click at [736, 509] on div "Phòng tắm" at bounding box center [779, 392] width 1559 height 784
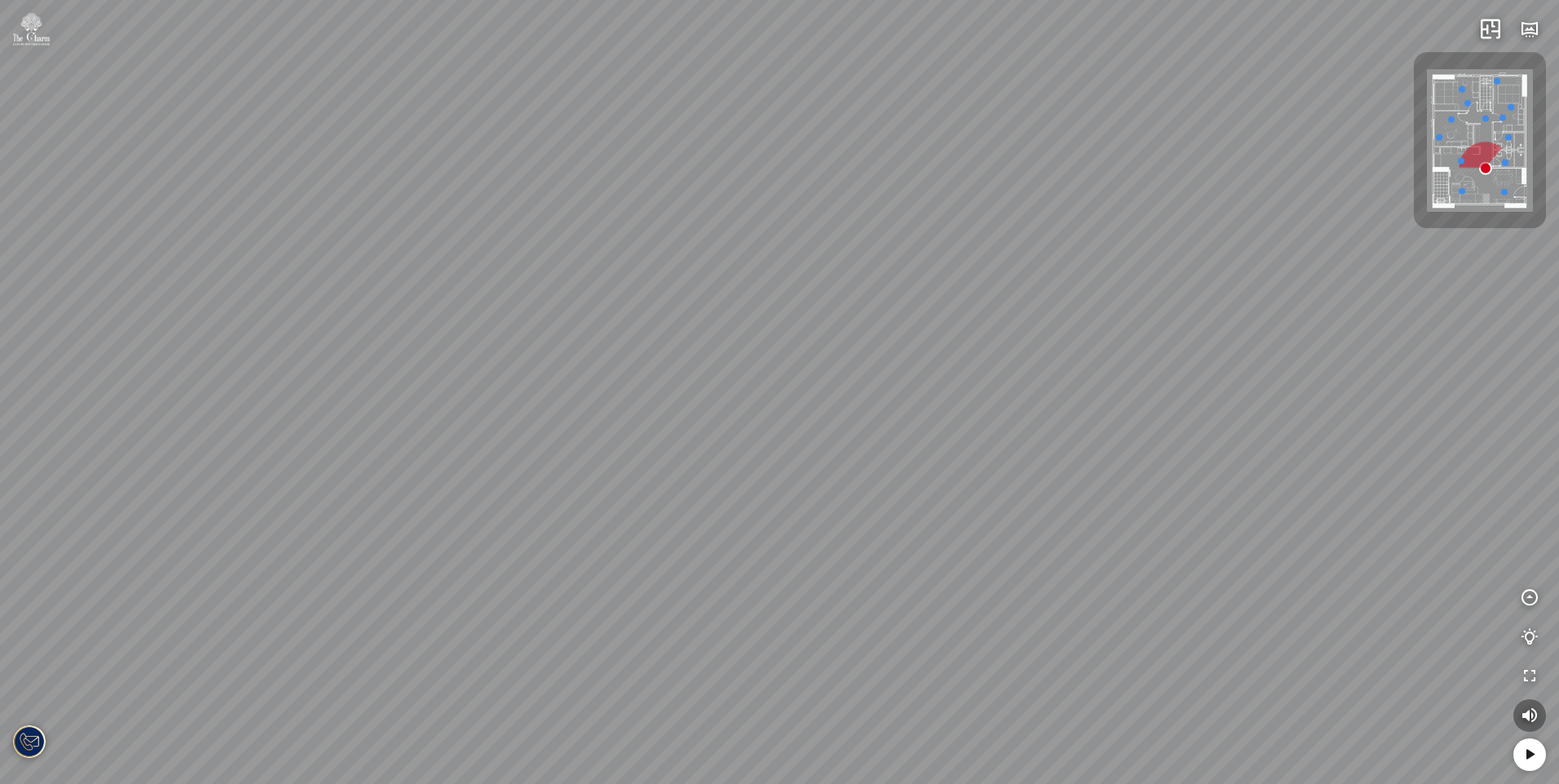
click at [812, 558] on div "Phòng tắm" at bounding box center [779, 392] width 1559 height 784
click at [742, 549] on div "Phòng tắm" at bounding box center [779, 392] width 1559 height 784
click at [648, 508] on div "Phòng tắm" at bounding box center [779, 392] width 1559 height 784
